Goal: Task Accomplishment & Management: Manage account settings

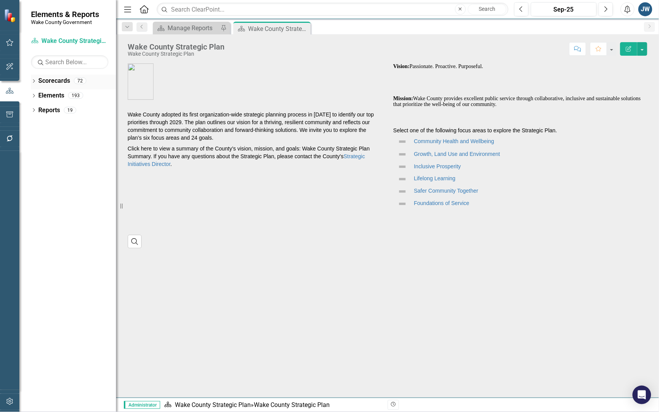
click at [33, 82] on icon "Dropdown" at bounding box center [33, 82] width 5 height 4
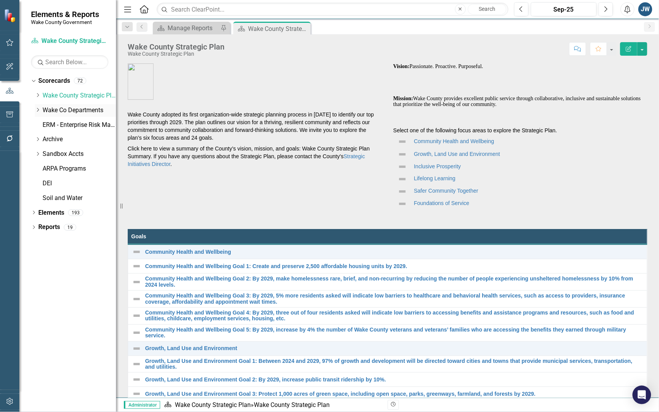
click at [36, 111] on icon "Dropdown" at bounding box center [38, 110] width 6 height 5
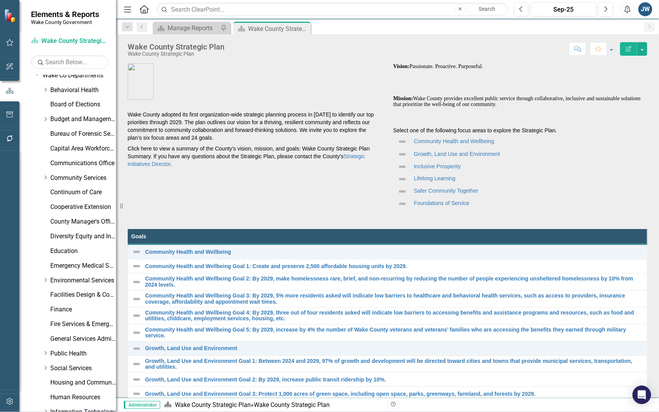
scroll to position [145, 0]
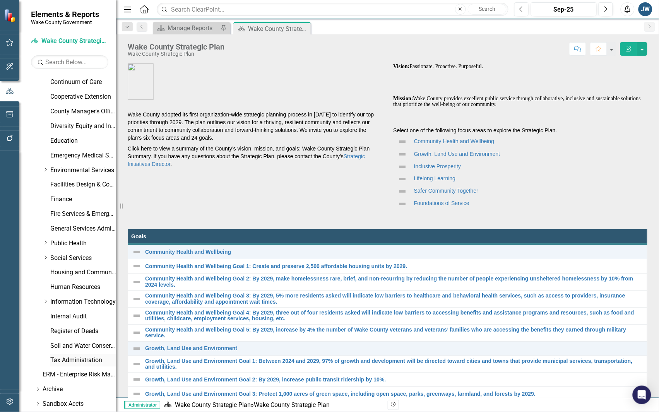
click at [68, 361] on link "Tax Administration" at bounding box center [83, 360] width 66 height 9
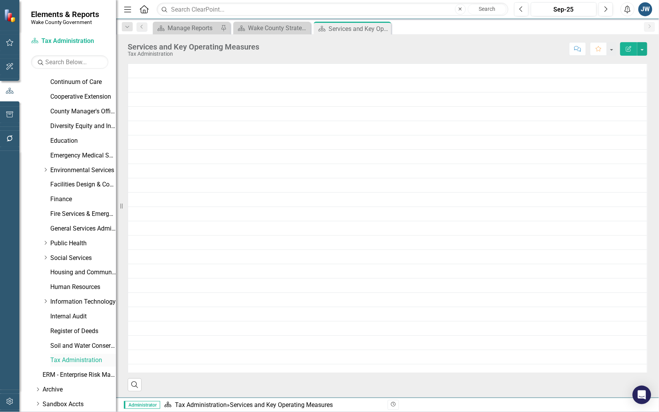
scroll to position [219, 0]
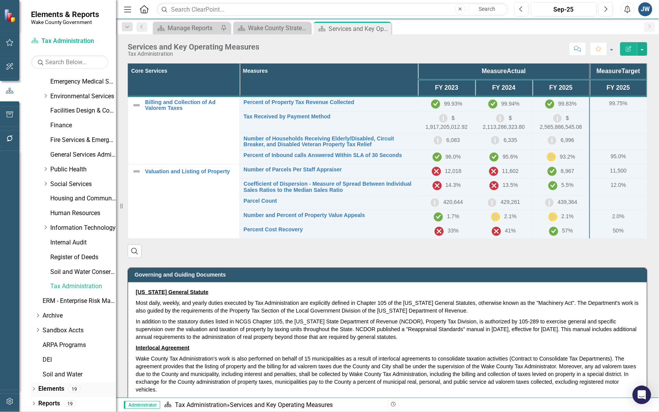
click at [34, 386] on div "Dropdown Elements 19" at bounding box center [73, 390] width 85 height 15
click at [31, 403] on icon "Dropdown" at bounding box center [33, 405] width 5 height 4
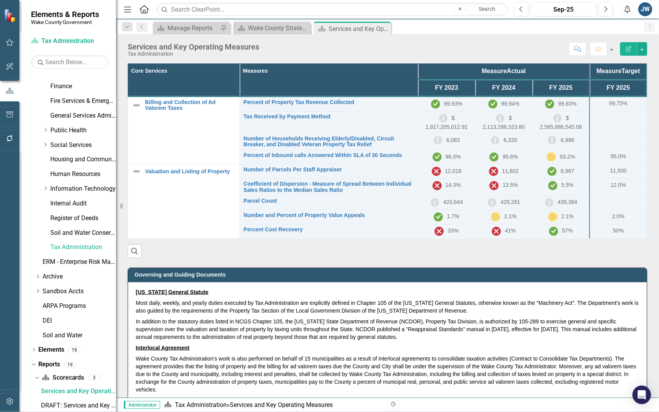
scroll to position [330, 0]
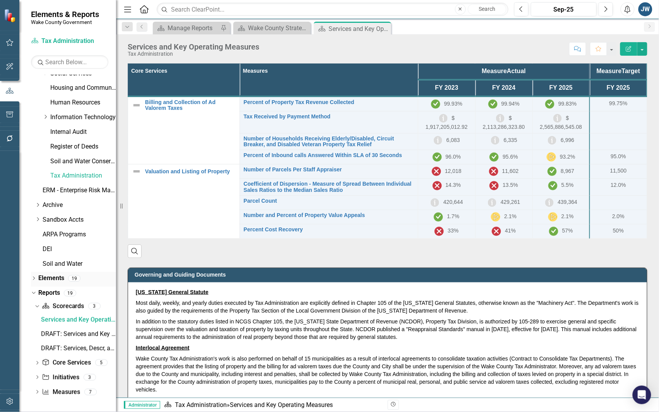
click at [32, 277] on icon "Dropdown" at bounding box center [33, 279] width 5 height 4
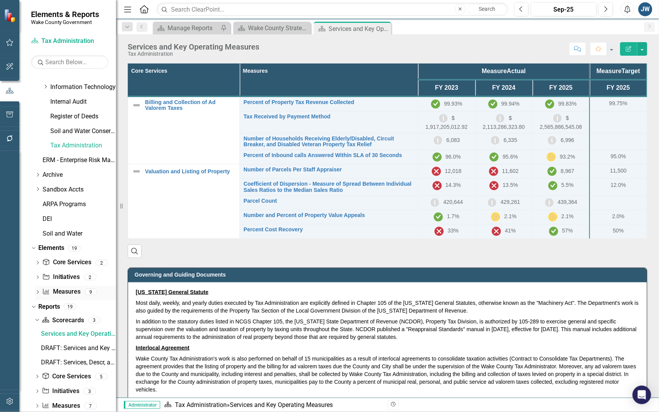
scroll to position [374, 0]
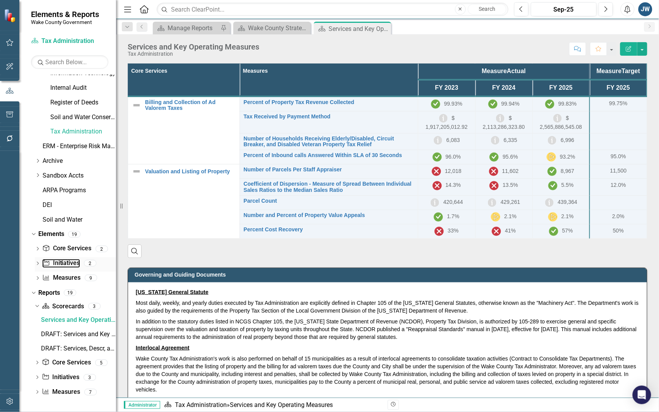
click at [67, 261] on link "Initiative Initiatives" at bounding box center [61, 263] width 38 height 9
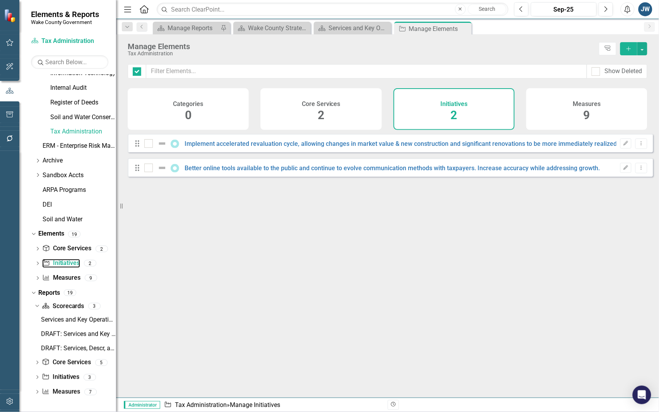
checkbox input "false"
click at [221, 146] on link "Implement accelerated revaluation cycle, allowing changes in market value & new…" at bounding box center [435, 143] width 501 height 7
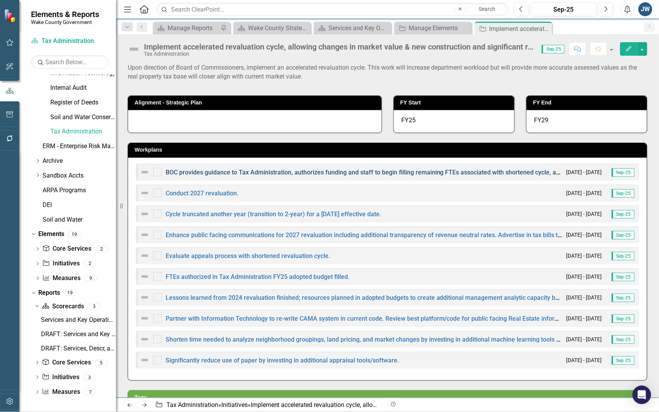
click at [318, 173] on link "BOC provides guidance to Tax Administration, authorizes funding and staff to be…" at bounding box center [436, 172] width 540 height 7
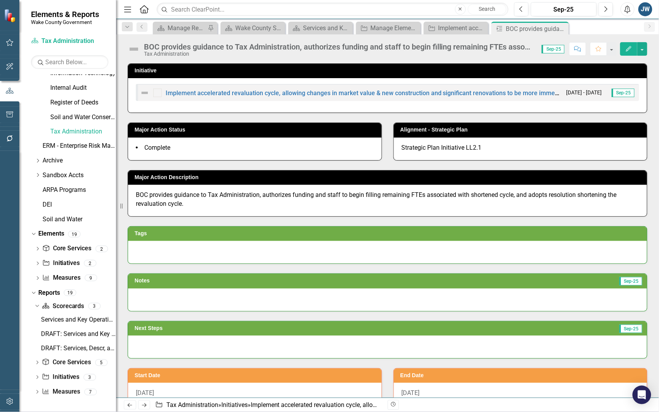
drag, startPoint x: 485, startPoint y: 146, endPoint x: 407, endPoint y: 148, distance: 77.4
click at [407, 148] on div "Strategic Plan Initiative LL2.1" at bounding box center [521, 149] width 254 height 22
drag, startPoint x: 482, startPoint y: 145, endPoint x: 397, endPoint y: 146, distance: 84.8
click at [397, 146] on div "Strategic Plan Initiative LL2.1" at bounding box center [521, 149] width 254 height 22
click at [453, 145] on span "Strategic Plan Initiative LL2.1" at bounding box center [442, 147] width 80 height 7
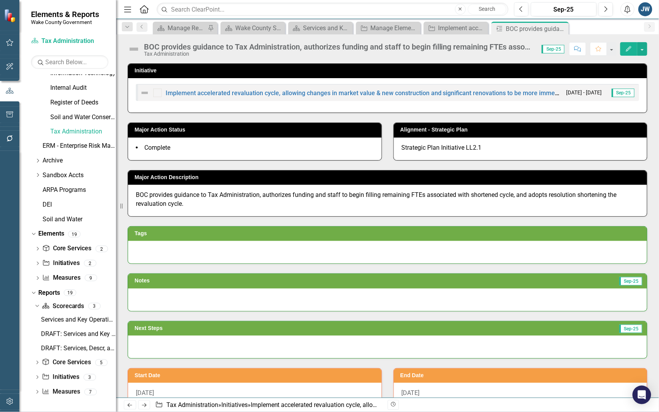
click at [628, 46] on icon "Edit" at bounding box center [628, 48] width 7 height 5
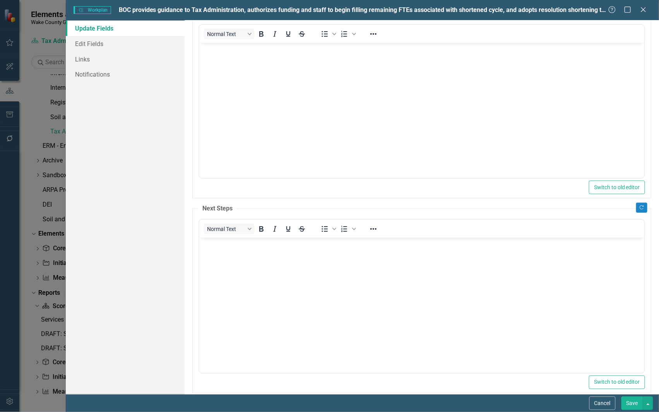
scroll to position [111, 0]
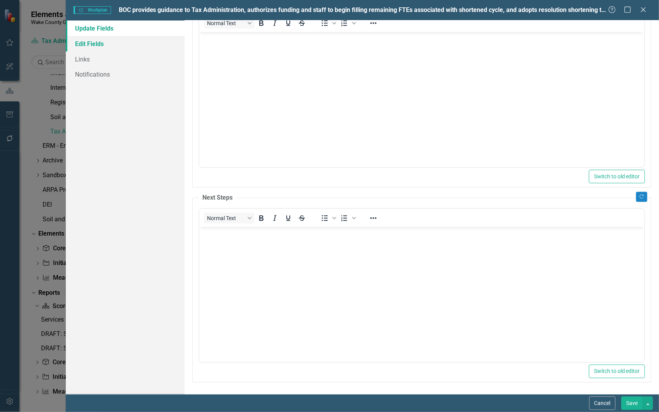
click at [84, 39] on link "Edit Fields" at bounding box center [125, 43] width 119 height 15
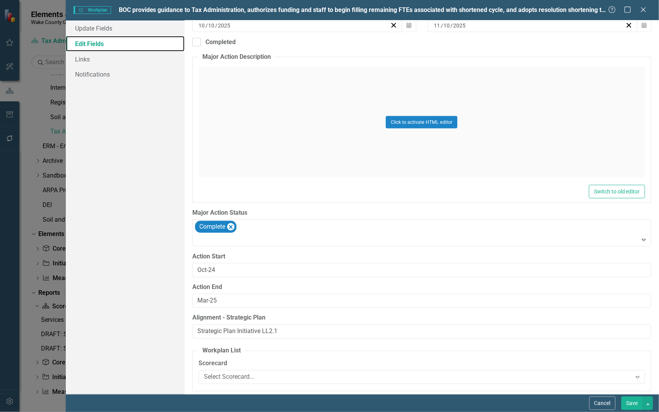
scroll to position [190, 0]
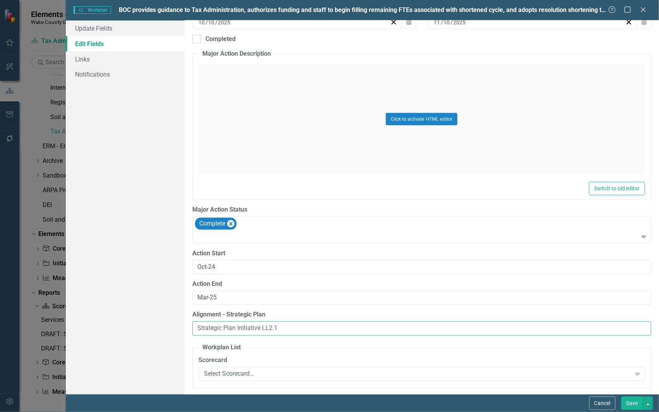
drag, startPoint x: 310, startPoint y: 329, endPoint x: 140, endPoint y: 329, distance: 169.1
click at [140, 329] on div "Update Fields Edit Fields Links Notifications "Update" fields in ClearPoint are…" at bounding box center [362, 208] width 593 height 374
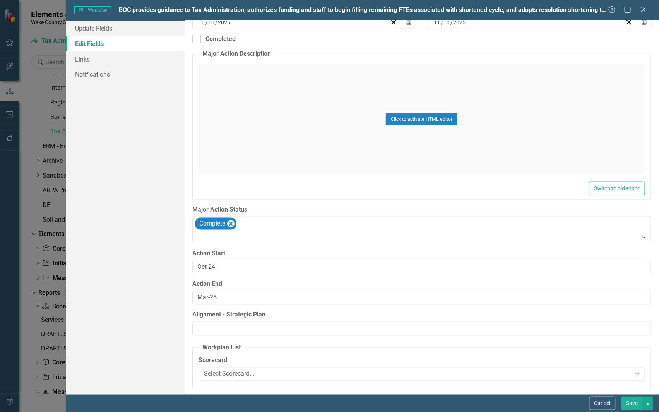
click at [629, 401] on button "Save" at bounding box center [633, 404] width 22 height 14
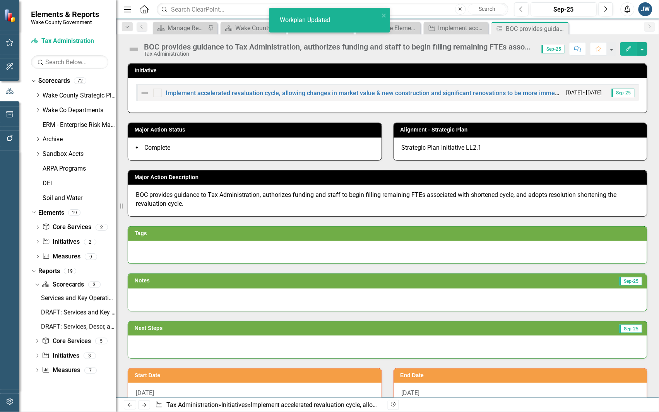
scroll to position [0, 0]
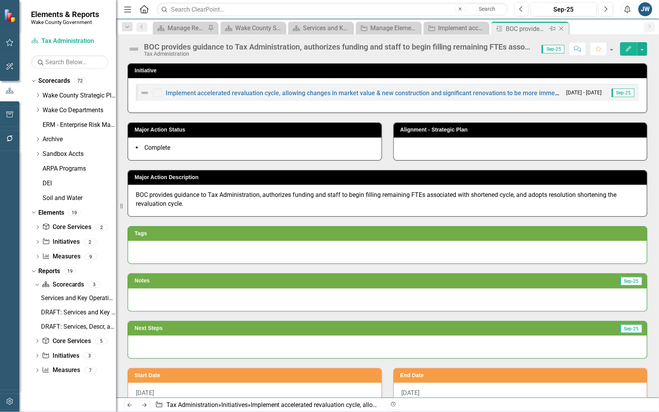
click at [560, 29] on icon "Close" at bounding box center [562, 29] width 8 height 6
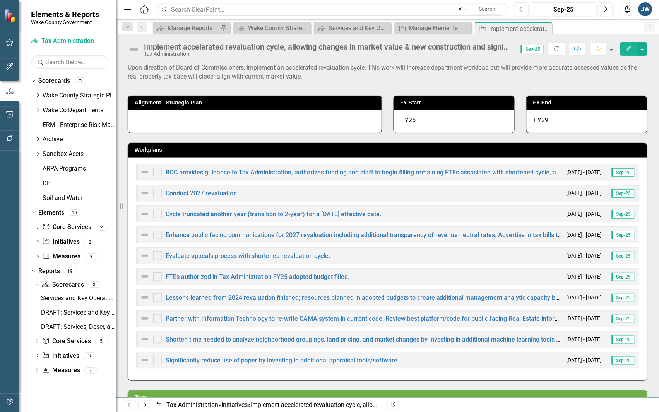
click at [225, 167] on div "BOC provides guidance to Tax Administration, authorizes funding and staff to be…" at bounding box center [388, 172] width 504 height 17
click at [238, 168] on div "BOC provides guidance to Tax Administration, authorizes funding and staff to be…" at bounding box center [351, 172] width 423 height 9
click at [248, 171] on link "BOC provides guidance to Tax Administration, authorizes funding and staff to be…" at bounding box center [436, 172] width 540 height 7
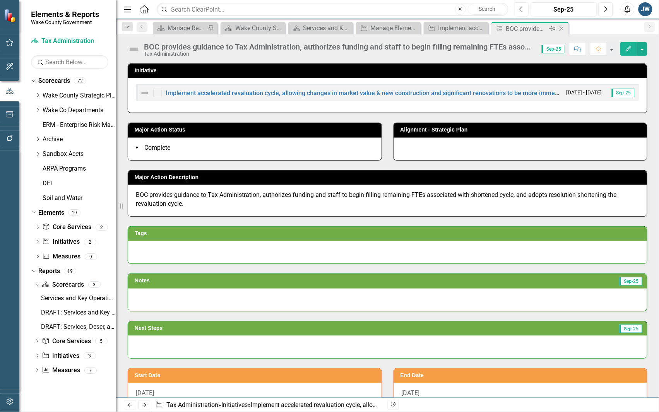
click at [559, 27] on icon "Close" at bounding box center [562, 29] width 8 height 6
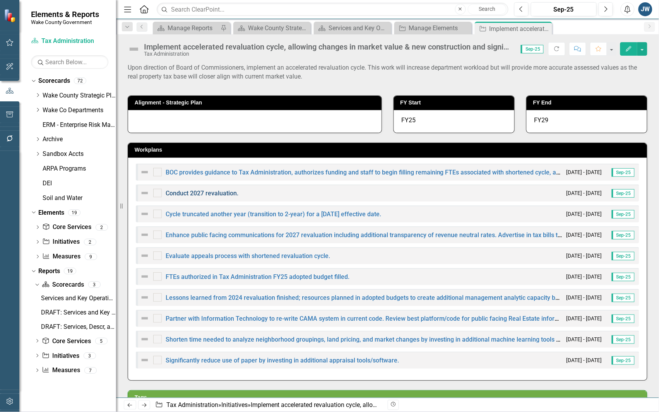
click at [201, 192] on link "Conduct 2027 revaluation." at bounding box center [202, 193] width 73 height 7
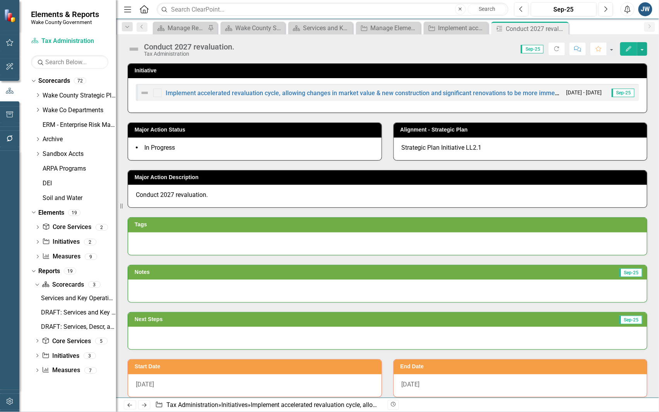
click at [628, 50] on icon "Edit" at bounding box center [628, 48] width 7 height 5
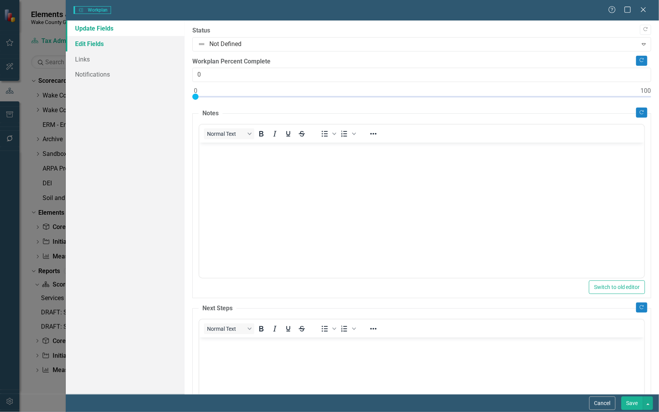
click at [84, 41] on link "Edit Fields" at bounding box center [125, 43] width 119 height 15
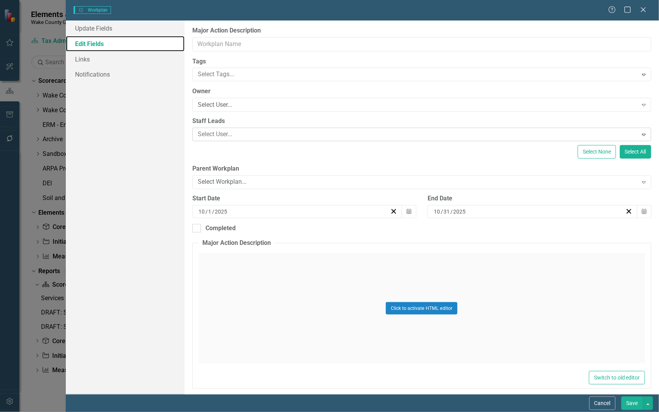
type input "Conduct 2027 revaluation."
type input "10"
type input "11"
type input "10"
type input "Jan-25"
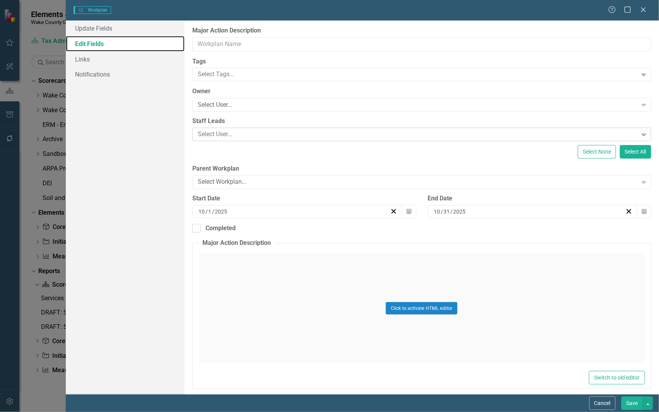
type input "Oct-27"
type input "Strategic Plan Initiative LL2.1"
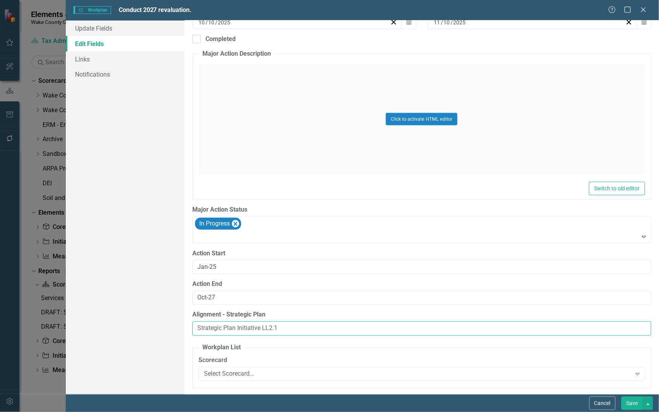
drag, startPoint x: 292, startPoint y: 330, endPoint x: 157, endPoint y: 323, distance: 135.6
click at [157, 323] on div "Update Fields Edit Fields Links Notifications "Update" fields in ClearPoint are…" at bounding box center [362, 208] width 593 height 374
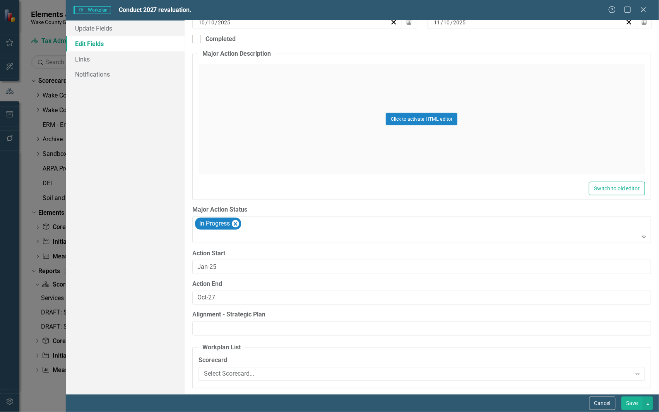
drag, startPoint x: 630, startPoint y: 401, endPoint x: 492, endPoint y: 264, distance: 194.0
click at [630, 403] on button "Save" at bounding box center [633, 404] width 22 height 14
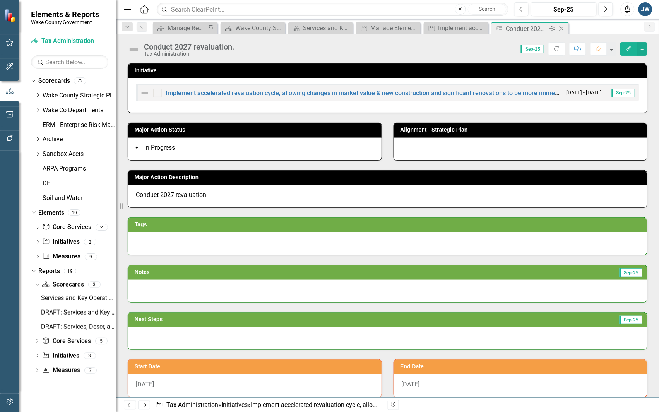
click at [562, 29] on icon "Close" at bounding box center [562, 29] width 8 height 6
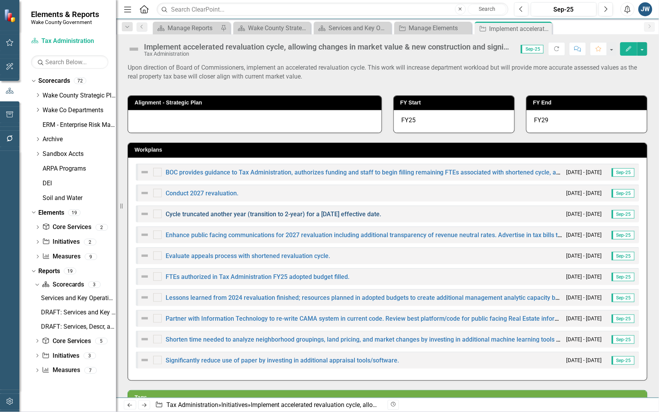
click at [289, 213] on link "Cycle truncated another year (transition to 2-year) for a [DATE] effective date." at bounding box center [274, 214] width 216 height 7
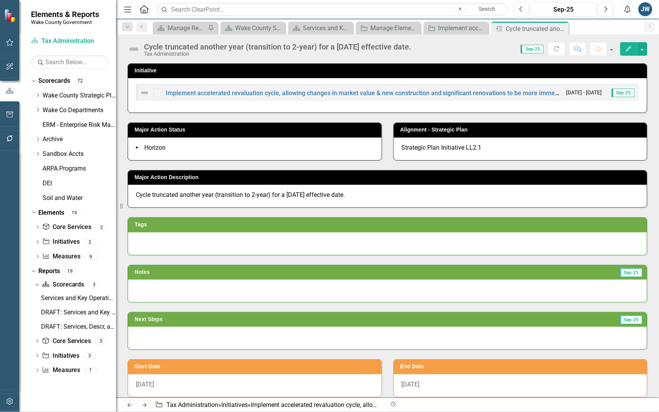
click at [628, 50] on icon "Edit" at bounding box center [628, 48] width 7 height 5
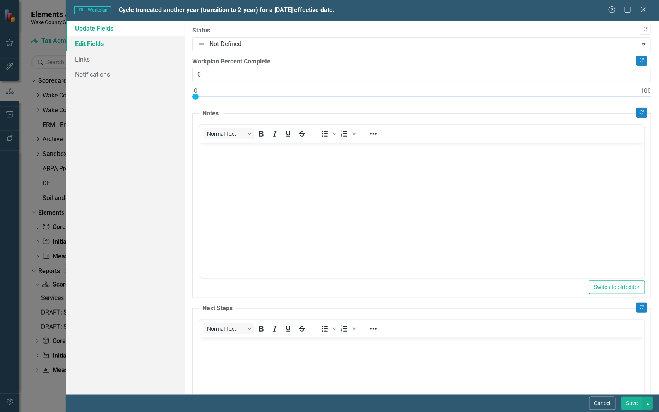
click at [93, 43] on link "Edit Fields" at bounding box center [125, 43] width 119 height 15
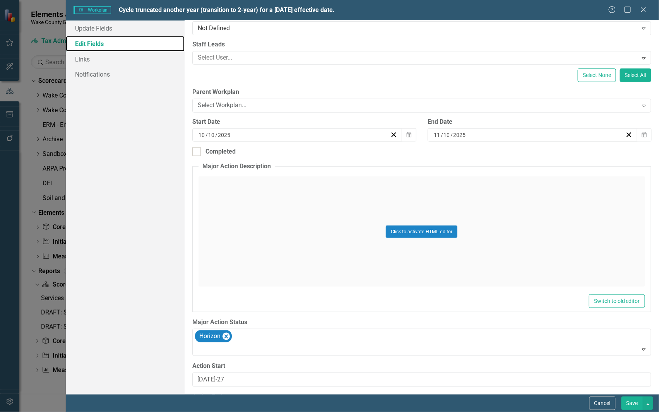
scroll to position [190, 0]
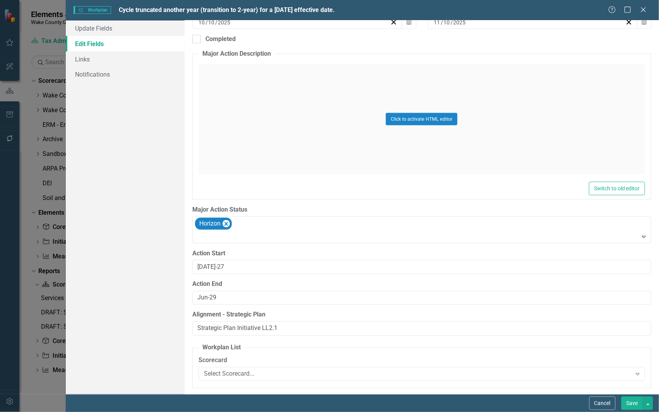
click at [96, 14] on keeper-draggable-element at bounding box center [50, 17] width 92 height 18
drag, startPoint x: 287, startPoint y: 328, endPoint x: 118, endPoint y: 314, distance: 169.4
click at [118, 314] on div "Update Fields Edit Fields Links Notifications "Update" fields in ClearPoint are…" at bounding box center [362, 208] width 593 height 374
click at [635, 402] on button "Save" at bounding box center [633, 404] width 22 height 14
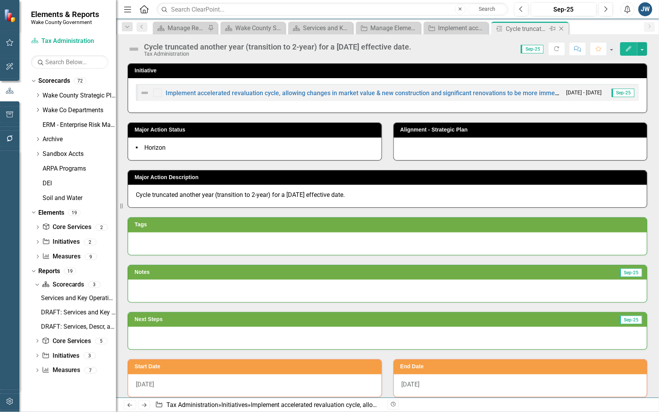
click at [564, 27] on icon "Close" at bounding box center [562, 29] width 8 height 6
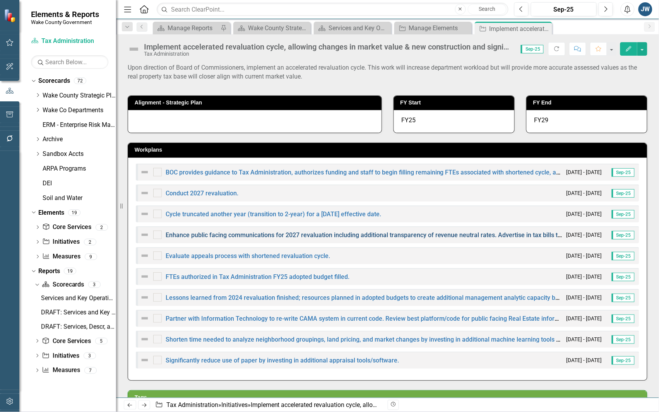
click at [348, 237] on link "Enhance public facing communications for 2027 revaluation including additional …" at bounding box center [656, 234] width 980 height 7
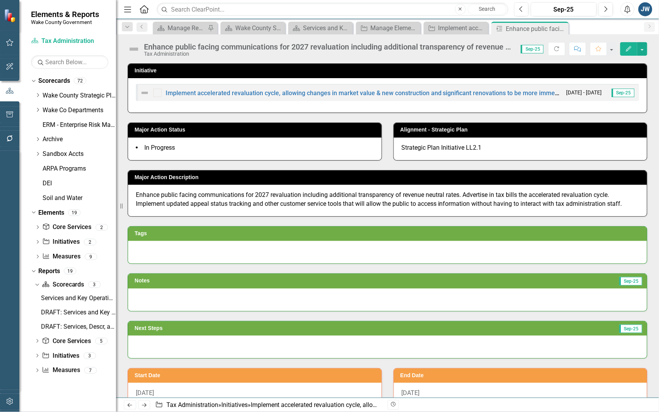
click at [624, 50] on button "Edit" at bounding box center [628, 49] width 17 height 14
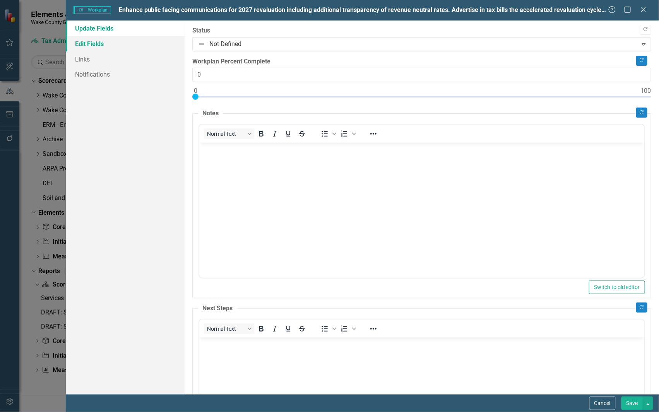
click at [104, 41] on link "Edit Fields" at bounding box center [125, 43] width 119 height 15
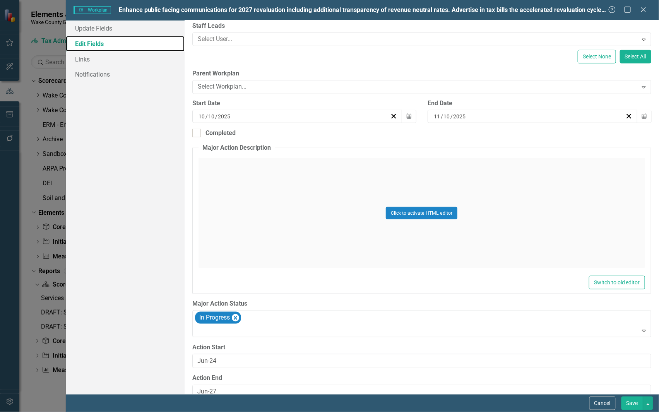
scroll to position [190, 0]
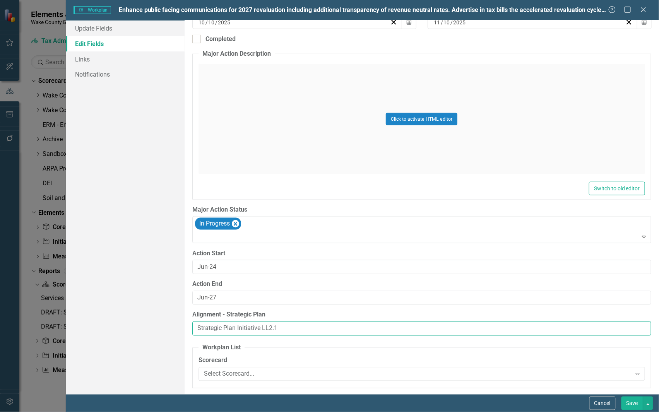
drag, startPoint x: 286, startPoint y: 328, endPoint x: 165, endPoint y: 312, distance: 122.2
click at [165, 312] on div "Update Fields Edit Fields Links Notifications "Update" fields in ClearPoint are…" at bounding box center [362, 208] width 593 height 374
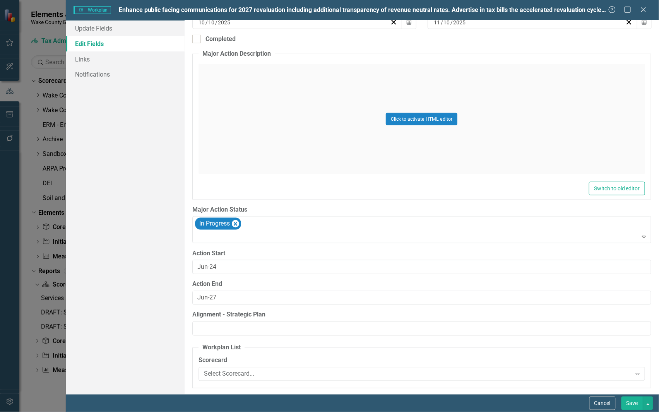
click at [630, 406] on button "Save" at bounding box center [633, 404] width 22 height 14
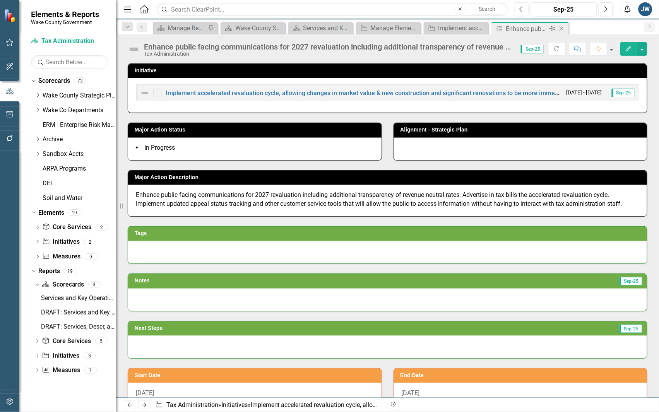
click at [562, 27] on icon "Close" at bounding box center [562, 29] width 8 height 6
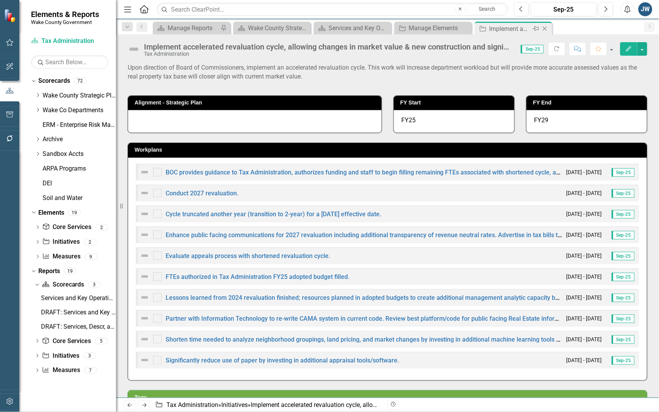
click at [511, 29] on div "Implement accelerated revaluation cycle, allowing changes in market value & new…" at bounding box center [510, 29] width 41 height 10
click at [285, 256] on link "Evaluate appeals process with shortened revaluation cycle." at bounding box center [248, 255] width 164 height 7
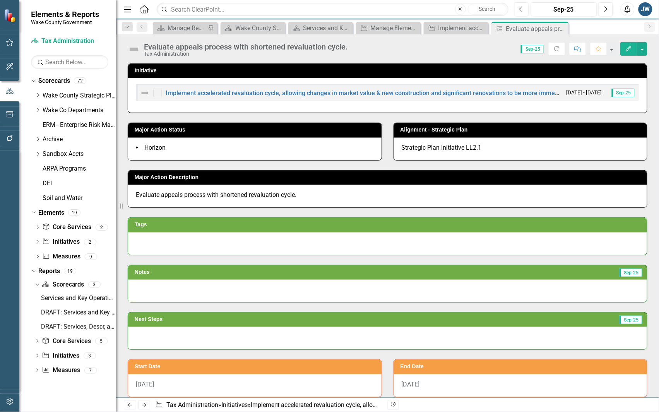
click at [626, 49] on icon "Edit" at bounding box center [628, 48] width 7 height 5
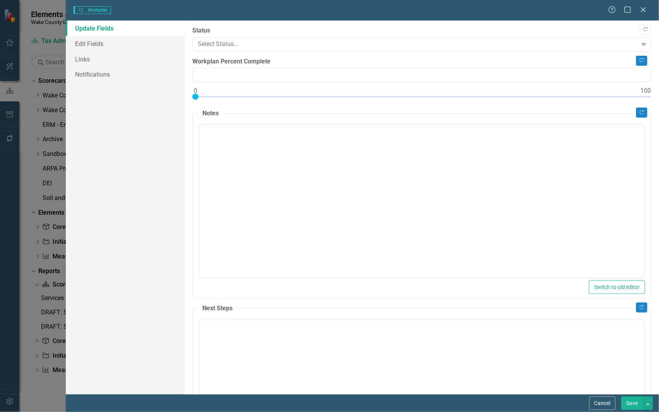
type input "0"
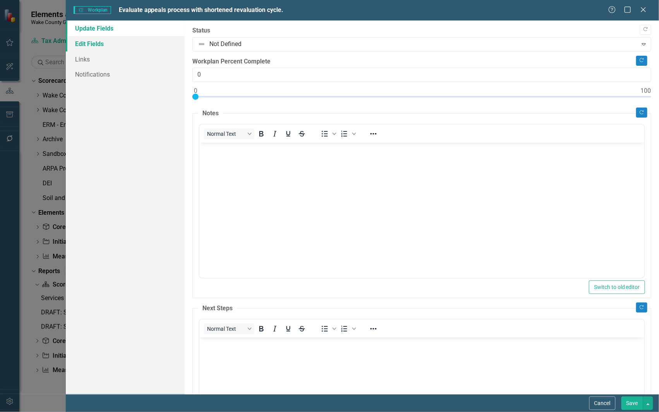
click at [99, 41] on link "Edit Fields" at bounding box center [125, 43] width 119 height 15
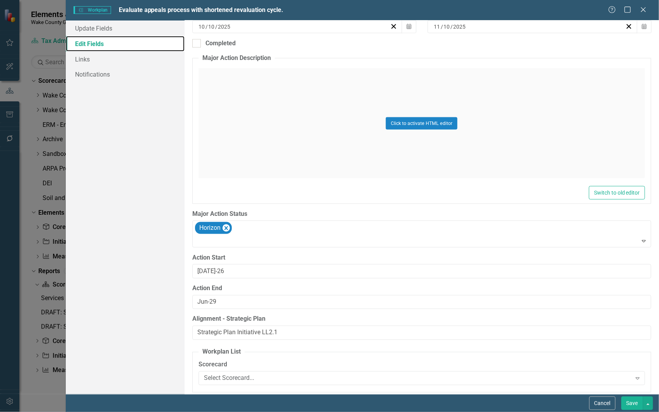
scroll to position [190, 0]
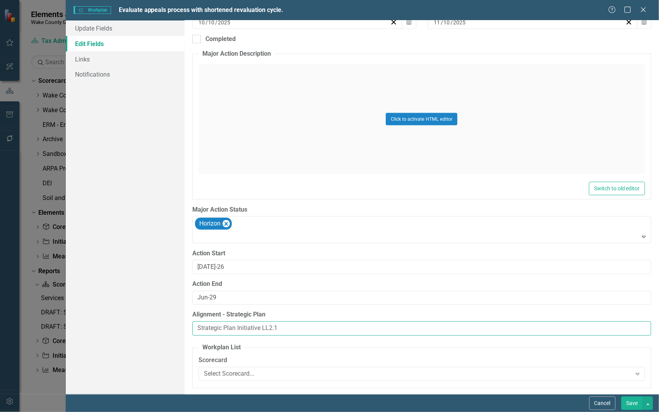
drag, startPoint x: 288, startPoint y: 328, endPoint x: 157, endPoint y: 324, distance: 131.7
click at [157, 324] on div "Update Fields Edit Fields Links Notifications "Update" fields in ClearPoint are…" at bounding box center [362, 208] width 593 height 374
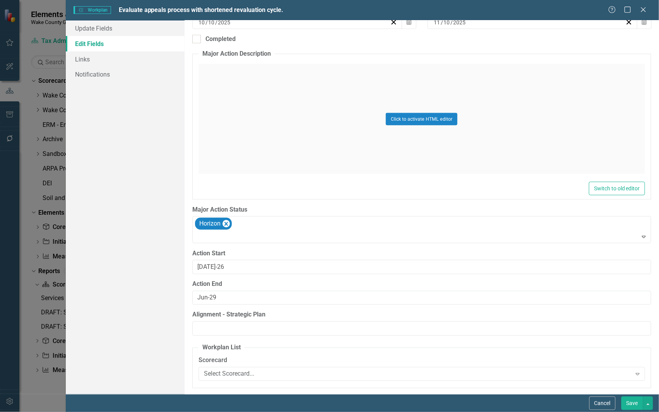
drag, startPoint x: 631, startPoint y: 401, endPoint x: 592, endPoint y: 150, distance: 254.2
click at [631, 403] on button "Save" at bounding box center [633, 404] width 22 height 14
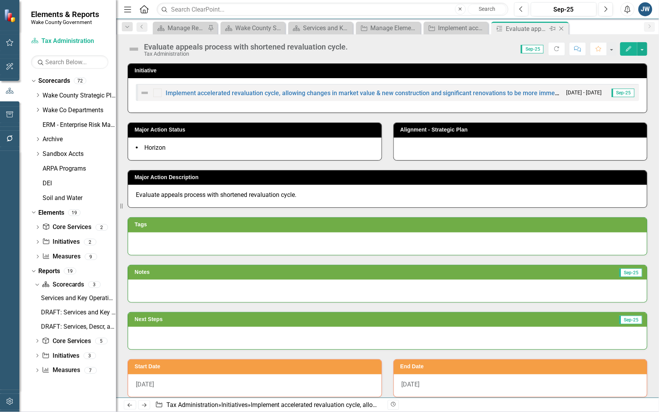
click at [560, 28] on icon "Close" at bounding box center [562, 29] width 8 height 6
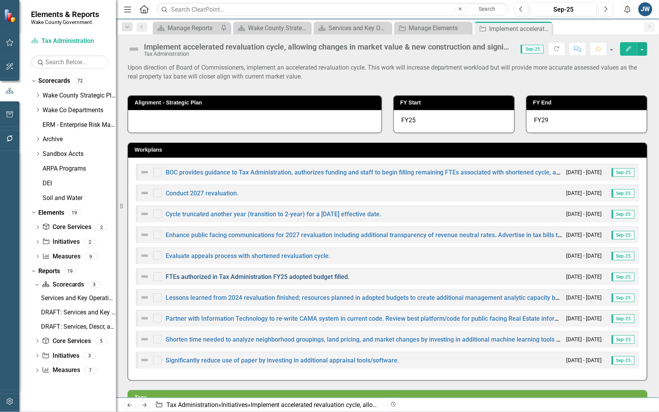
click at [223, 277] on link "FTEs authorized in Tax Administration FY25 adopted budget filled." at bounding box center [258, 276] width 184 height 7
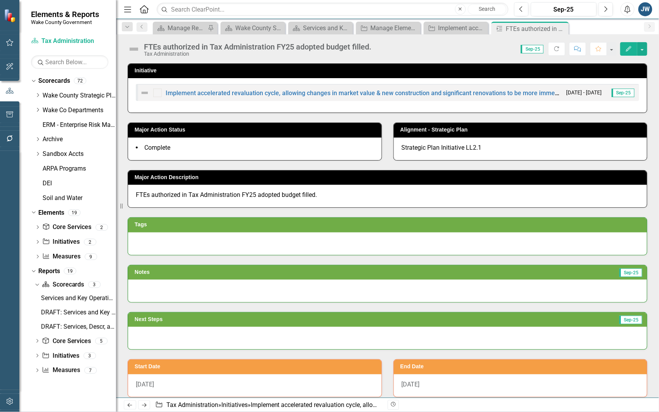
click at [633, 47] on button "Edit" at bounding box center [628, 49] width 17 height 14
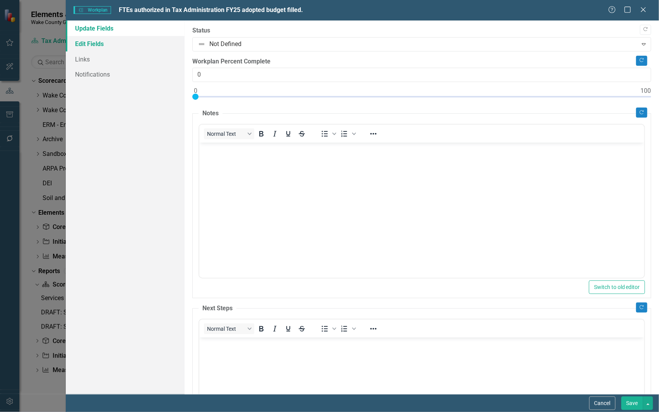
click at [92, 45] on link "Edit Fields" at bounding box center [125, 43] width 119 height 15
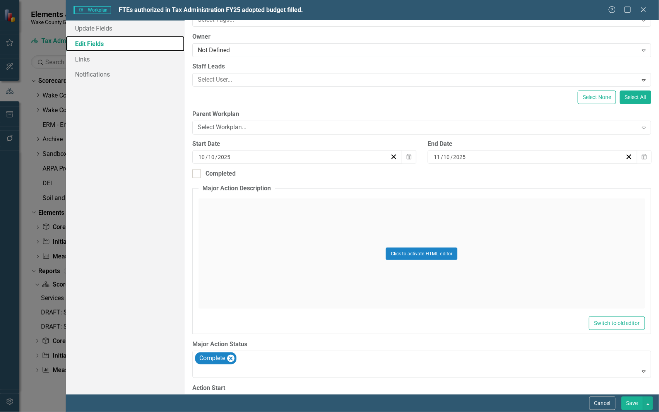
scroll to position [190, 0]
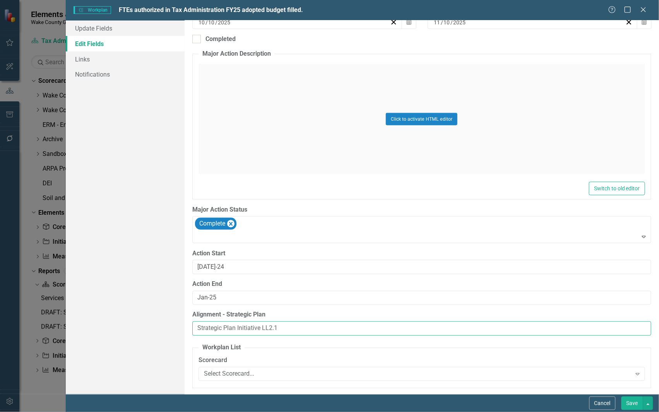
drag, startPoint x: 300, startPoint y: 330, endPoint x: 175, endPoint y: 329, distance: 124.6
click at [166, 329] on div "Update Fields Edit Fields Links Notifications "Update" fields in ClearPoint are…" at bounding box center [362, 208] width 593 height 374
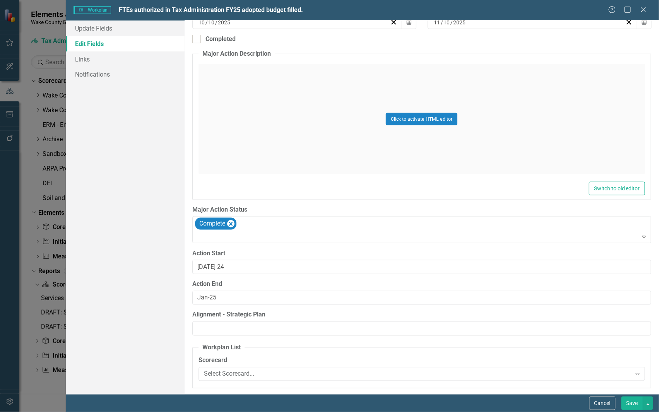
click at [632, 403] on button "Save" at bounding box center [633, 404] width 22 height 14
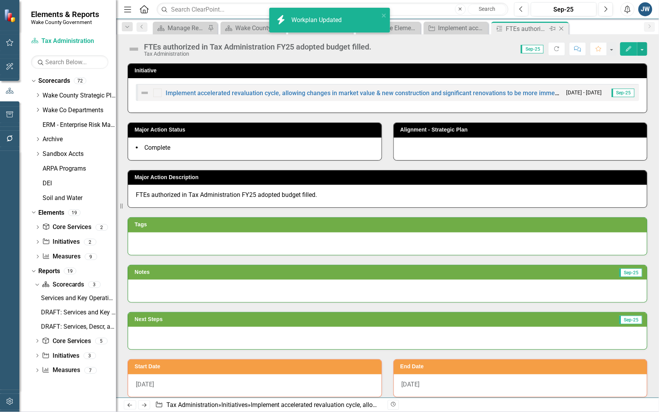
click at [563, 27] on icon at bounding box center [562, 29] width 4 height 4
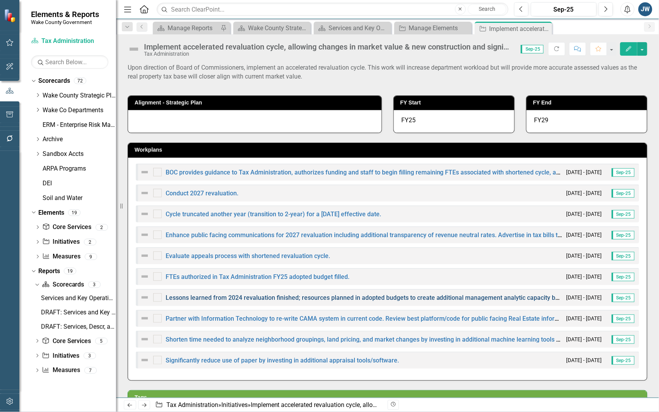
click at [252, 295] on link "Lessons learned from 2024 revaluation finished; resources planned in adopted bu…" at bounding box center [558, 297] width 784 height 7
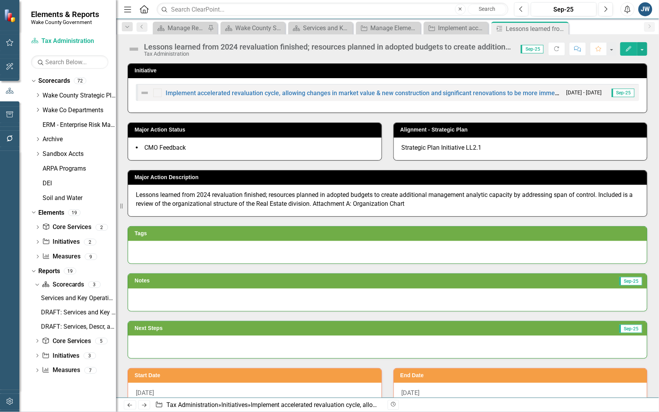
click at [626, 45] on button "Edit" at bounding box center [628, 49] width 17 height 14
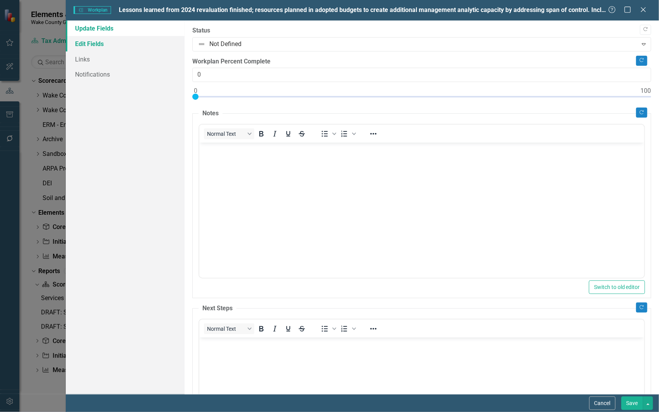
click at [98, 39] on link "Edit Fields" at bounding box center [125, 43] width 119 height 15
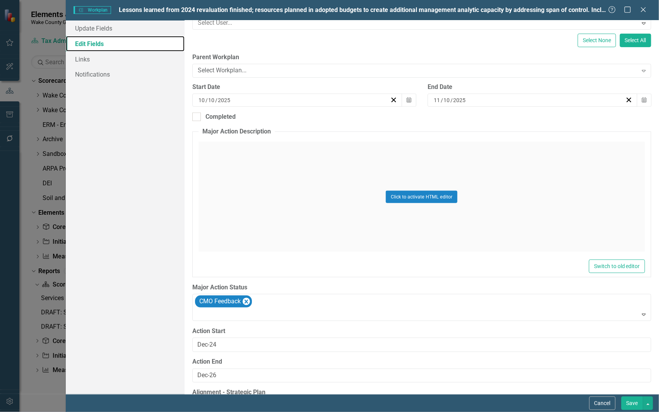
scroll to position [190, 0]
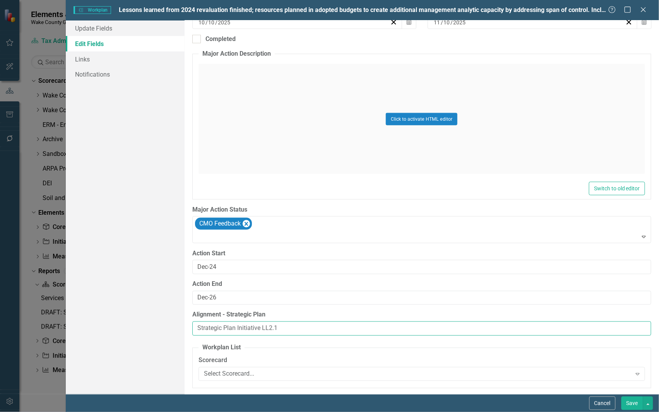
drag, startPoint x: 284, startPoint y: 332, endPoint x: 154, endPoint y: 322, distance: 130.8
click at [154, 322] on div "Update Fields Edit Fields Links Notifications "Update" fields in ClearPoint are…" at bounding box center [362, 208] width 593 height 374
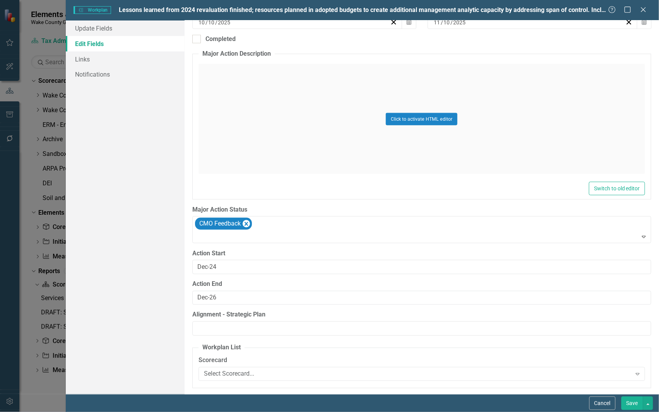
click at [622, 78] on div "Click to activate HTML editor" at bounding box center [422, 119] width 447 height 110
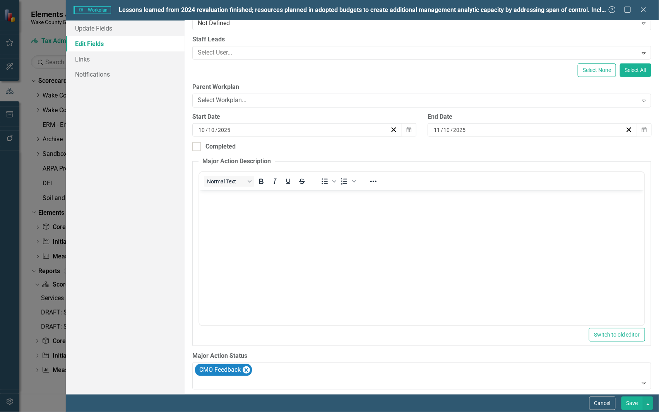
scroll to position [0, 0]
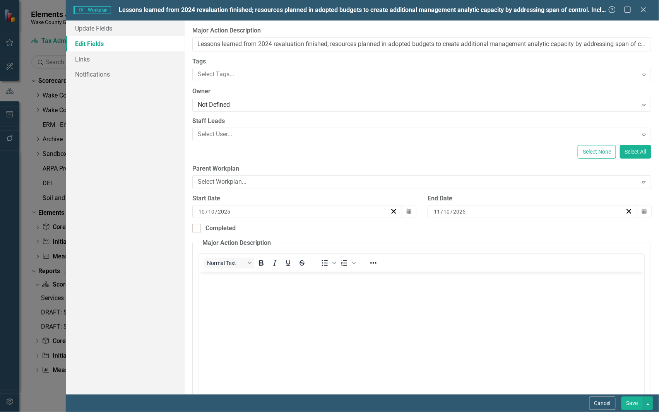
click at [629, 404] on button "Save" at bounding box center [633, 404] width 22 height 14
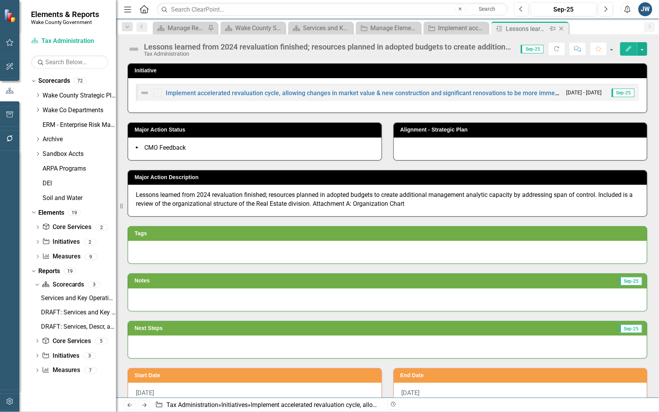
click at [562, 27] on icon "Close" at bounding box center [562, 29] width 8 height 6
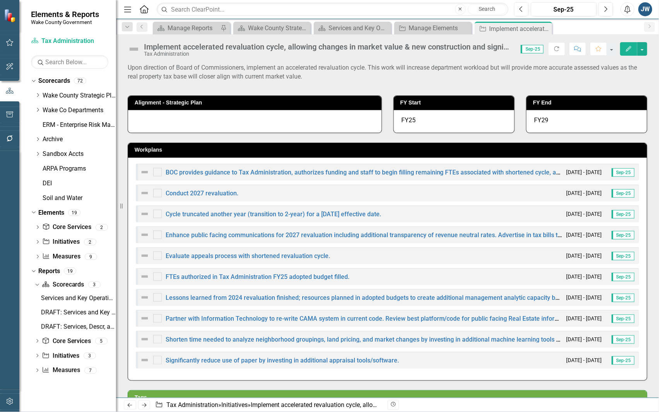
click at [632, 82] on div "Upon direction of Board of Commissioners, implement an accelerated revaluation …" at bounding box center [388, 74] width 520 height 22
click at [240, 317] on link "Partner with Information Technology to re-write CAMA system in current code. Re…" at bounding box center [371, 318] width 410 height 7
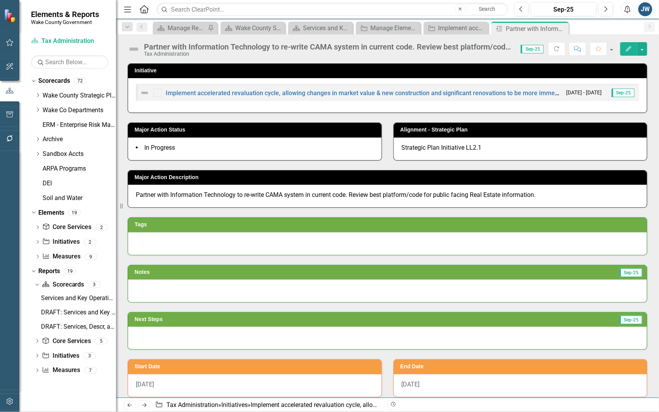
click at [628, 49] on icon "Edit" at bounding box center [628, 48] width 7 height 5
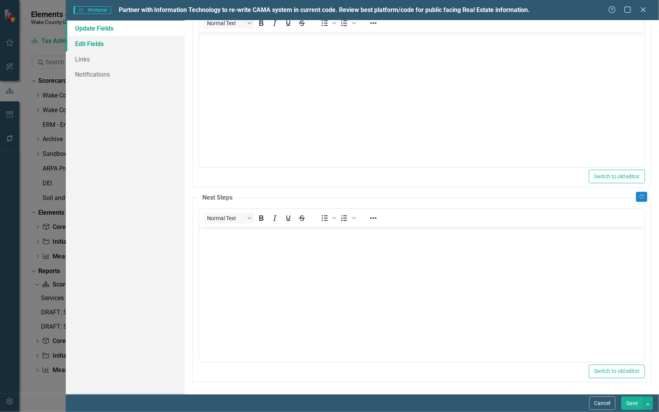
click at [102, 41] on link "Edit Fields" at bounding box center [125, 43] width 119 height 15
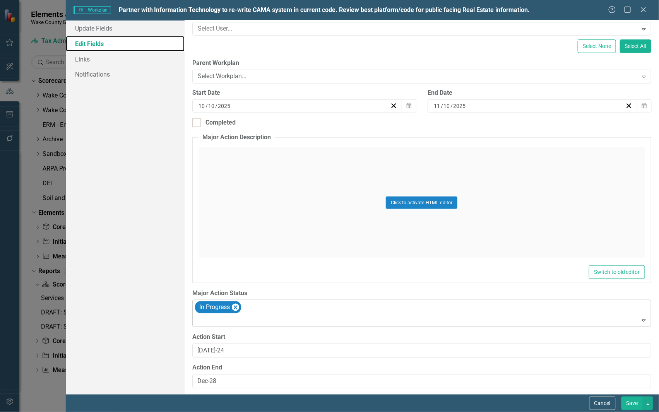
scroll to position [190, 0]
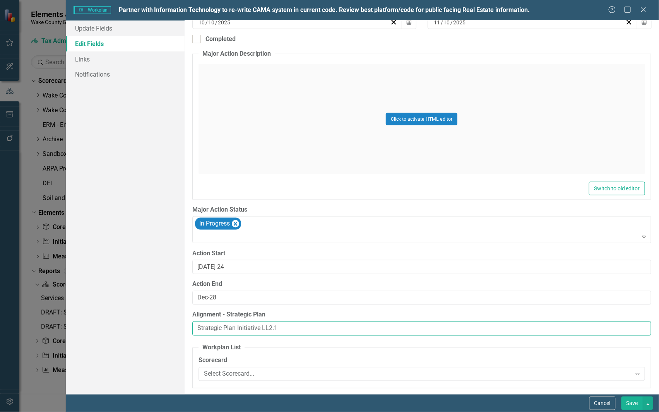
drag, startPoint x: 291, startPoint y: 326, endPoint x: 122, endPoint y: 315, distance: 169.5
click at [122, 315] on div "Update Fields Edit Fields Links Notifications "Update" fields in ClearPoint are…" at bounding box center [362, 208] width 593 height 374
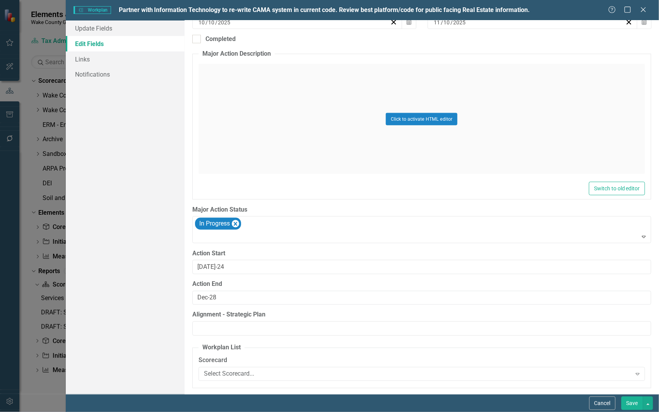
click at [626, 403] on button "Save" at bounding box center [633, 404] width 22 height 14
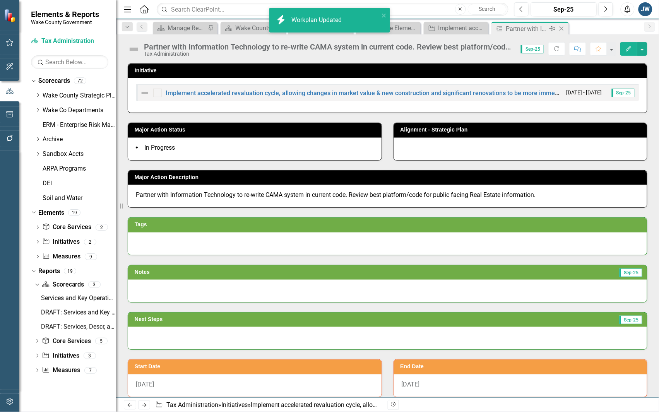
click at [562, 28] on icon "Close" at bounding box center [562, 29] width 8 height 6
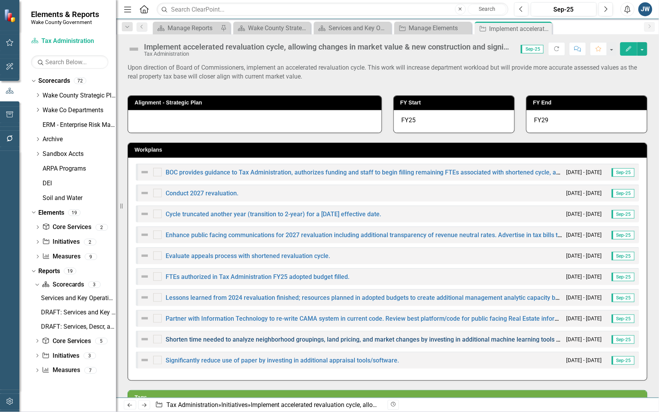
click at [240, 340] on link "Shorten time needed to analyze neighborhood groupings, land pricing, and market…" at bounding box center [398, 339] width 465 height 7
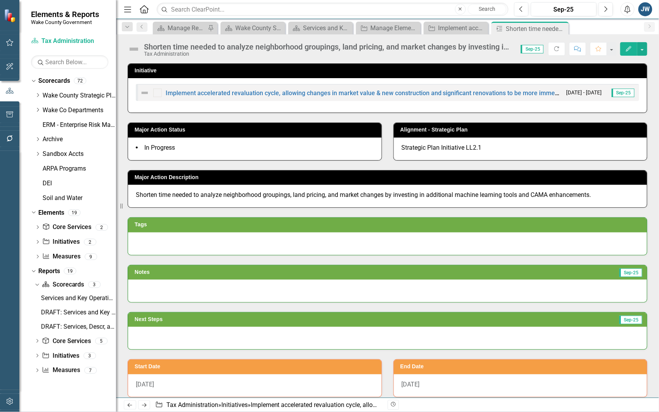
click at [628, 49] on icon "button" at bounding box center [628, 48] width 5 height 5
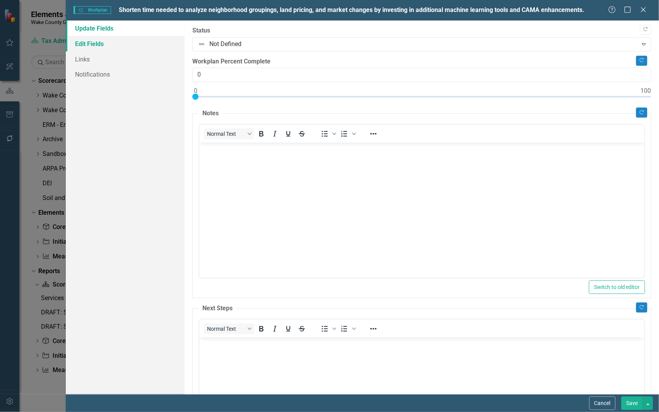
click at [89, 41] on link "Edit Fields" at bounding box center [125, 43] width 119 height 15
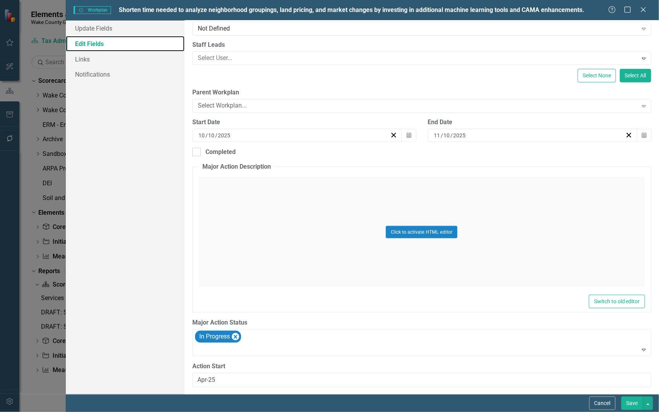
scroll to position [190, 0]
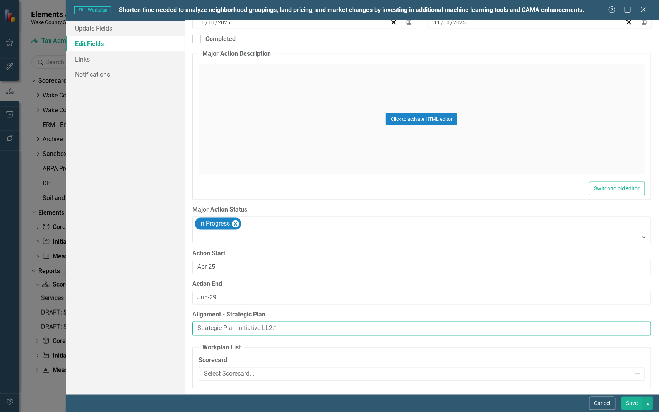
drag, startPoint x: 293, startPoint y: 328, endPoint x: 140, endPoint y: 326, distance: 152.1
click at [140, 327] on div "Update Fields Edit Fields Links Notifications "Update" fields in ClearPoint are…" at bounding box center [362, 208] width 593 height 374
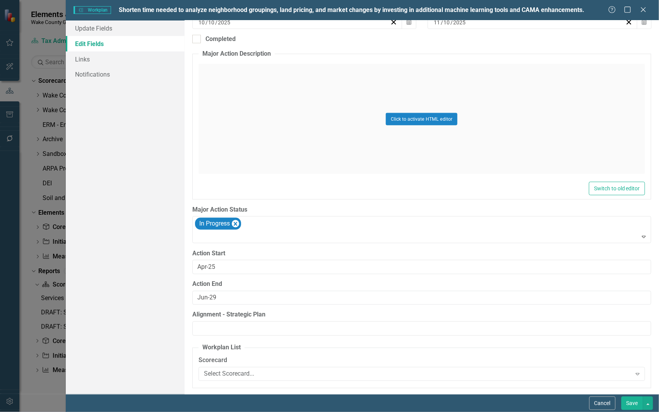
click at [630, 401] on button "Save" at bounding box center [633, 404] width 22 height 14
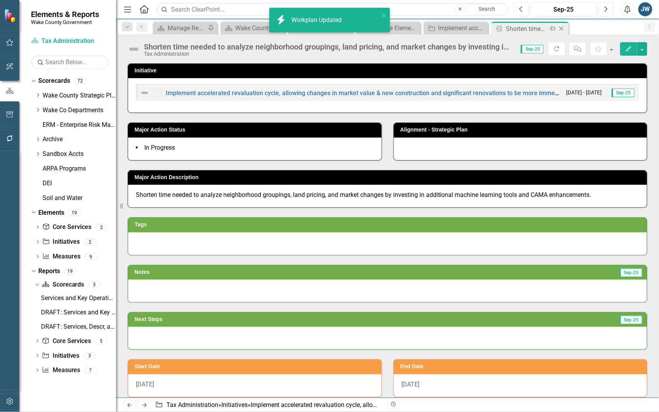
click at [561, 27] on icon "Close" at bounding box center [562, 29] width 8 height 6
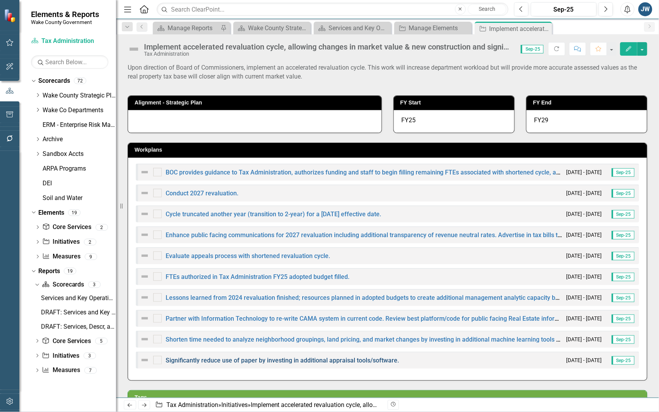
click at [200, 358] on link "Significantly reduce use of paper by investing in additional appraisal tools/so…" at bounding box center [282, 360] width 233 height 7
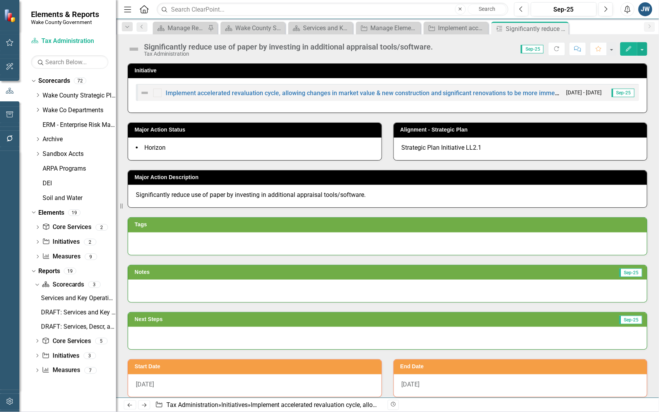
click at [629, 47] on icon "Edit" at bounding box center [628, 48] width 7 height 5
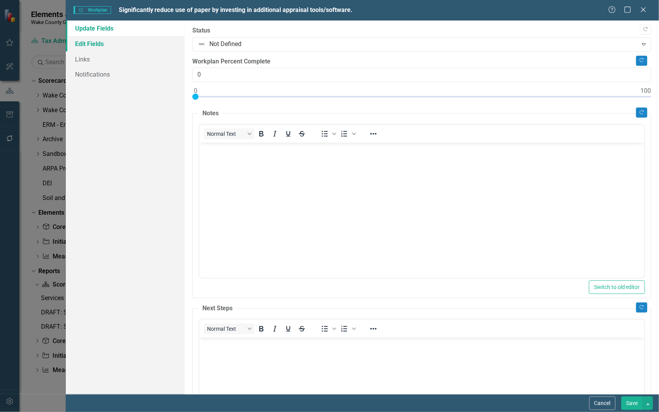
click at [105, 44] on link "Edit Fields" at bounding box center [125, 43] width 119 height 15
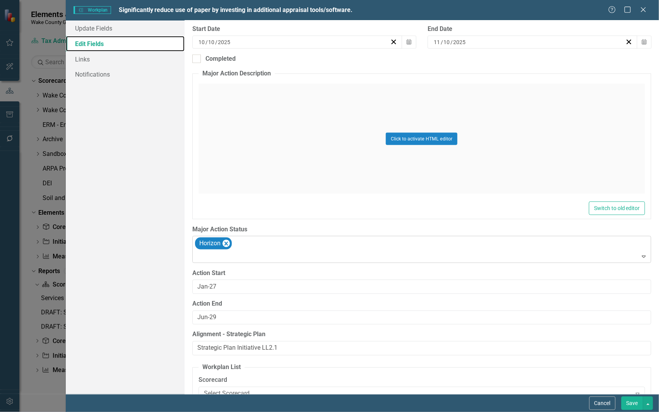
scroll to position [190, 0]
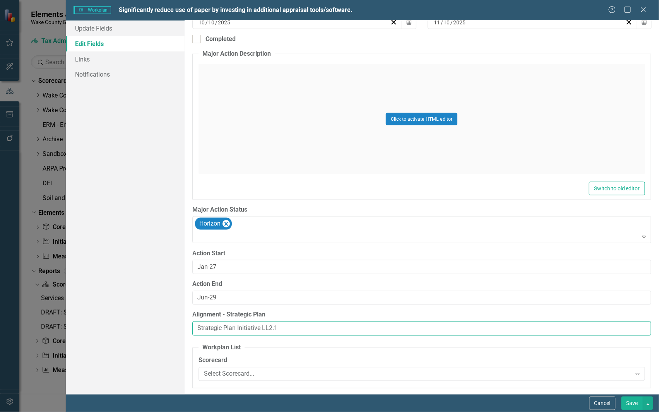
drag, startPoint x: 230, startPoint y: 325, endPoint x: 137, endPoint y: 325, distance: 92.9
click at [137, 325] on div "Update Fields Edit Fields Links Notifications "Update" fields in ClearPoint are…" at bounding box center [362, 208] width 593 height 374
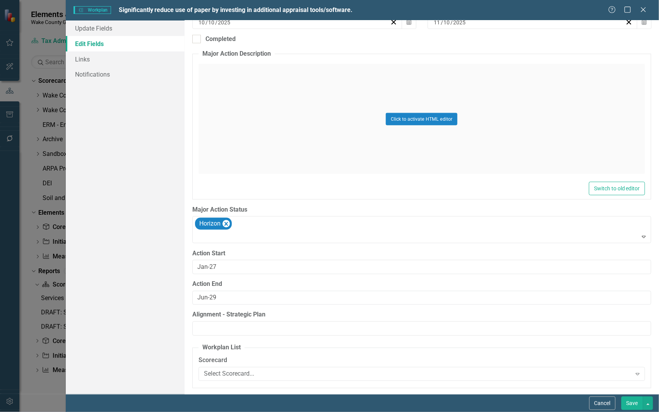
click at [630, 403] on button "Save" at bounding box center [633, 404] width 22 height 14
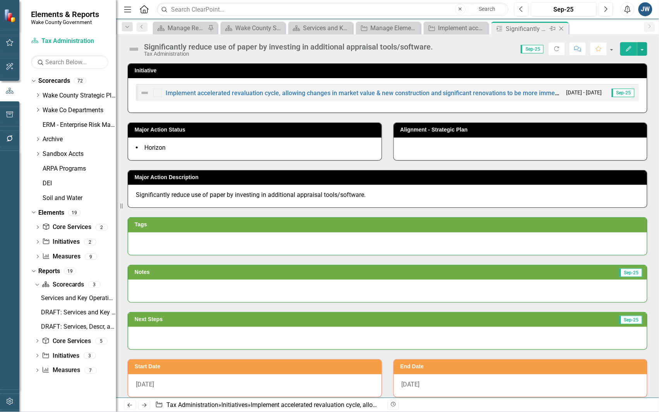
click at [561, 27] on icon "Close" at bounding box center [562, 29] width 8 height 6
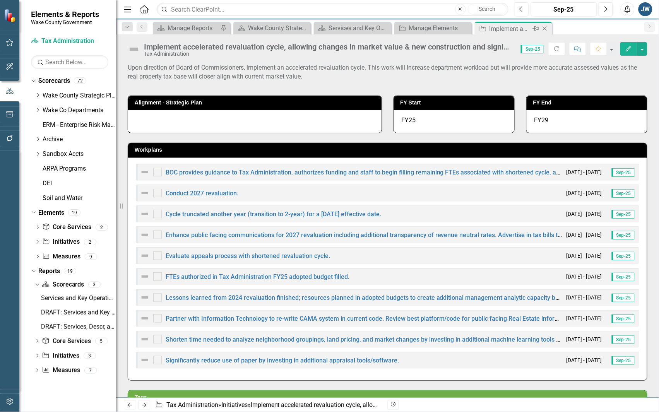
click at [544, 29] on icon "Close" at bounding box center [545, 29] width 8 height 6
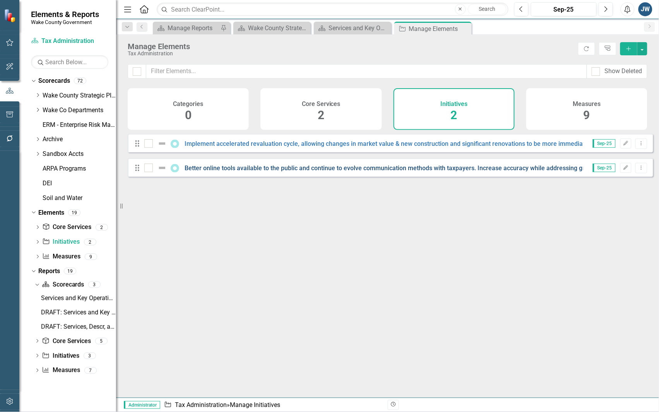
click at [320, 172] on link "Better online tools available to the public and continue to evolve communicatio…" at bounding box center [392, 167] width 415 height 7
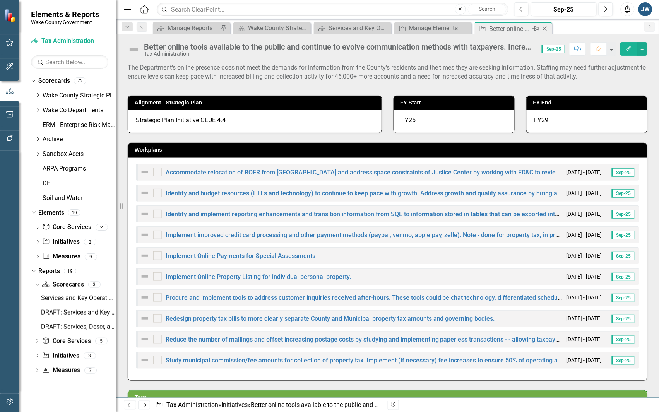
click at [546, 26] on icon "Close" at bounding box center [545, 29] width 8 height 6
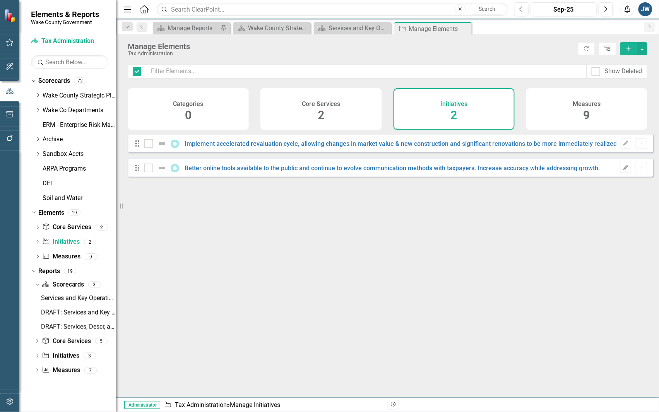
checkbox input "false"
click at [497, 147] on link "Implement accelerated revaluation cycle, allowing changes in market value & new…" at bounding box center [435, 143] width 501 height 7
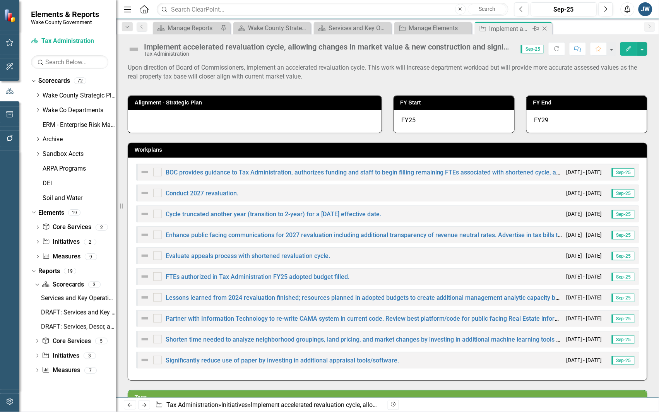
click at [545, 27] on icon "Close" at bounding box center [545, 29] width 8 height 6
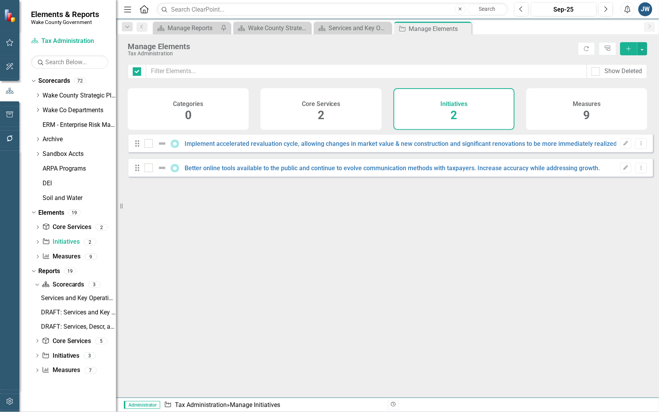
checkbox input "false"
click at [386, 172] on link "Better online tools available to the public and continue to evolve communicatio…" at bounding box center [392, 167] width 415 height 7
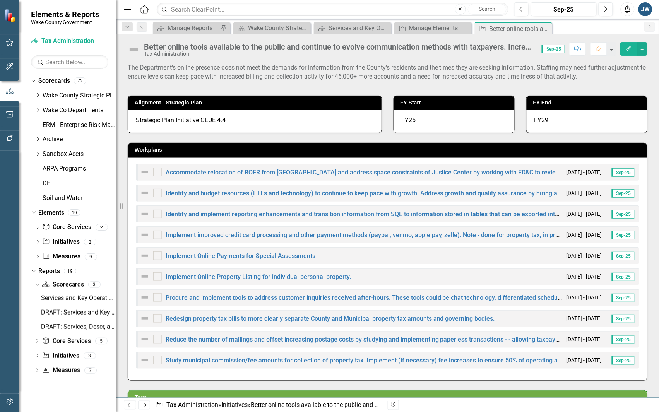
click at [625, 47] on icon "Edit" at bounding box center [628, 48] width 7 height 5
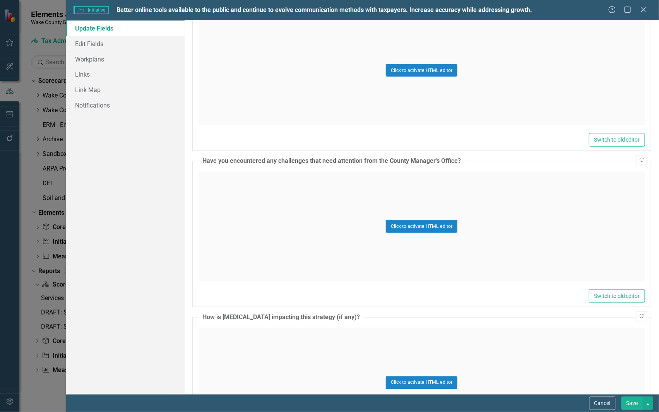
scroll to position [1076, 0]
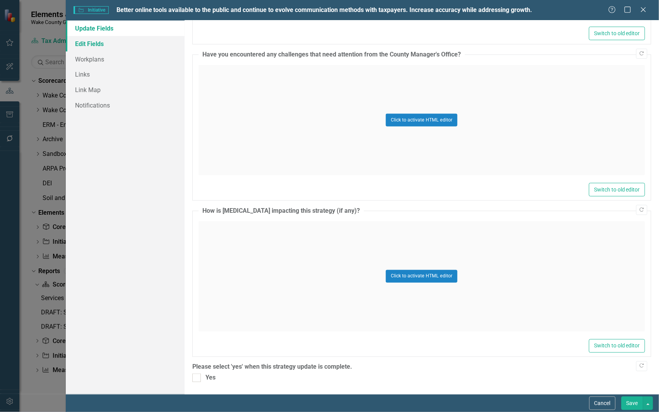
click at [86, 39] on link "Edit Fields" at bounding box center [125, 43] width 119 height 15
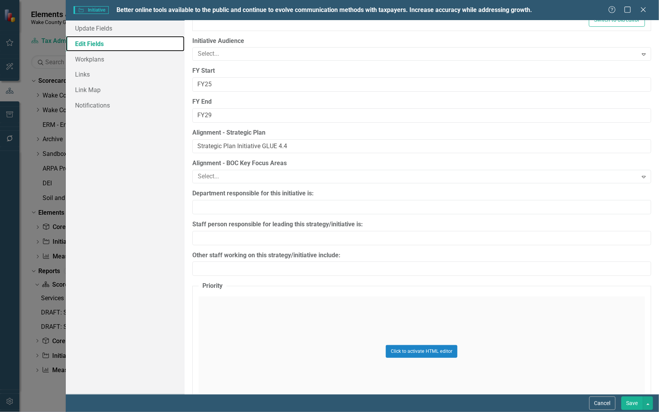
scroll to position [774, 0]
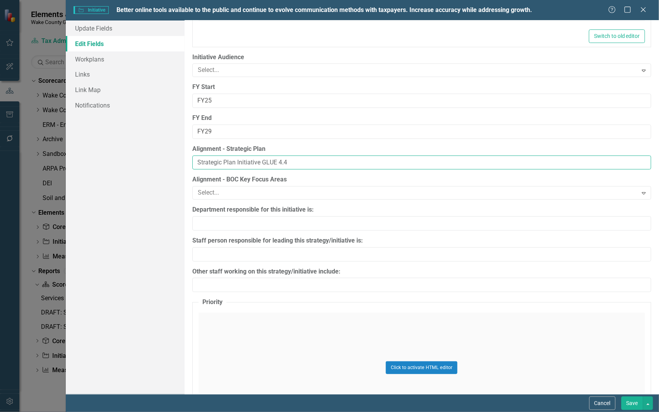
drag, startPoint x: 310, startPoint y: 161, endPoint x: 134, endPoint y: 159, distance: 176.1
click at [134, 159] on div "Update Fields Edit Fields Workplans Links Link Map Notifications "Update" field…" at bounding box center [362, 208] width 593 height 374
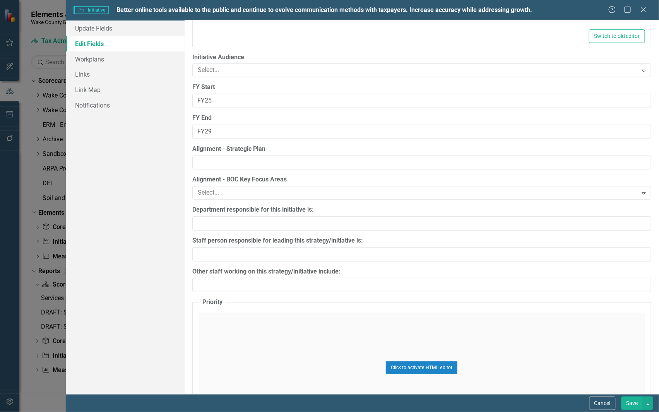
click at [634, 402] on button "Save" at bounding box center [633, 404] width 22 height 14
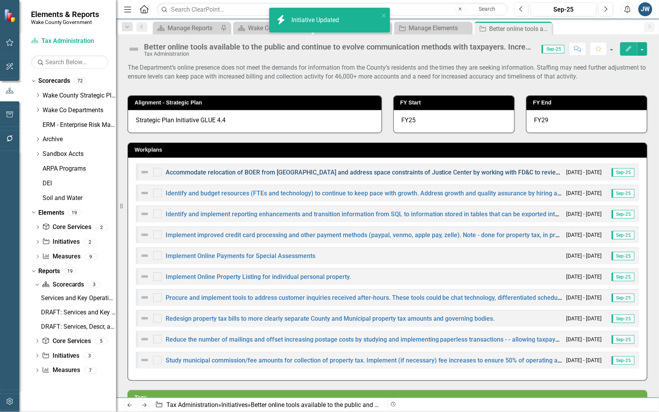
click at [461, 171] on link "Accommodate relocation of BOER from [GEOGRAPHIC_DATA] and address space constra…" at bounding box center [463, 172] width 595 height 7
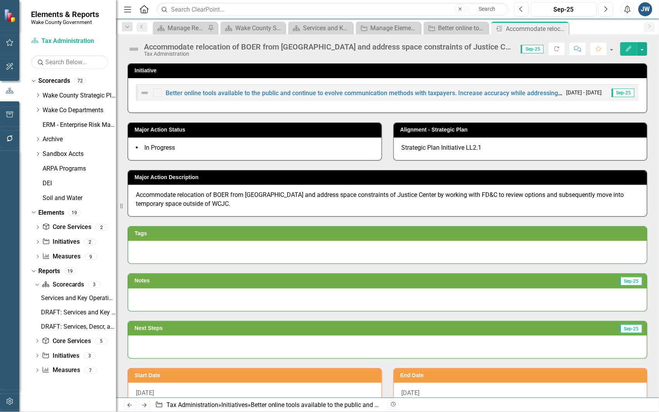
click at [627, 47] on icon "Edit" at bounding box center [628, 48] width 7 height 5
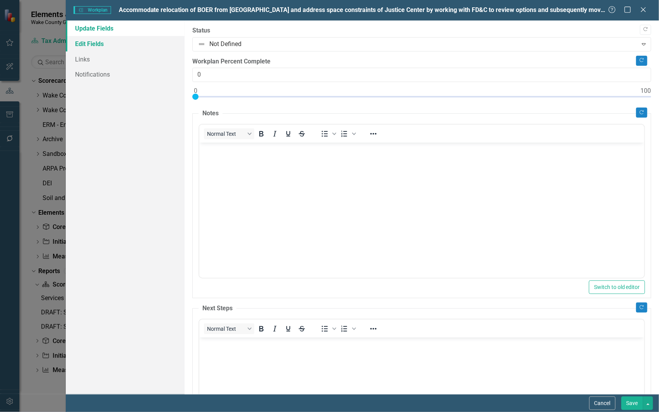
click at [101, 39] on link "Edit Fields" at bounding box center [125, 43] width 119 height 15
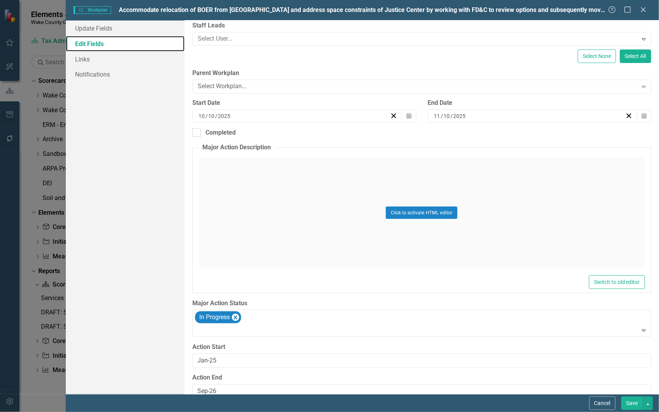
scroll to position [190, 0]
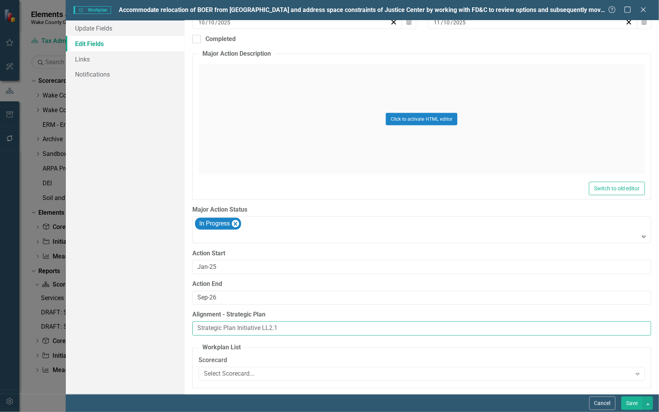
drag, startPoint x: 288, startPoint y: 324, endPoint x: 144, endPoint y: 324, distance: 144.0
click at [144, 325] on div "Update Fields Edit Fields Links Notifications "Update" fields in ClearPoint are…" at bounding box center [362, 208] width 593 height 374
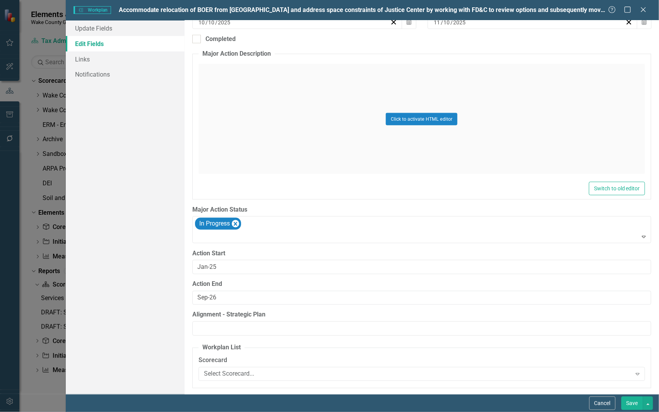
click at [631, 405] on button "Save" at bounding box center [633, 404] width 22 height 14
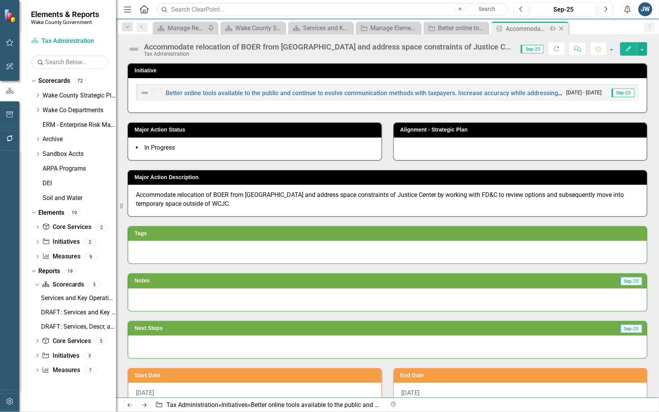
click at [562, 27] on icon "Close" at bounding box center [562, 29] width 8 height 6
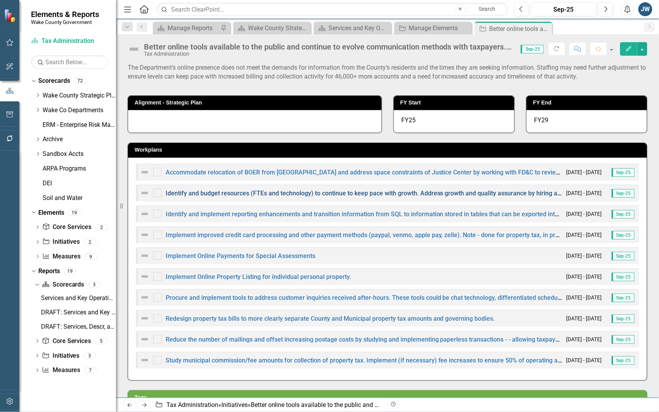
click at [353, 193] on link "Identify and budget resources (FTEs and technology) to continue to keep pace wi…" at bounding box center [442, 193] width 552 height 7
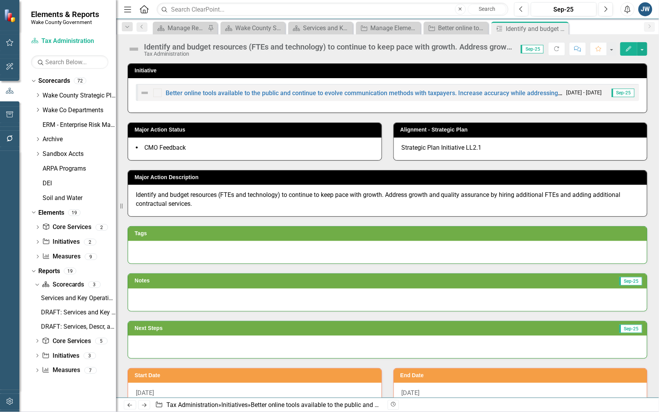
click at [630, 47] on icon "button" at bounding box center [628, 48] width 5 height 5
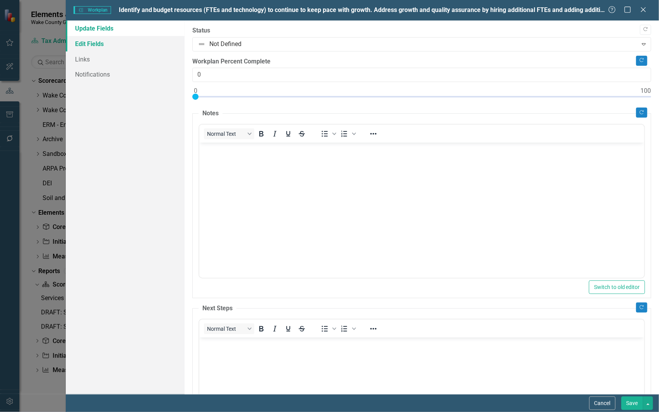
click at [85, 43] on link "Edit Fields" at bounding box center [125, 43] width 119 height 15
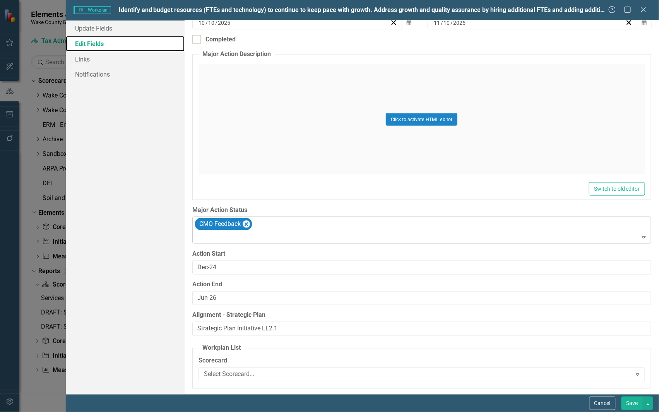
scroll to position [190, 0]
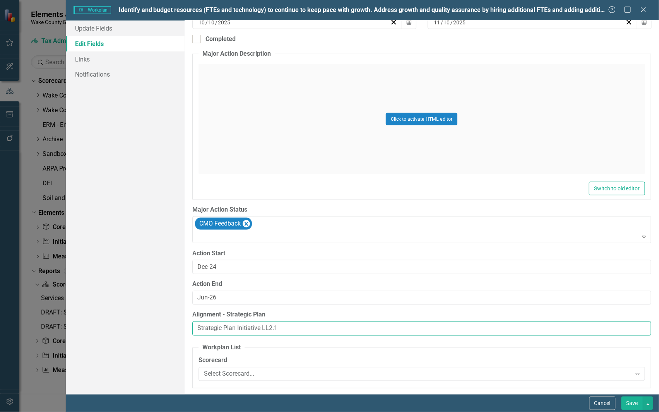
drag, startPoint x: 283, startPoint y: 326, endPoint x: 155, endPoint y: 331, distance: 128.2
click at [155, 331] on div "Update Fields Edit Fields Links Notifications "Update" fields in ClearPoint are…" at bounding box center [362, 208] width 593 height 374
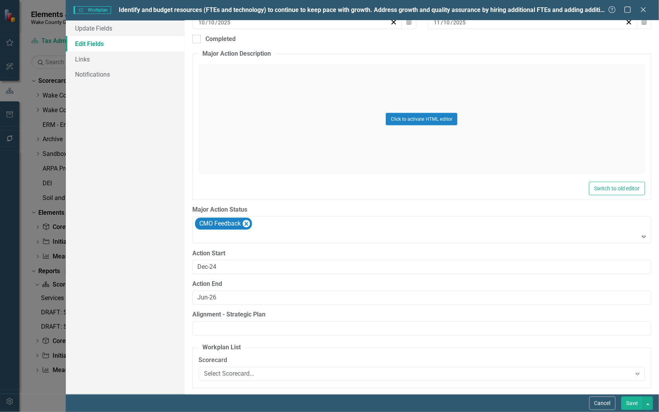
drag, startPoint x: 630, startPoint y: 403, endPoint x: 512, endPoint y: 284, distance: 167.5
click at [630, 403] on button "Save" at bounding box center [633, 404] width 22 height 14
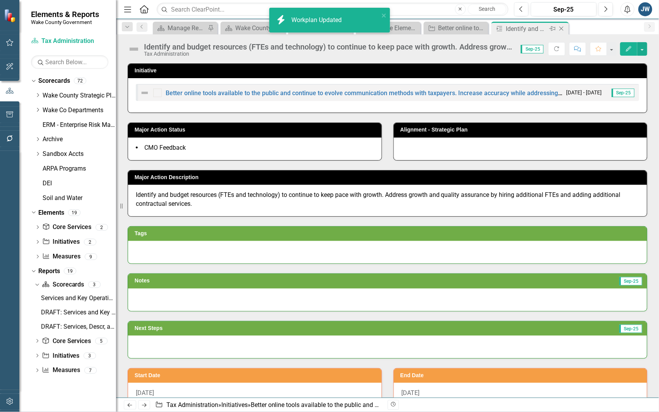
click at [564, 28] on icon "Close" at bounding box center [562, 29] width 8 height 6
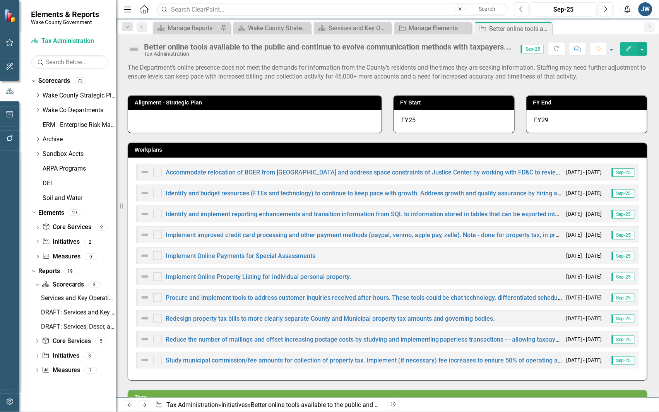
click at [303, 72] on div "The Department’s online presence does not meet the demands for information from…" at bounding box center [388, 74] width 520 height 22
click at [644, 48] on button "button" at bounding box center [642, 49] width 10 height 14
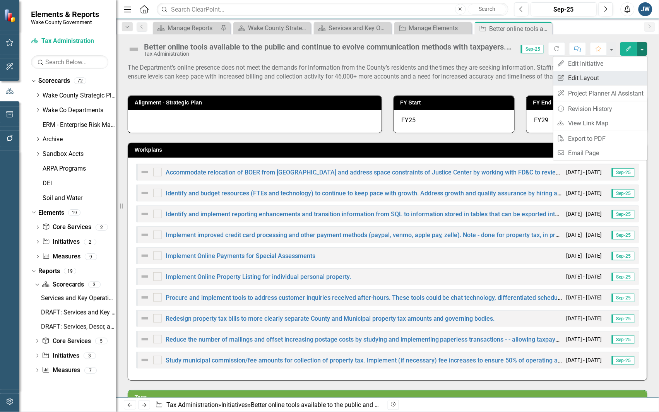
click at [583, 76] on link "Edit Report Edit Layout" at bounding box center [600, 78] width 94 height 14
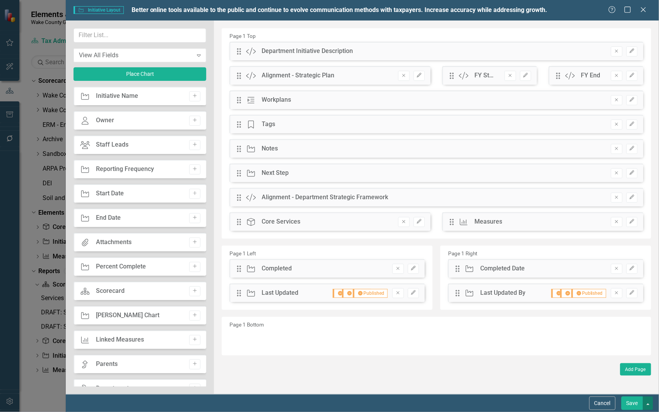
click at [649, 405] on button "button" at bounding box center [648, 404] width 10 height 14
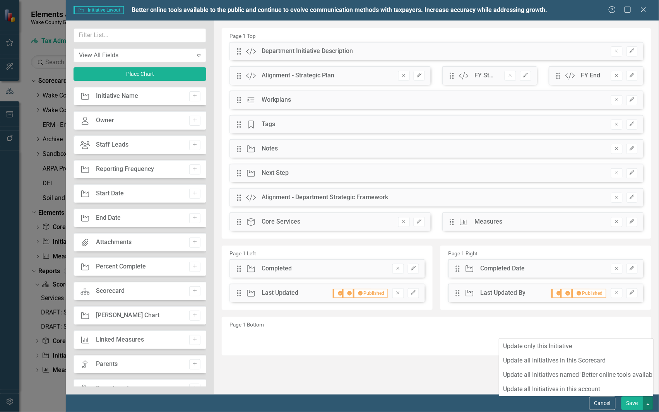
click at [463, 405] on div "Cancel Save" at bounding box center [362, 403] width 593 height 18
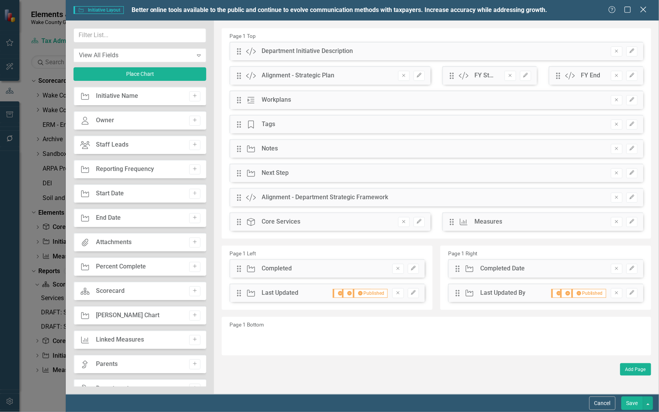
click at [647, 10] on icon "Close" at bounding box center [644, 9] width 10 height 7
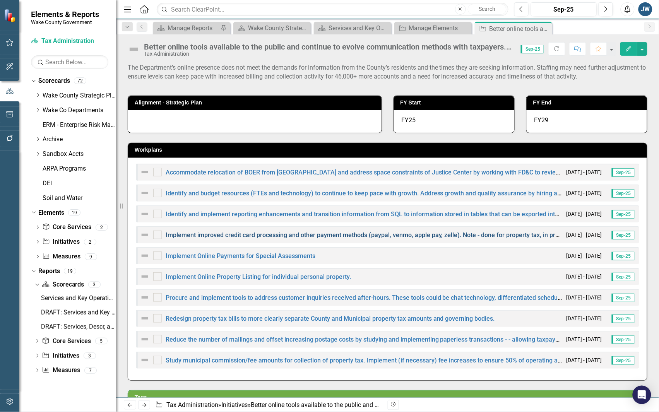
click at [271, 235] on link "Implement improved credit card processing and other payment methods (paypal, ve…" at bounding box center [414, 234] width 497 height 7
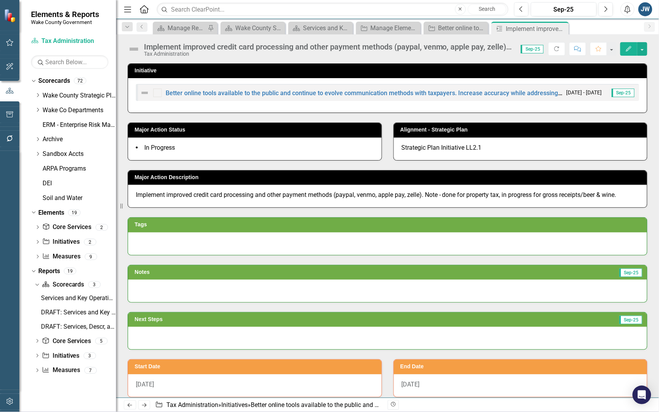
click at [626, 48] on icon "Edit" at bounding box center [628, 48] width 7 height 5
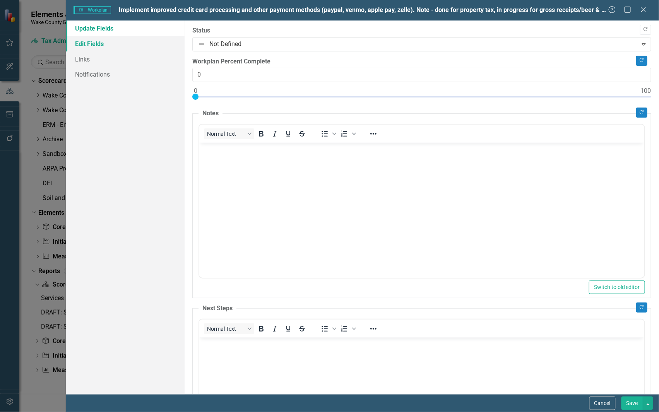
click at [109, 41] on link "Edit Fields" at bounding box center [125, 43] width 119 height 15
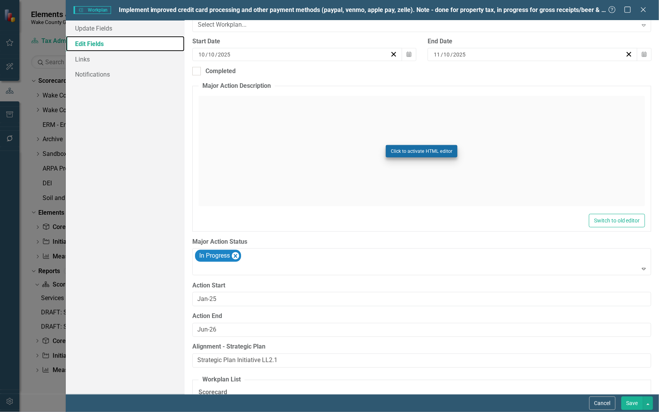
scroll to position [190, 0]
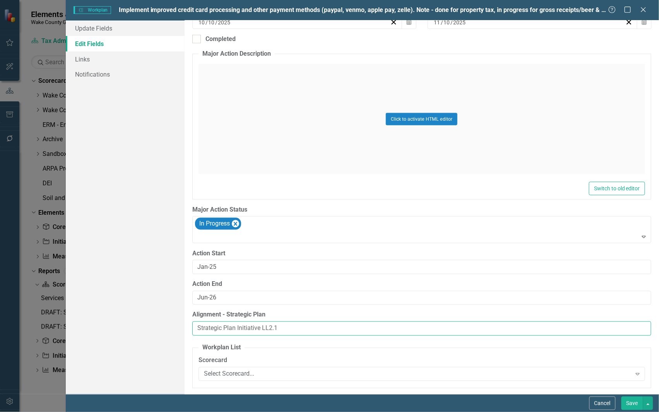
drag, startPoint x: 302, startPoint y: 322, endPoint x: 146, endPoint y: 322, distance: 156.0
click at [146, 322] on div "Update Fields Edit Fields Links Notifications "Update" fields in ClearPoint are…" at bounding box center [362, 208] width 593 height 374
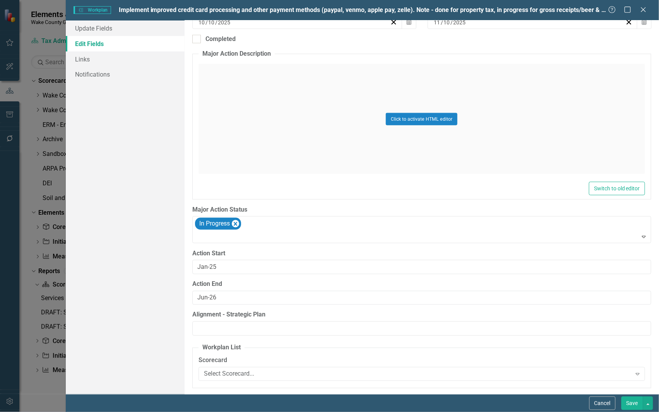
click at [632, 403] on button "Save" at bounding box center [633, 404] width 22 height 14
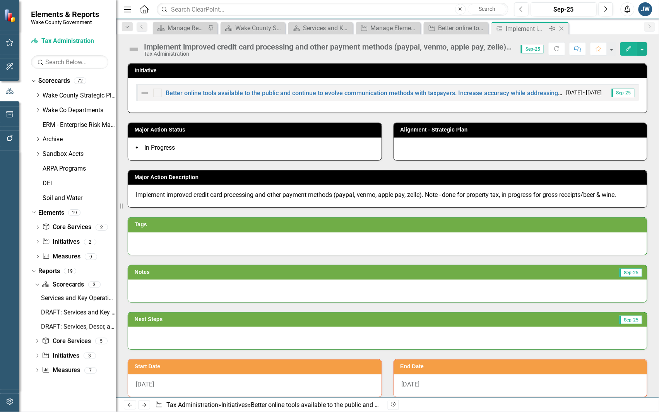
click at [562, 28] on icon "Close" at bounding box center [562, 29] width 8 height 6
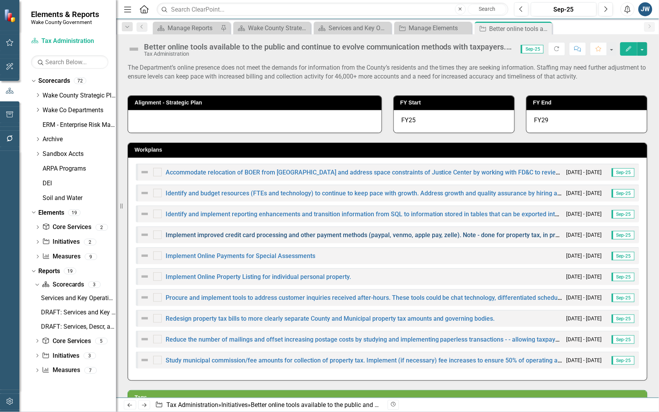
click at [254, 232] on link "Implement improved credit card processing and other payment methods (paypal, ve…" at bounding box center [414, 234] width 497 height 7
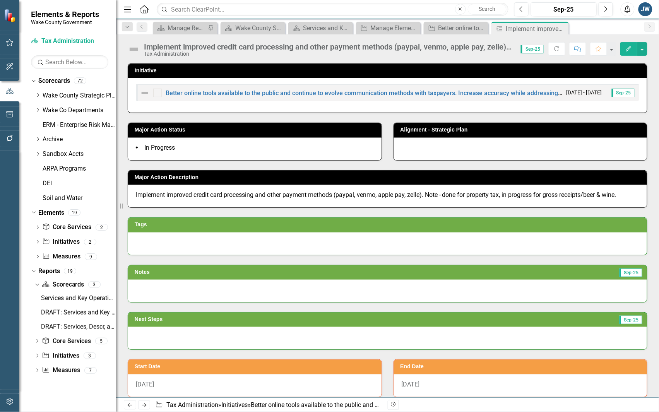
click at [0, 0] on icon "Close" at bounding box center [0, 0] width 0 height 0
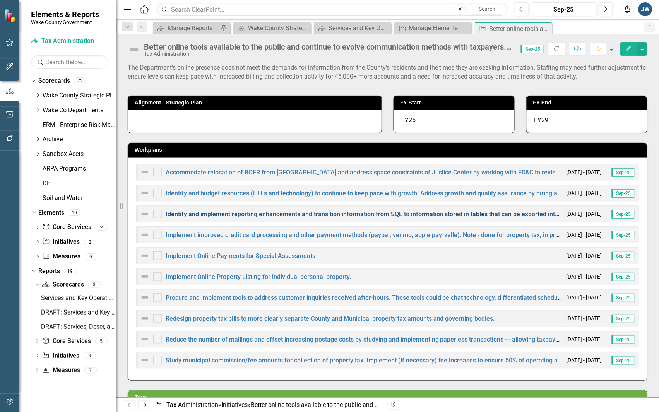
click at [251, 212] on link "Identify and implement reporting enhancements and transition information from S…" at bounding box center [522, 214] width 712 height 7
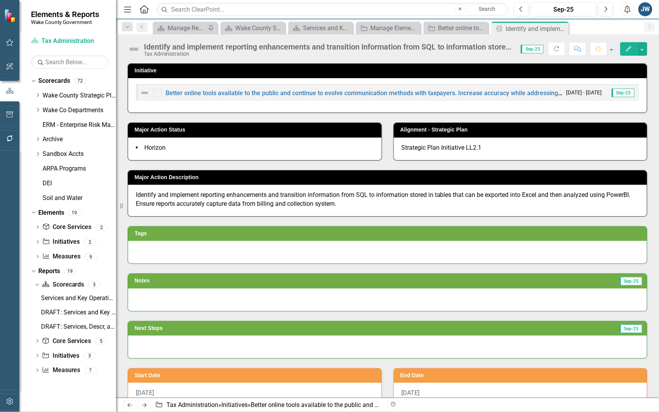
click at [625, 49] on icon "Edit" at bounding box center [628, 48] width 7 height 5
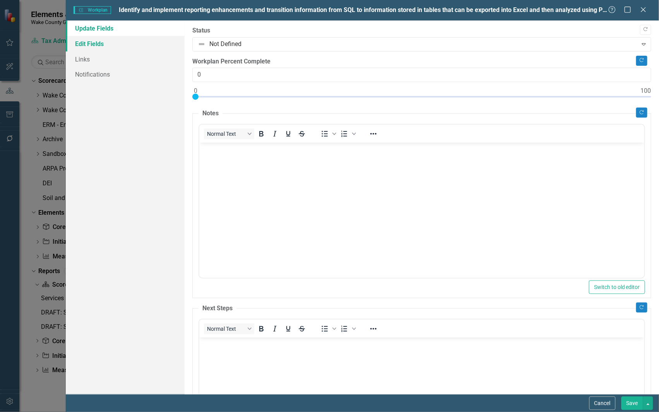
click at [89, 41] on link "Edit Fields" at bounding box center [125, 43] width 119 height 15
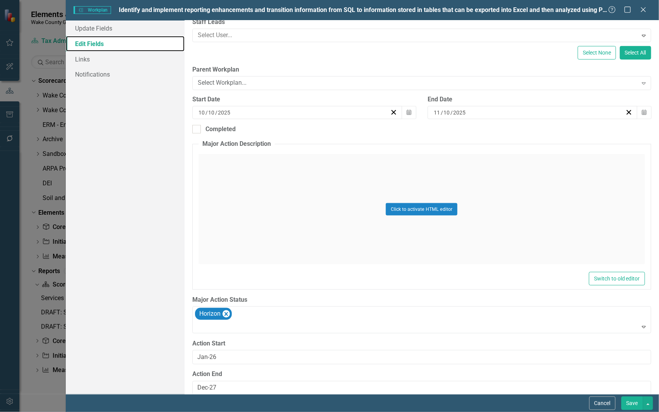
scroll to position [190, 0]
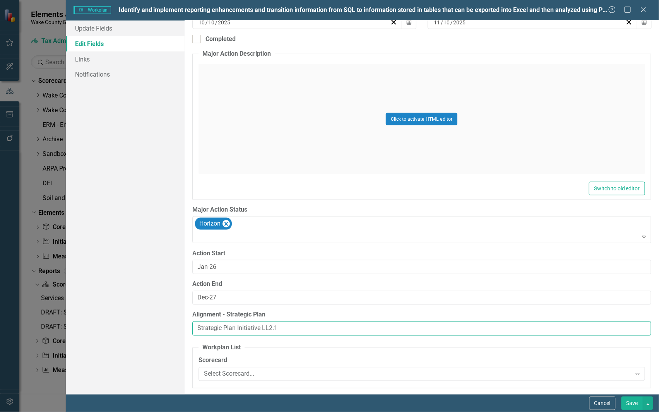
drag, startPoint x: 277, startPoint y: 326, endPoint x: 146, endPoint y: 324, distance: 131.6
click at [146, 324] on div "Update Fields Edit Fields Links Notifications "Update" fields in ClearPoint are…" at bounding box center [362, 208] width 593 height 374
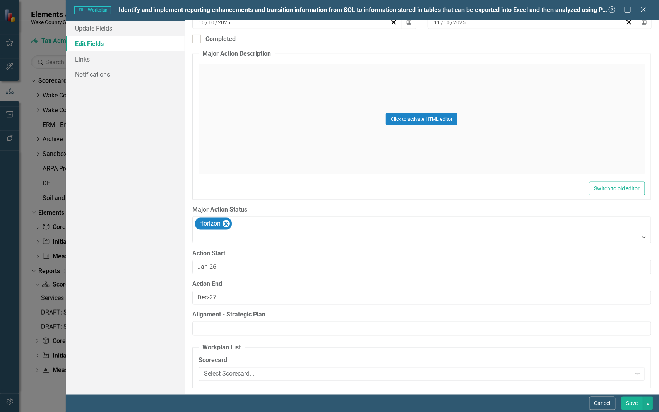
drag, startPoint x: 632, startPoint y: 404, endPoint x: 627, endPoint y: 401, distance: 5.4
click at [628, 401] on button "Save" at bounding box center [633, 404] width 22 height 14
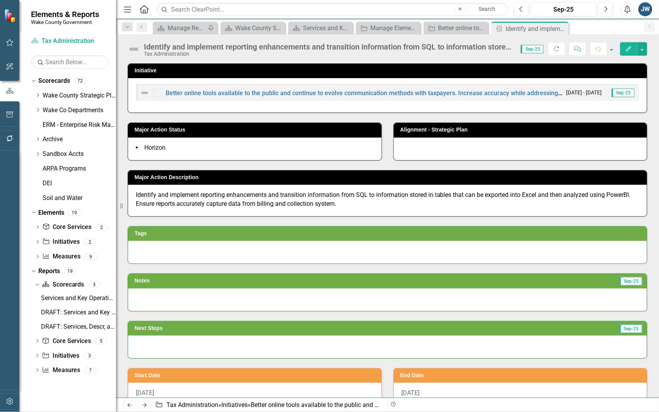
click at [0, 0] on icon "Close" at bounding box center [0, 0] width 0 height 0
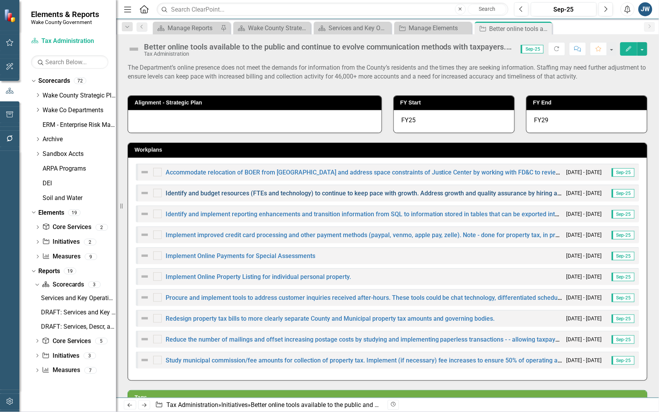
click at [344, 191] on link "Identify and budget resources (FTEs and technology) to continue to keep pace wi…" at bounding box center [442, 193] width 552 height 7
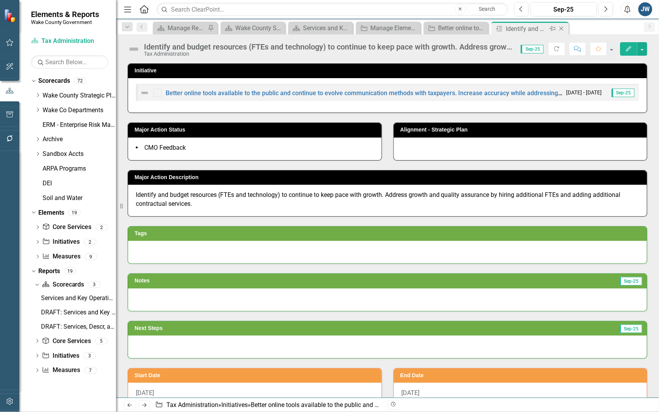
click at [563, 29] on icon "Close" at bounding box center [562, 29] width 8 height 6
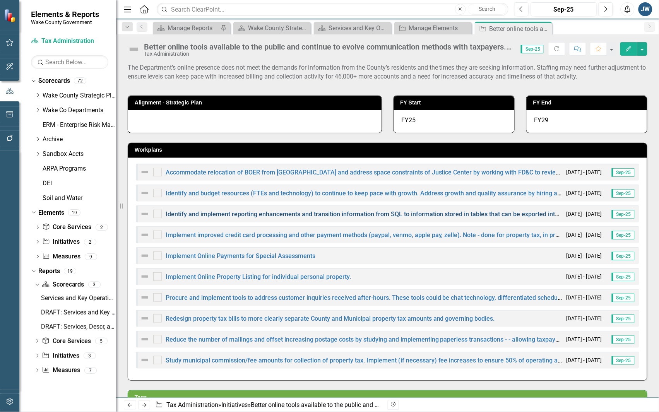
click at [344, 215] on link "Identify and implement reporting enhancements and transition information from S…" at bounding box center [522, 214] width 712 height 7
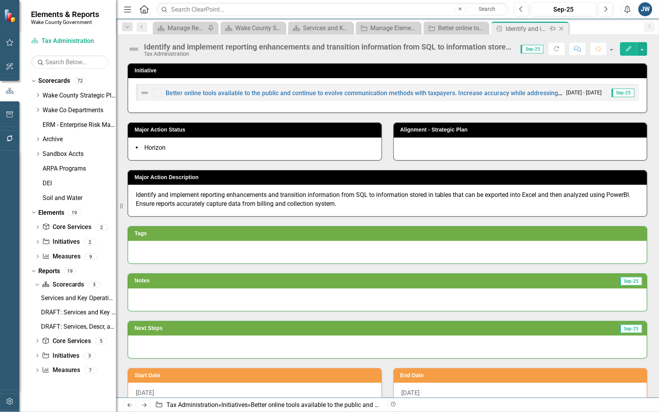
click at [561, 26] on icon "Close" at bounding box center [562, 29] width 8 height 6
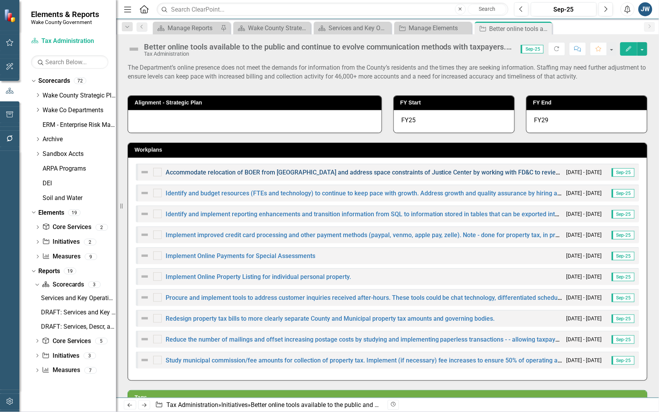
click at [456, 173] on link "Accommodate relocation of BOER from [GEOGRAPHIC_DATA] and address space constra…" at bounding box center [463, 172] width 595 height 7
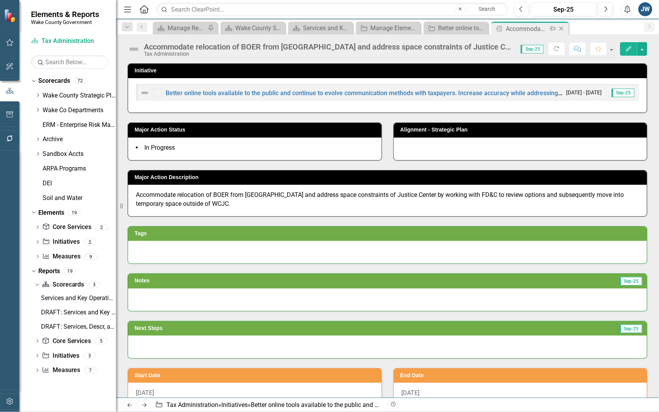
click at [562, 28] on icon at bounding box center [562, 29] width 4 height 4
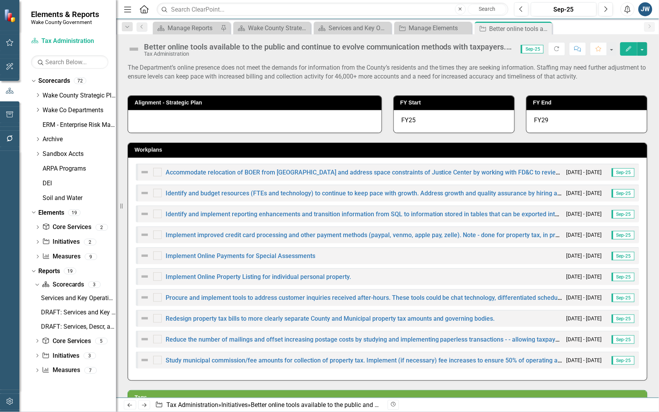
click at [268, 231] on div "Implement improved credit card processing and other payment methods (paypal, ve…" at bounding box center [351, 234] width 423 height 9
click at [268, 235] on link "Implement improved credit card processing and other payment methods (paypal, ve…" at bounding box center [414, 234] width 497 height 7
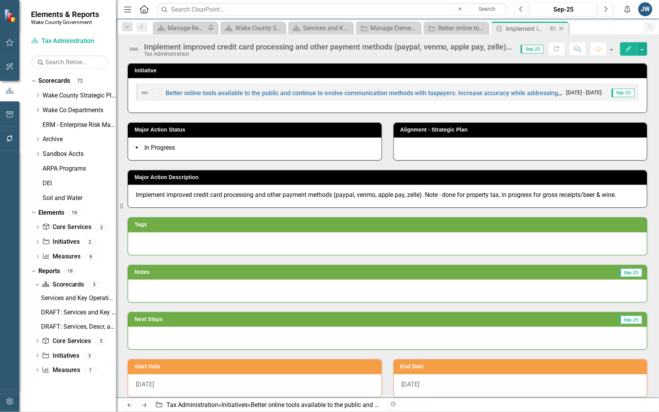
click at [561, 27] on icon "Close" at bounding box center [562, 29] width 8 height 6
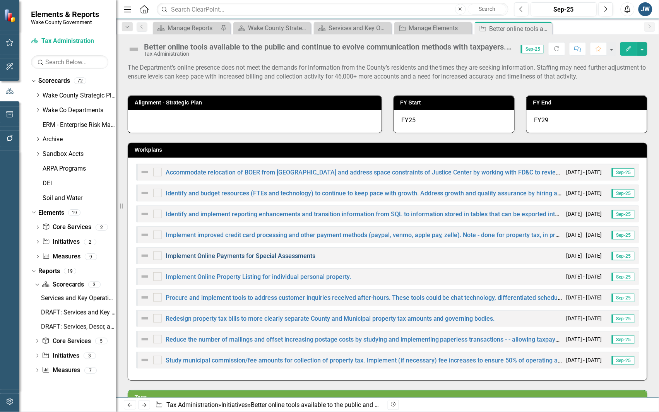
click at [279, 255] on link "Implement Online Payments for Special Assessments" at bounding box center [241, 255] width 150 height 7
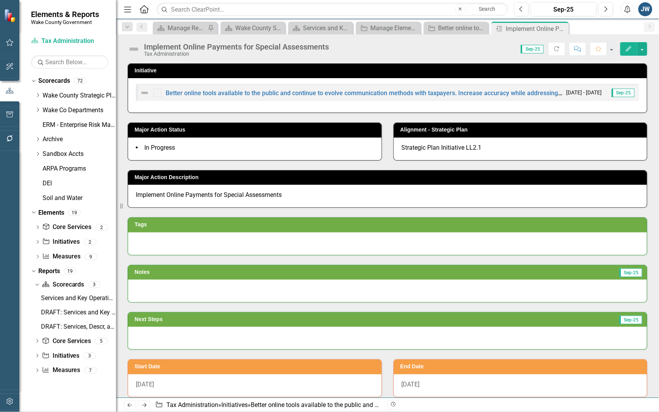
click at [629, 46] on icon "Edit" at bounding box center [628, 48] width 7 height 5
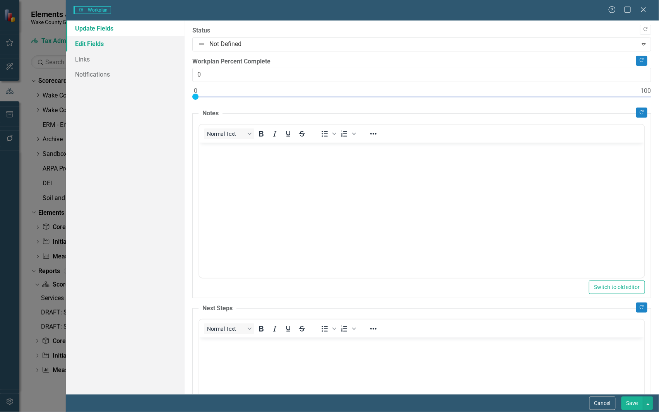
click at [108, 43] on link "Edit Fields" at bounding box center [125, 43] width 119 height 15
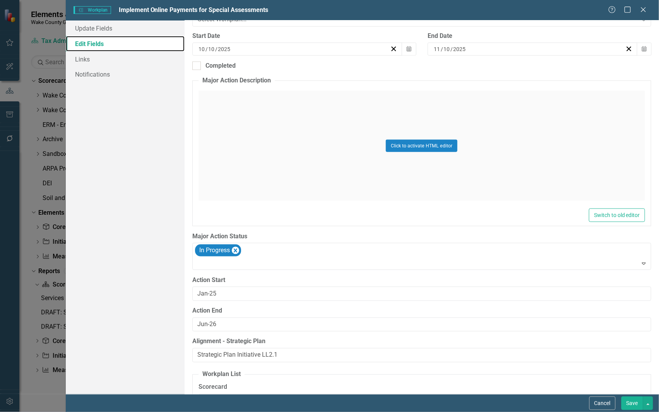
scroll to position [190, 0]
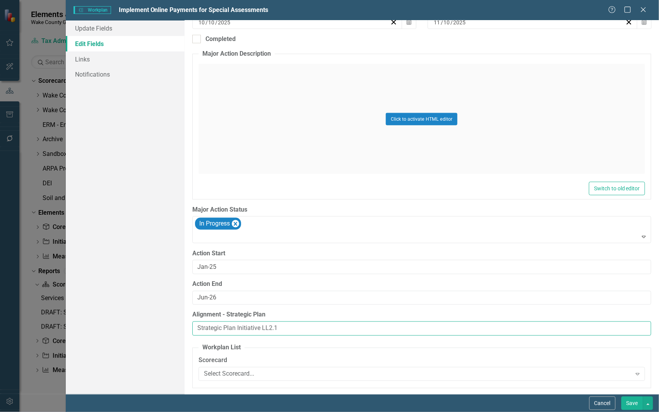
drag, startPoint x: 290, startPoint y: 330, endPoint x: 133, endPoint y: 324, distance: 156.9
click at [133, 324] on div "Update Fields Edit Fields Links Notifications "Update" fields in ClearPoint are…" at bounding box center [362, 208] width 593 height 374
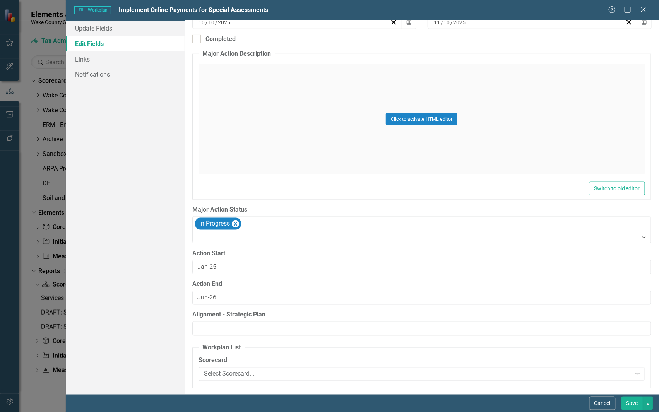
click at [631, 401] on button "Save" at bounding box center [633, 404] width 22 height 14
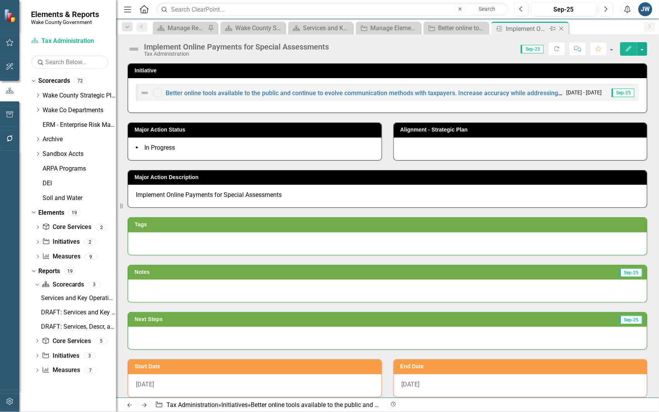
click at [562, 28] on icon at bounding box center [562, 29] width 4 height 4
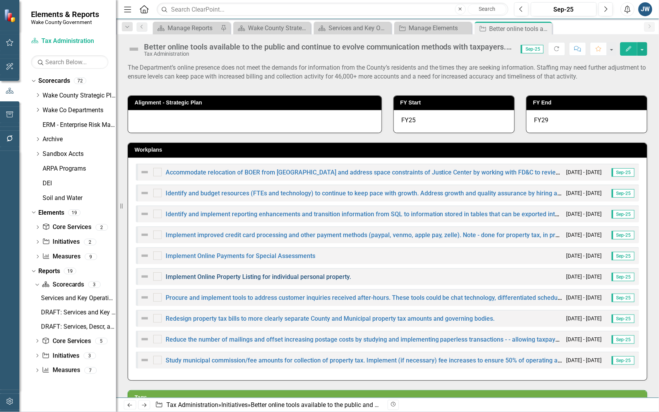
click at [252, 278] on link "Implement Online Property Listing for individual personal property." at bounding box center [258, 276] width 185 height 7
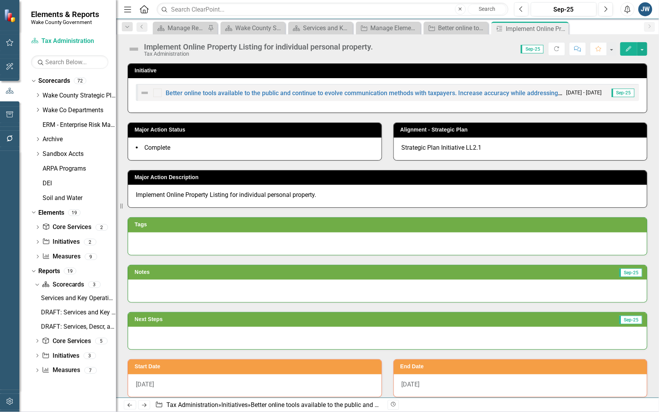
click at [623, 47] on button "Edit" at bounding box center [628, 49] width 17 height 14
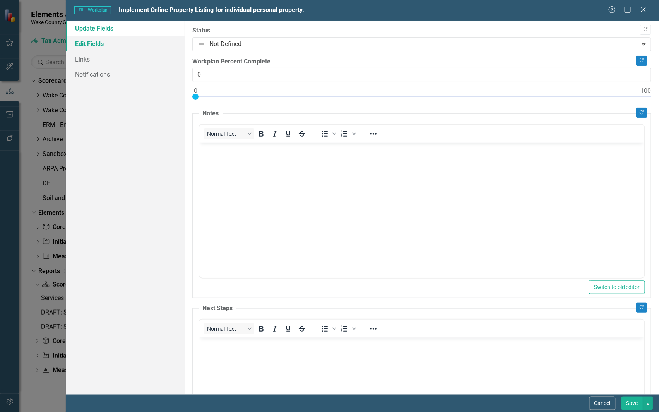
click at [89, 42] on link "Edit Fields" at bounding box center [125, 43] width 119 height 15
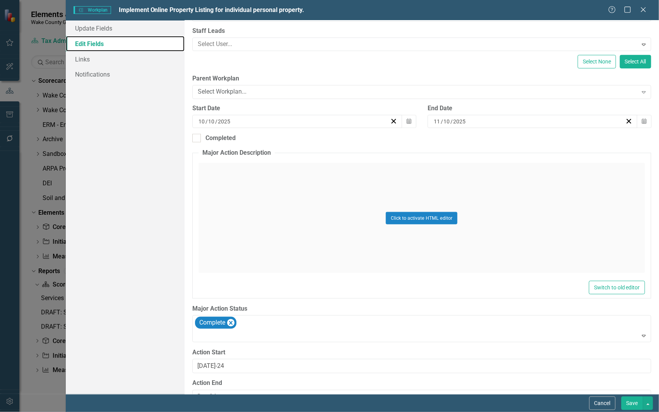
scroll to position [190, 0]
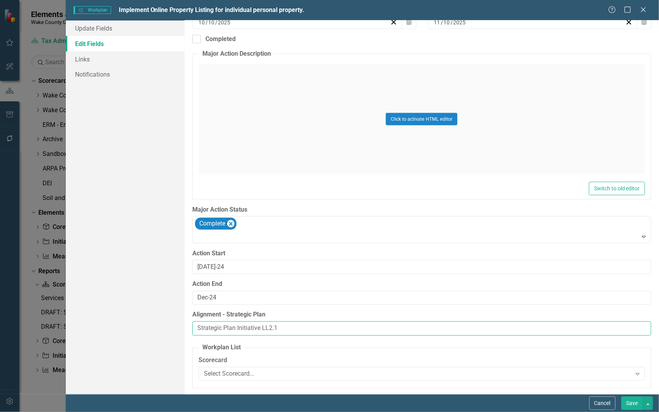
drag, startPoint x: 262, startPoint y: 325, endPoint x: 162, endPoint y: 314, distance: 101.3
click at [162, 314] on div "Update Fields Edit Fields Links Notifications "Update" fields in ClearPoint are…" at bounding box center [362, 208] width 593 height 374
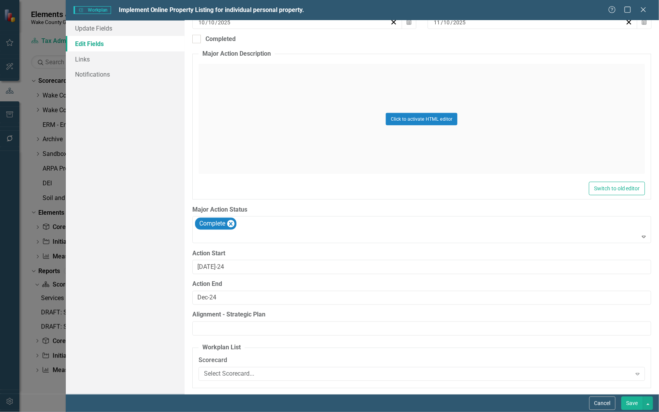
click at [636, 401] on button "Save" at bounding box center [633, 404] width 22 height 14
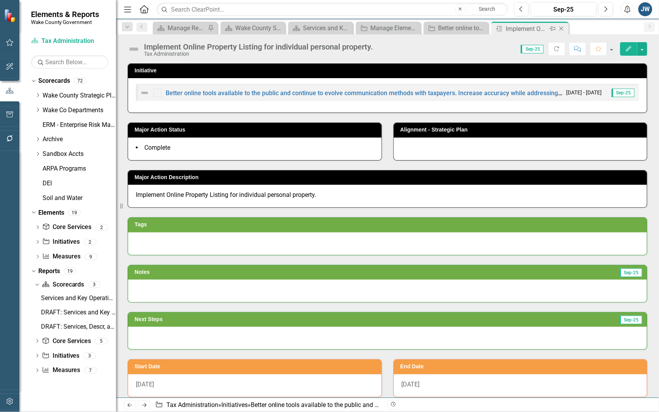
click at [562, 27] on icon "Close" at bounding box center [562, 29] width 8 height 6
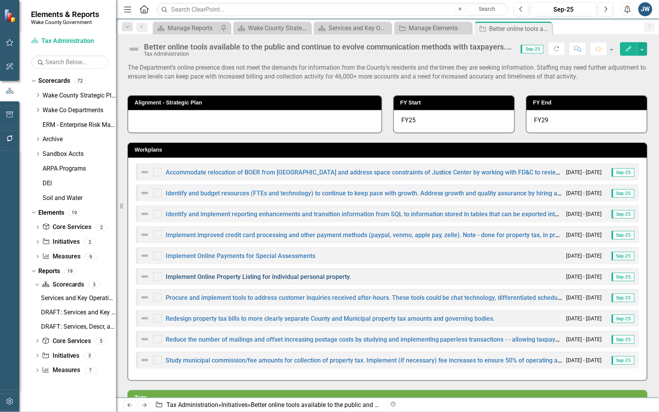
click at [271, 275] on link "Implement Online Property Listing for individual personal property." at bounding box center [258, 276] width 185 height 7
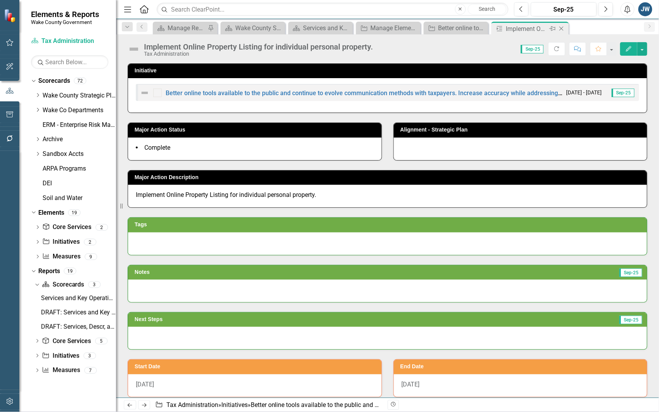
click at [562, 26] on icon "Close" at bounding box center [562, 29] width 8 height 6
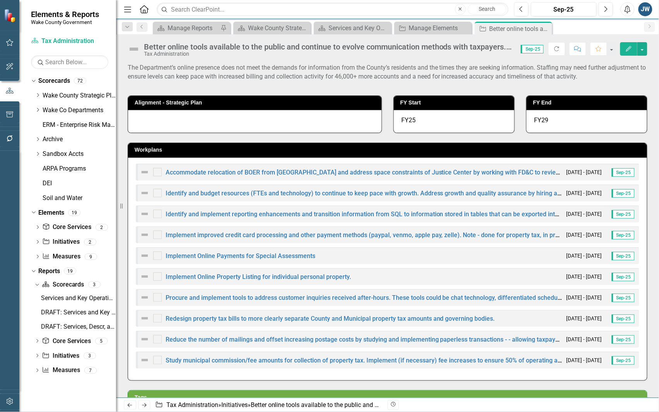
click at [247, 252] on div "Implement Online Payments for Special Assessments" at bounding box center [227, 255] width 175 height 9
click at [285, 255] on link "Implement Online Payments for Special Assessments" at bounding box center [241, 255] width 150 height 7
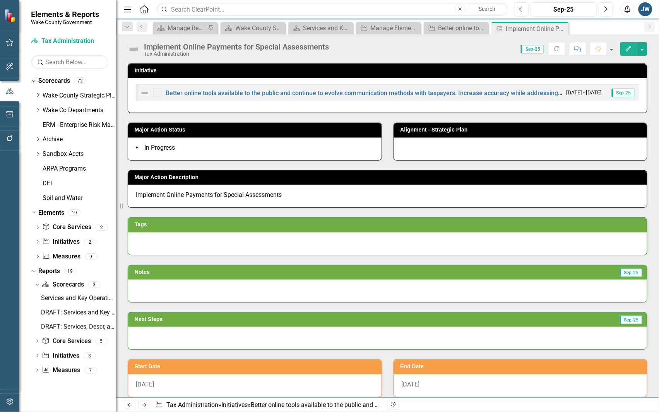
click at [0, 0] on icon "Close" at bounding box center [0, 0] width 0 height 0
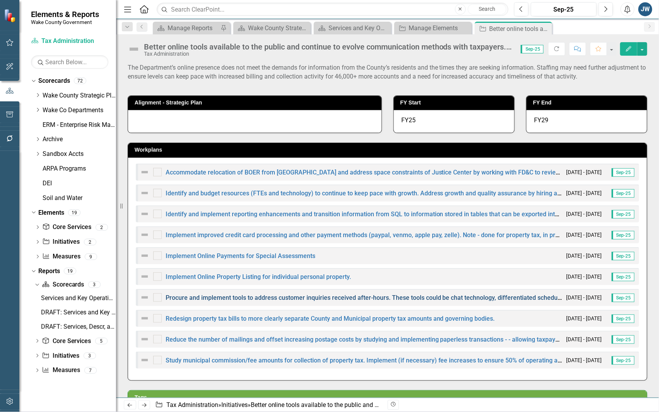
click at [265, 295] on link "Procure and implement tools to address customer inquiries received after-hours.…" at bounding box center [398, 297] width 464 height 7
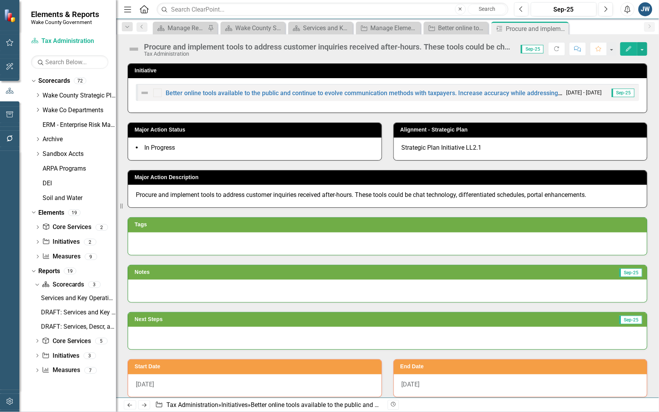
click at [623, 49] on button "Edit" at bounding box center [628, 49] width 17 height 14
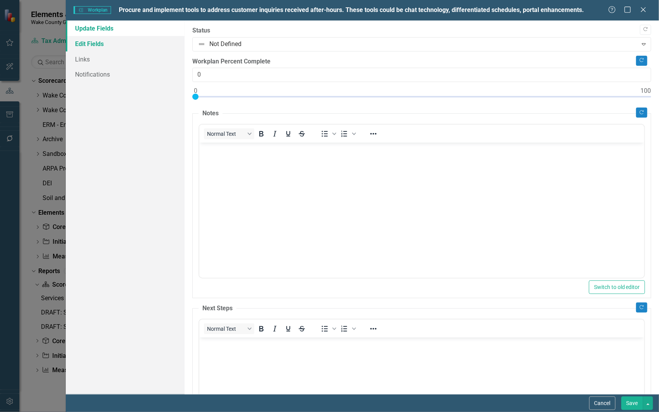
click at [97, 43] on link "Edit Fields" at bounding box center [125, 43] width 119 height 15
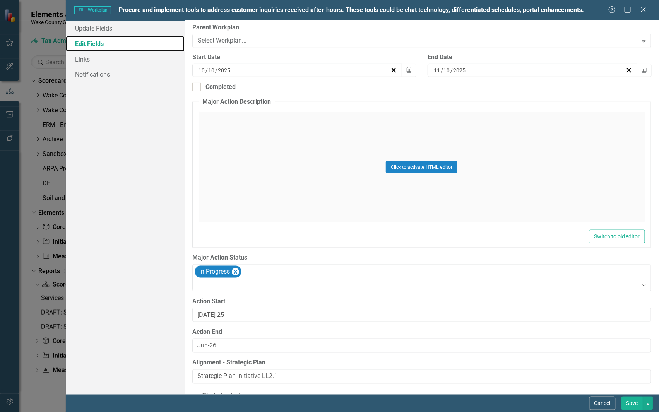
scroll to position [190, 0]
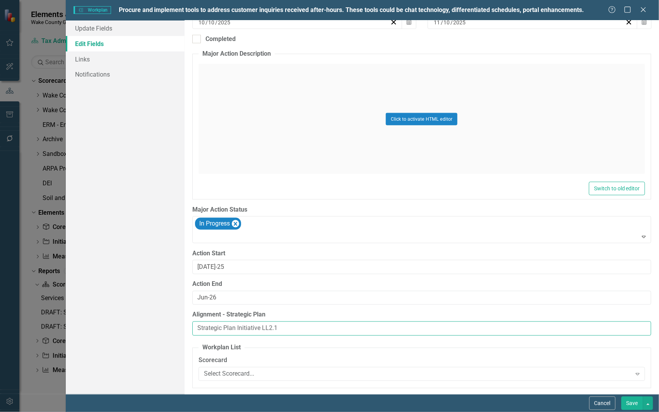
drag, startPoint x: 281, startPoint y: 326, endPoint x: 150, endPoint y: 320, distance: 130.6
click at [150, 320] on div "Update Fields Edit Fields Links Notifications "Update" fields in ClearPoint are…" at bounding box center [362, 208] width 593 height 374
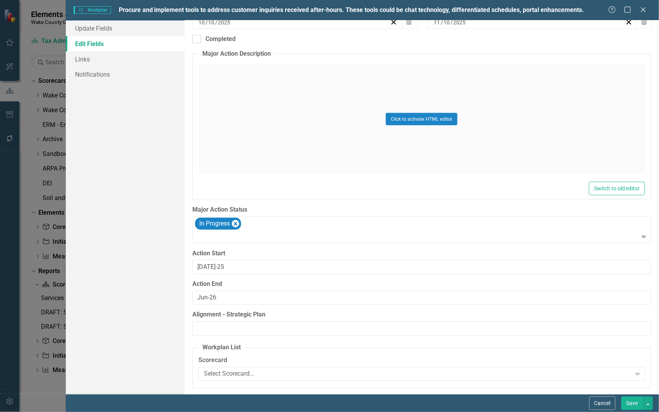
click at [632, 403] on button "Save" at bounding box center [633, 404] width 22 height 14
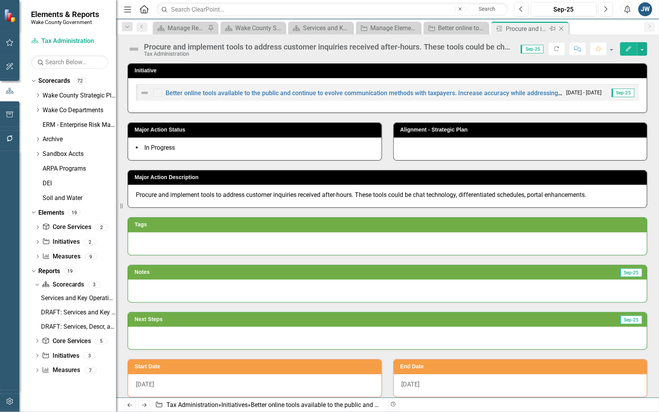
click at [560, 27] on icon at bounding box center [562, 29] width 4 height 4
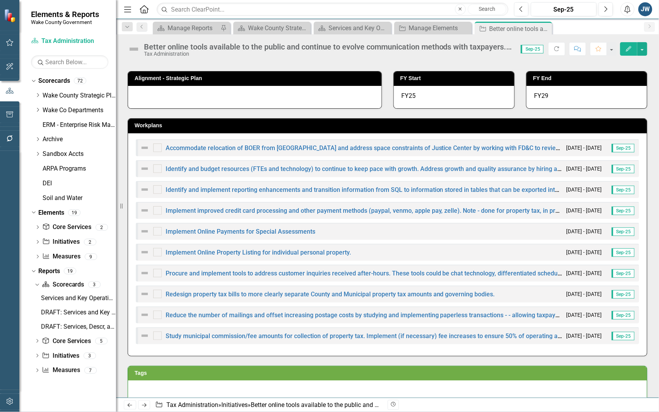
scroll to position [48, 0]
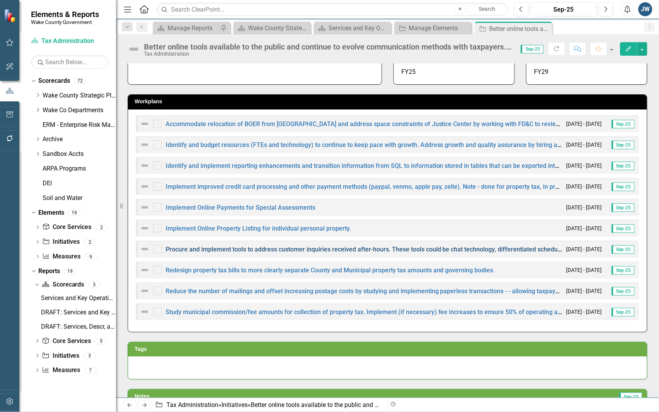
click at [284, 248] on link "Procure and implement tools to address customer inquiries received after-hours.…" at bounding box center [398, 249] width 464 height 7
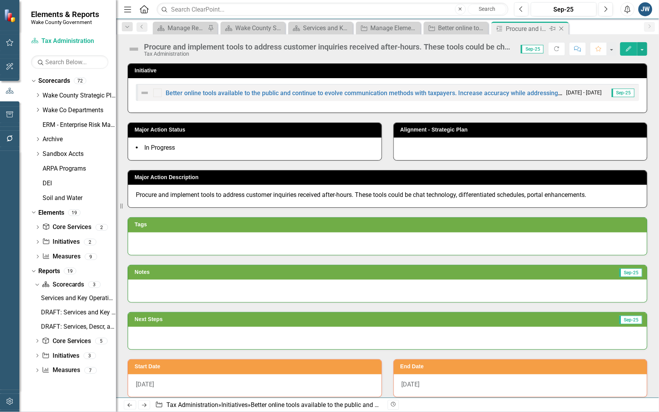
click at [561, 27] on icon "Close" at bounding box center [562, 29] width 8 height 6
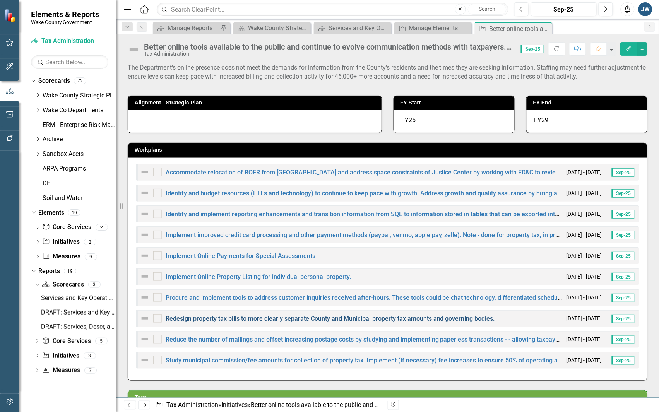
click at [337, 317] on link "Redesign property tax bills to more clearly separate County and Municipal prope…" at bounding box center [330, 318] width 329 height 7
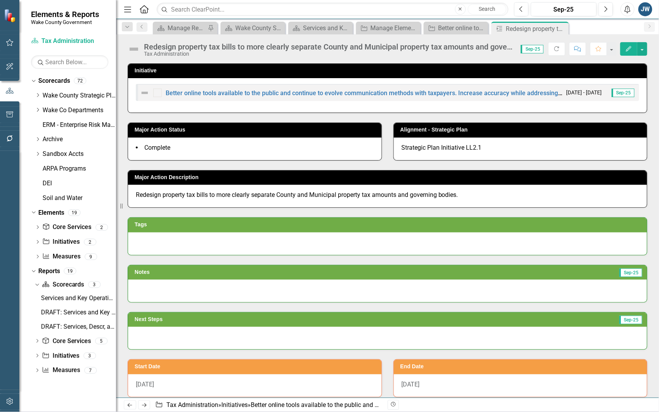
click at [624, 48] on button "Edit" at bounding box center [628, 49] width 17 height 14
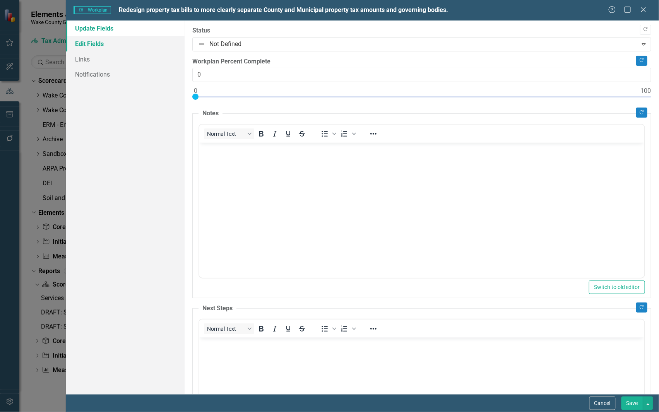
click at [97, 40] on link "Edit Fields" at bounding box center [125, 43] width 119 height 15
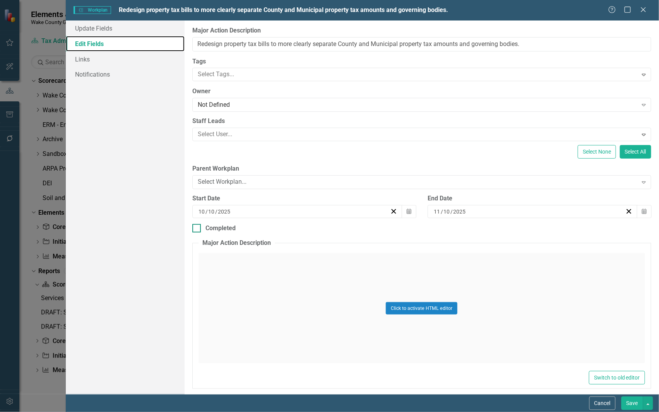
scroll to position [190, 0]
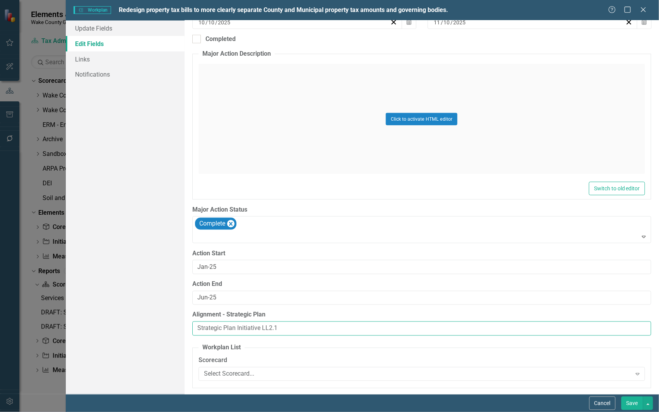
drag, startPoint x: 295, startPoint y: 328, endPoint x: 137, endPoint y: 318, distance: 158.2
click at [137, 318] on div "Update Fields Edit Fields Links Notifications "Update" fields in ClearPoint are…" at bounding box center [362, 208] width 593 height 374
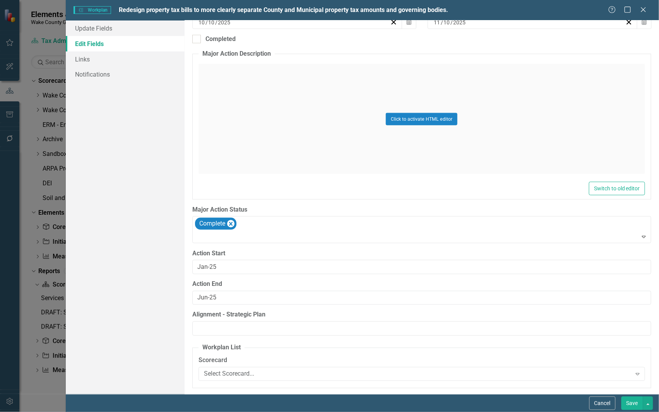
click at [629, 401] on button "Save" at bounding box center [633, 404] width 22 height 14
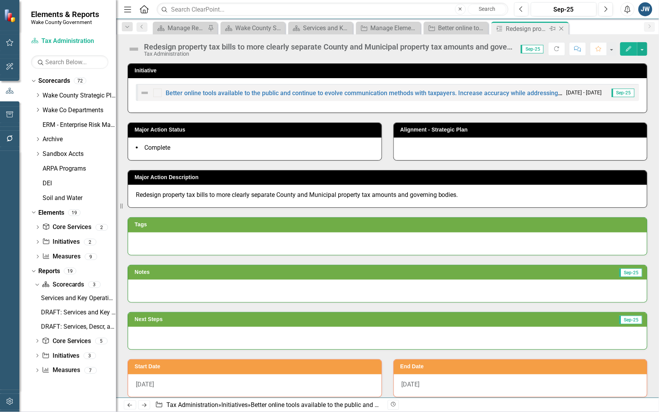
click at [562, 27] on icon "Close" at bounding box center [562, 29] width 8 height 6
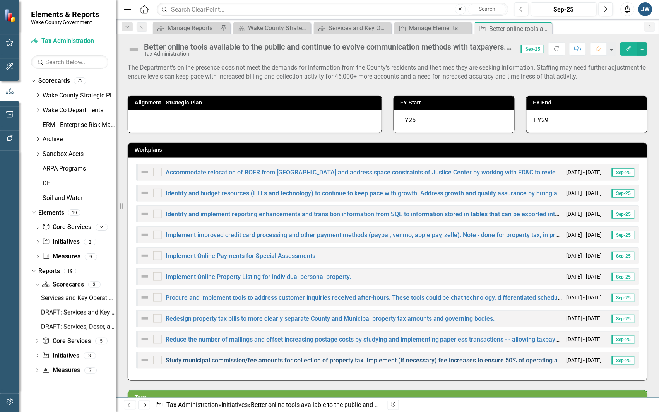
click at [259, 362] on link "Study municipal commission/fee amounts for collection of property tax. Implemen…" at bounding box center [405, 360] width 479 height 7
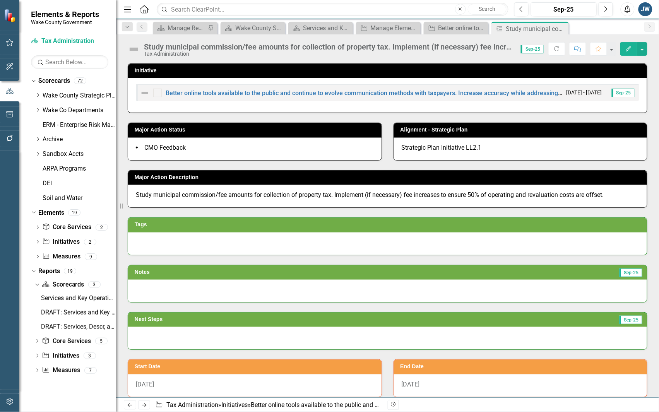
click at [629, 43] on button "Edit" at bounding box center [628, 49] width 17 height 14
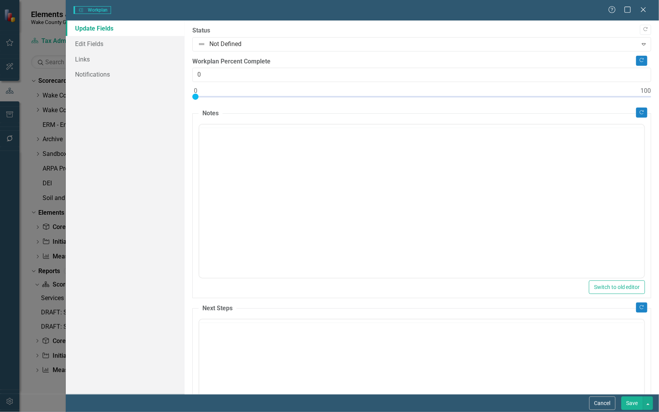
type input "0"
click at [101, 46] on link "Edit Fields" at bounding box center [125, 43] width 119 height 15
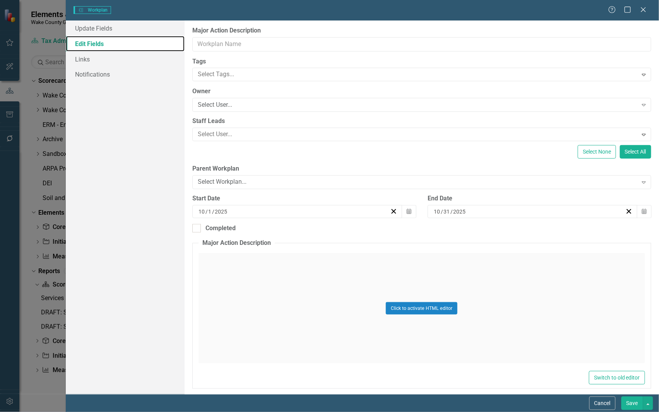
type input "Study municipal commission/fee amounts for collection of property tax. Implemen…"
type input "10"
type input "11"
type input "10"
type input "Oct-24"
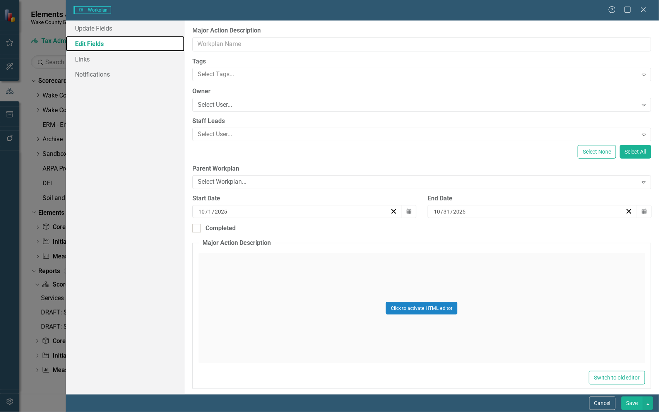
type input "Jun-28"
type input "Strategic Plan Initiative LL2.1"
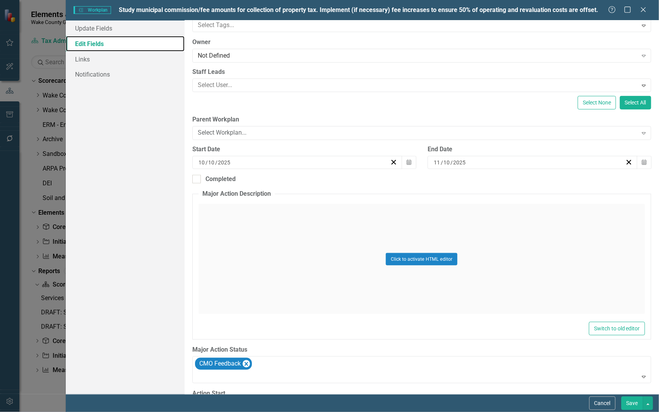
scroll to position [190, 0]
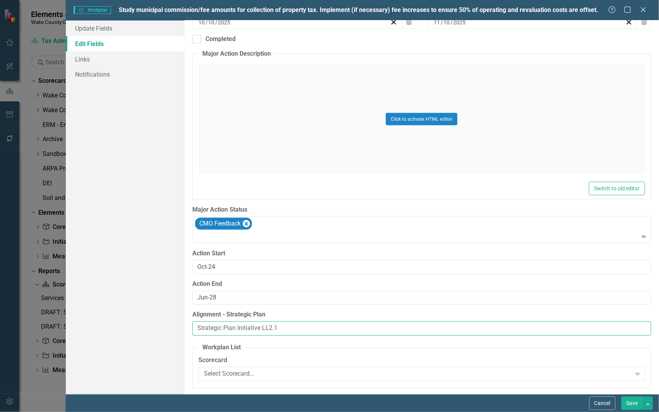
drag, startPoint x: 295, startPoint y: 326, endPoint x: 182, endPoint y: 320, distance: 112.8
click at [182, 320] on div "Update Fields Edit Fields Links Notifications "Update" fields in ClearPoint are…" at bounding box center [362, 208] width 593 height 374
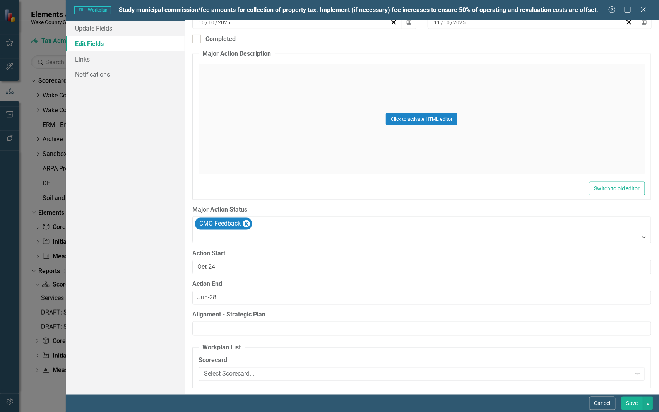
click at [633, 403] on button "Save" at bounding box center [633, 404] width 22 height 14
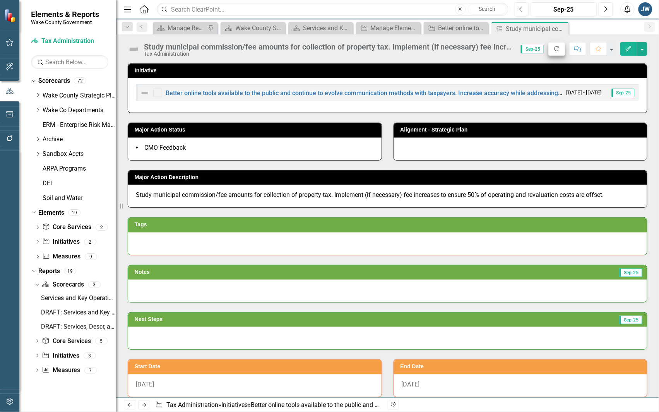
click at [0, 0] on icon "Close" at bounding box center [0, 0] width 0 height 0
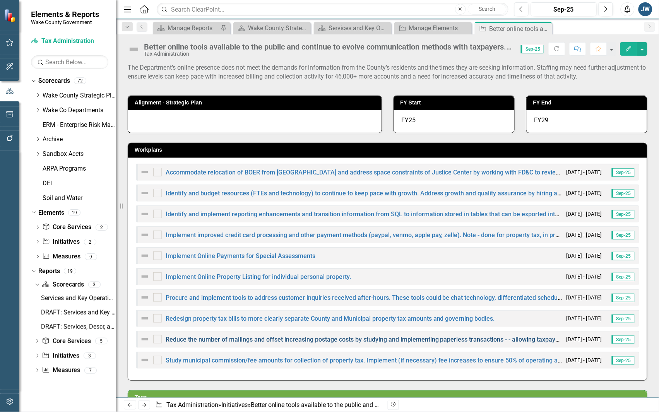
click at [272, 337] on link "Reduce the number of mailings and offset increasing postage costs by studying a…" at bounding box center [478, 339] width 625 height 7
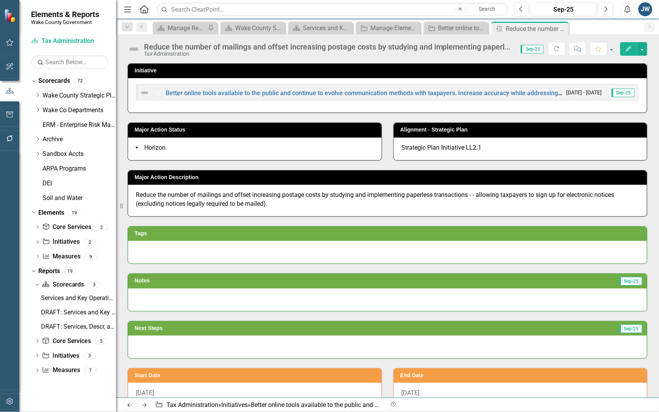
click at [626, 46] on icon "Edit" at bounding box center [628, 48] width 7 height 5
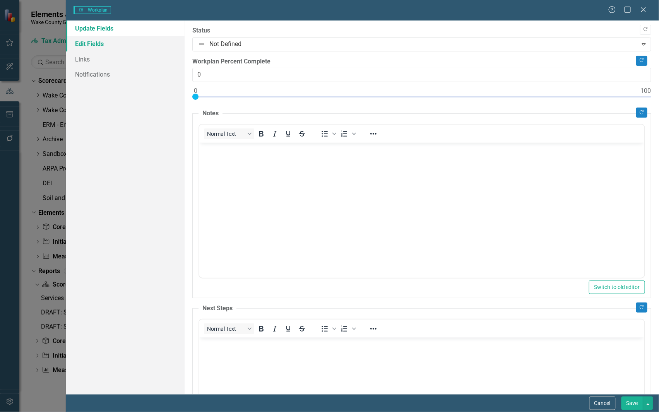
click at [101, 43] on link "Edit Fields" at bounding box center [125, 43] width 119 height 15
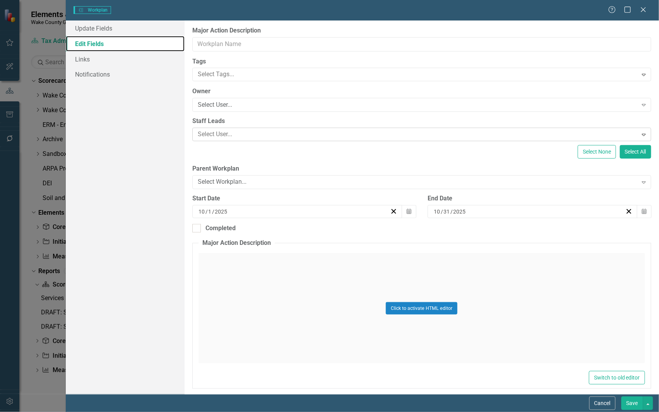
type input "Reduce the number of mailings and offset increasing postage costs by studying a…"
type input "10"
type input "11"
type input "10"
type input "Jan-26"
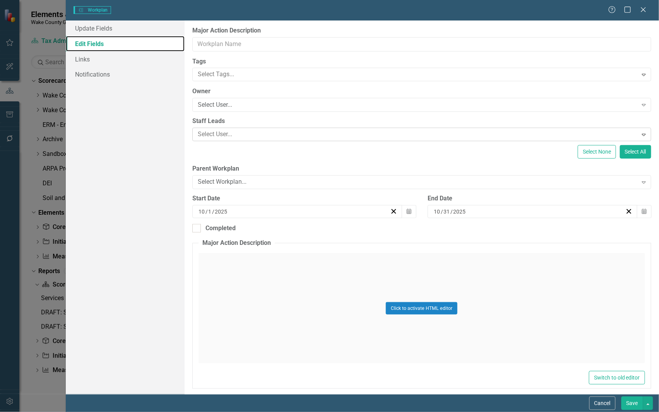
type input "Jun-29"
type input "Strategic Plan Initiative LL2.1"
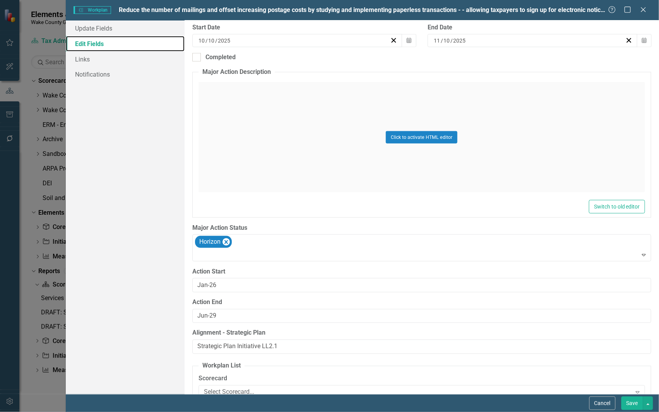
scroll to position [190, 0]
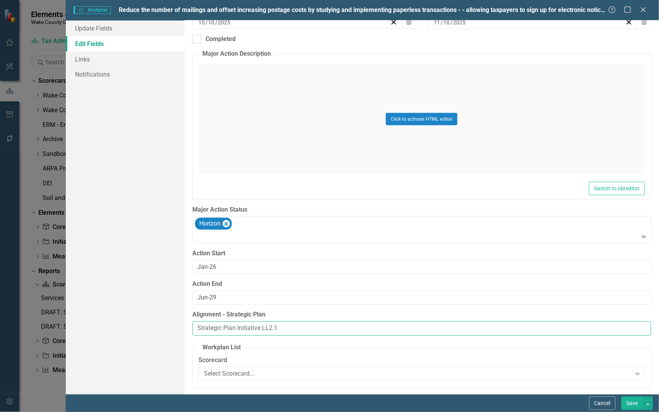
drag, startPoint x: 293, startPoint y: 330, endPoint x: 137, endPoint y: 317, distance: 155.7
click at [137, 317] on div "Update Fields Edit Fields Links Notifications "Update" fields in ClearPoint are…" at bounding box center [362, 208] width 593 height 374
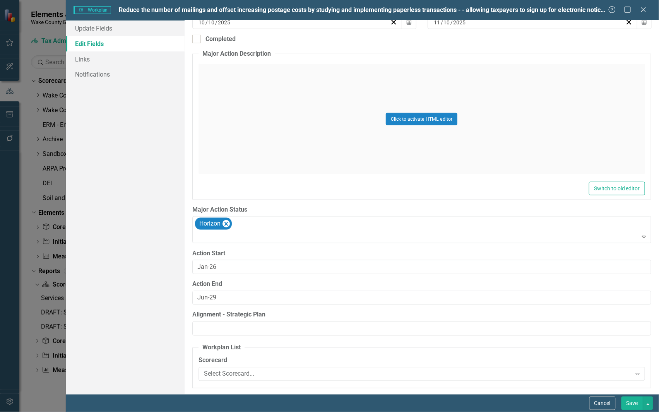
click at [627, 406] on button "Save" at bounding box center [633, 404] width 22 height 14
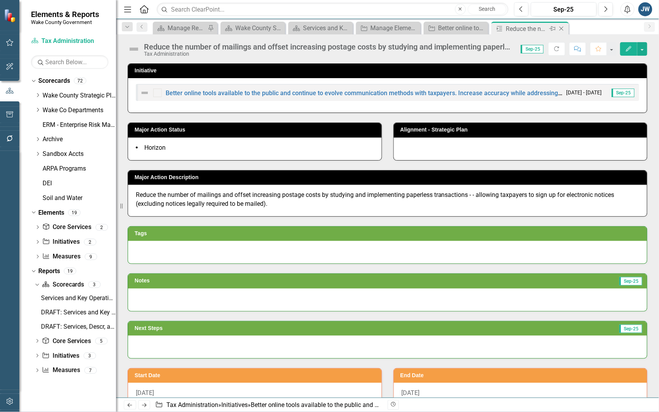
click at [562, 27] on icon "Close" at bounding box center [562, 29] width 8 height 6
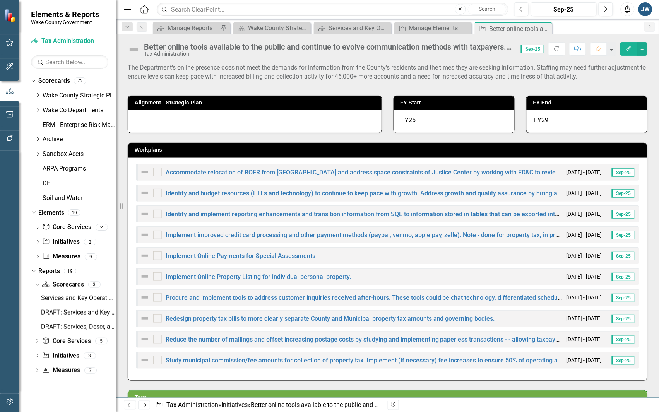
click at [314, 314] on div "Redesign property tax bills to more clearly separate County and Municipal prope…" at bounding box center [317, 318] width 355 height 9
click at [343, 318] on link "Redesign property tax bills to more clearly separate County and Municipal prope…" at bounding box center [330, 318] width 329 height 7
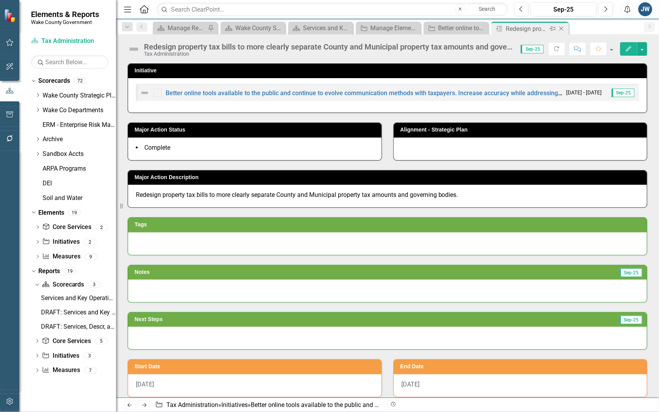
click at [558, 27] on icon "Close" at bounding box center [562, 29] width 8 height 6
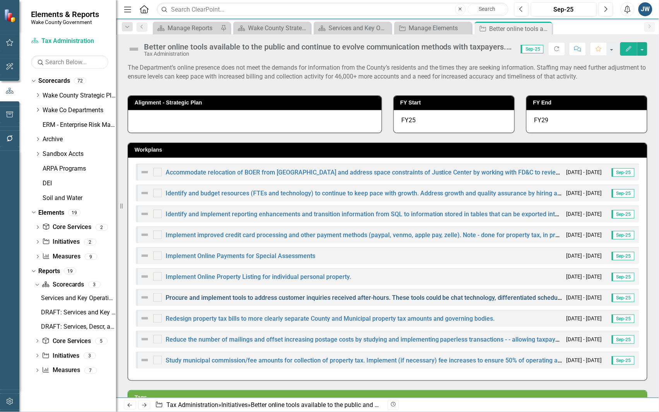
click at [267, 295] on link "Procure and implement tools to address customer inquiries received after-hours.…" at bounding box center [398, 297] width 464 height 7
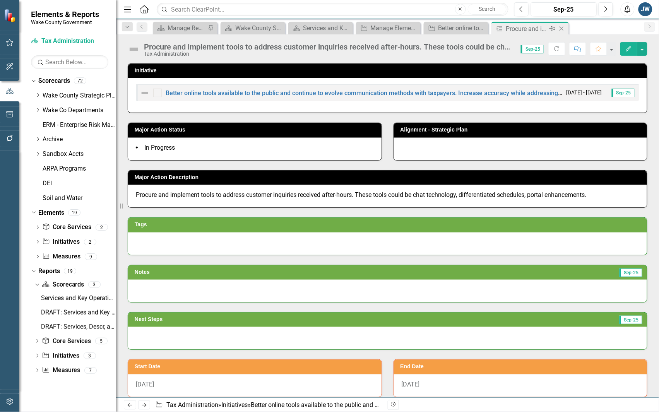
click at [563, 27] on icon "Close" at bounding box center [562, 29] width 8 height 6
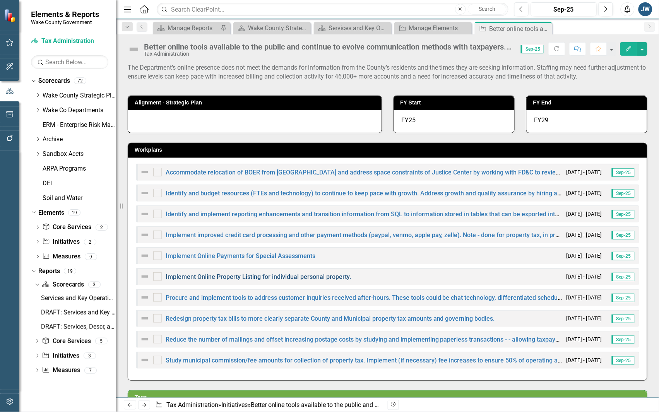
click at [203, 276] on link "Implement Online Property Listing for individual personal property." at bounding box center [258, 276] width 185 height 7
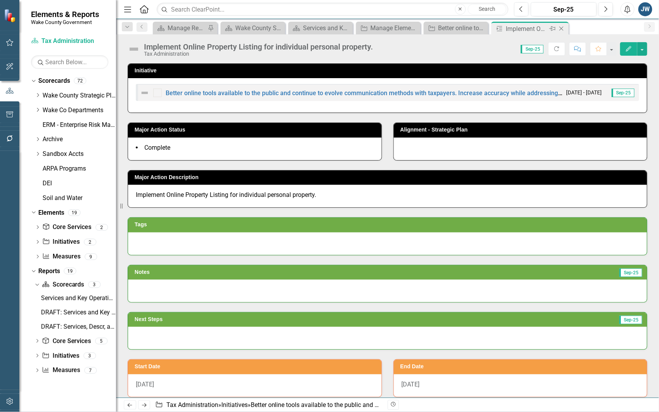
click at [562, 28] on icon "Close" at bounding box center [562, 29] width 8 height 6
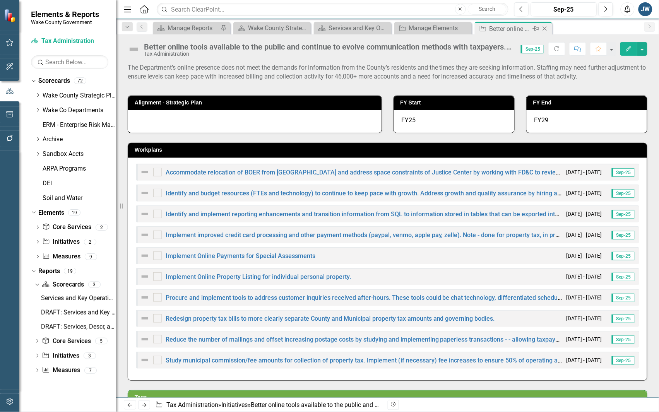
click at [545, 27] on icon "Close" at bounding box center [545, 29] width 8 height 6
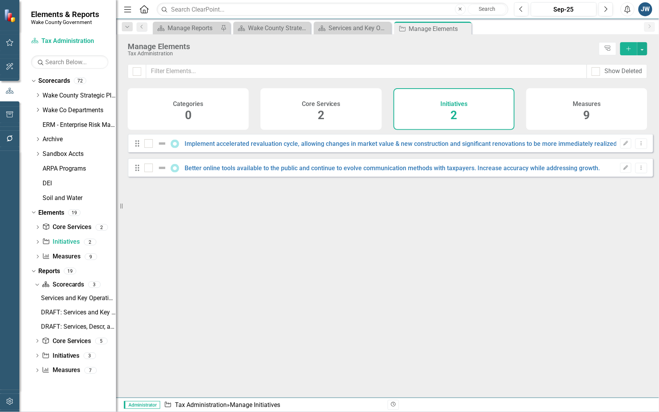
checkbox input "false"
click at [503, 147] on link "Implement accelerated revaluation cycle, allowing changes in market value & new…" at bounding box center [435, 143] width 501 height 7
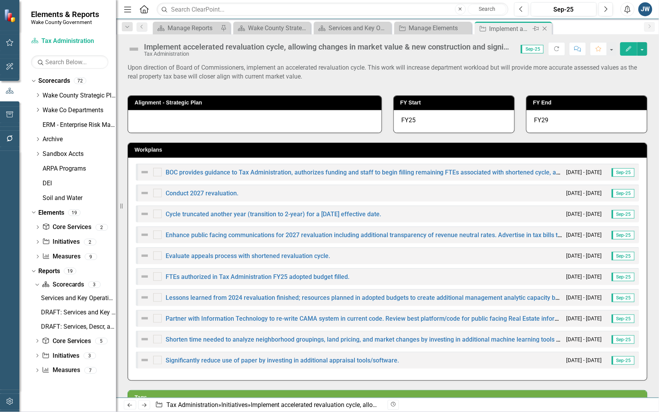
click at [545, 28] on icon "Close" at bounding box center [545, 29] width 8 height 6
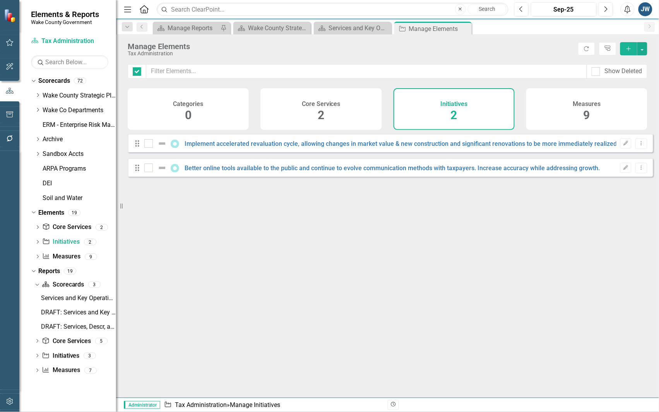
checkbox input "false"
drag, startPoint x: 36, startPoint y: 94, endPoint x: 44, endPoint y: 99, distance: 9.8
click at [36, 94] on icon "Dropdown" at bounding box center [38, 95] width 6 height 5
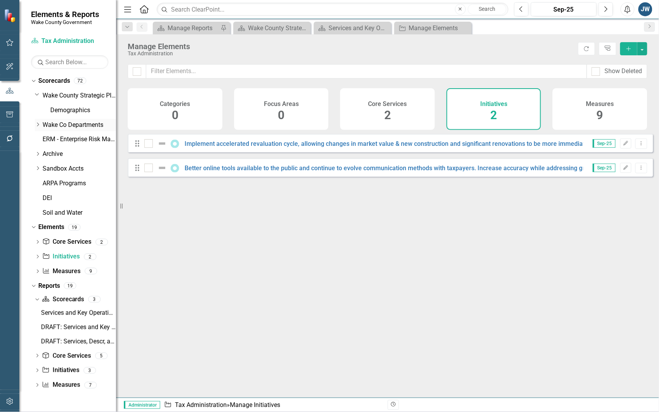
click at [39, 125] on icon at bounding box center [38, 125] width 2 height 4
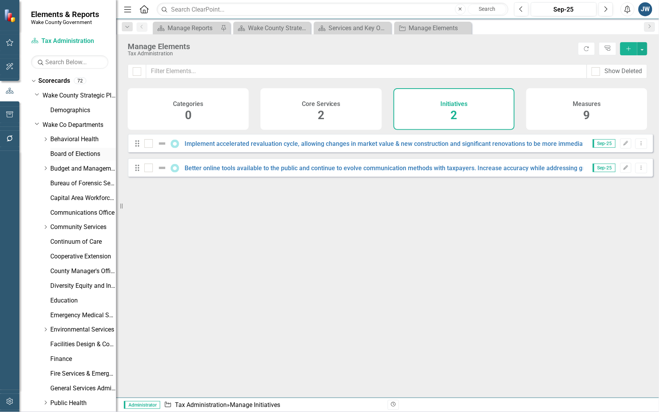
click at [63, 154] on link "Board of Elections" at bounding box center [83, 154] width 66 height 9
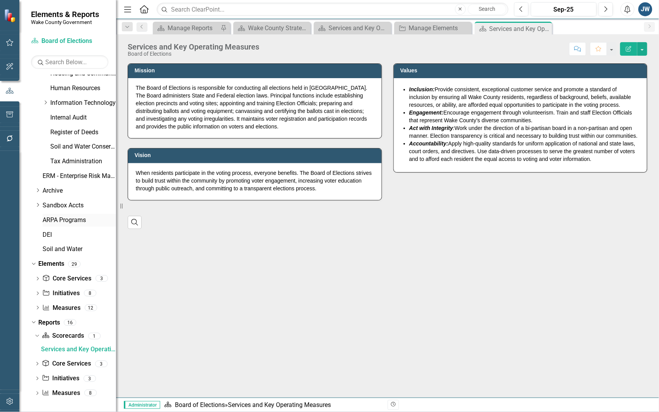
scroll to position [360, 0]
click at [59, 291] on link "Initiative Initiatives" at bounding box center [61, 292] width 38 height 9
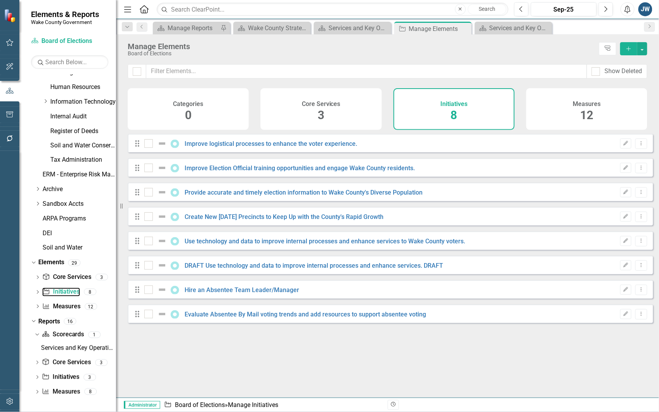
checkbox input "false"
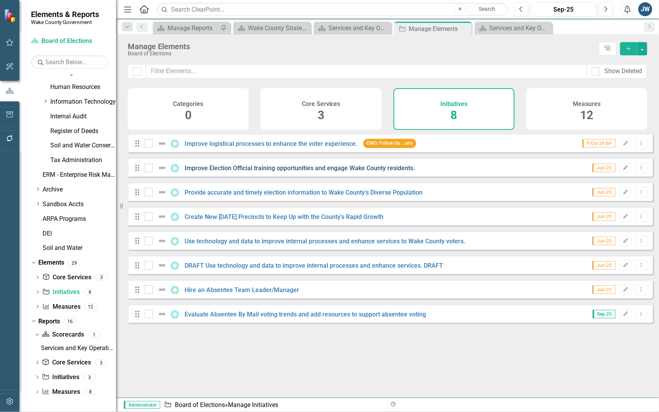
click at [266, 172] on link "Improve Election Official training opportunities and engage Wake County residen…" at bounding box center [300, 167] width 230 height 7
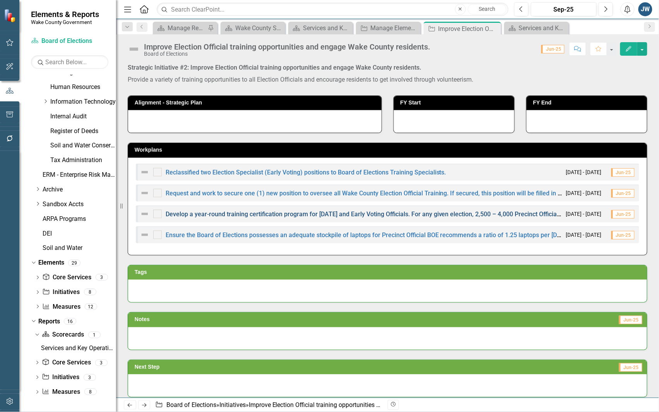
click at [360, 214] on link "Develop a year-round training certification program for [DATE] and Early Voting…" at bounding box center [601, 214] width 870 height 7
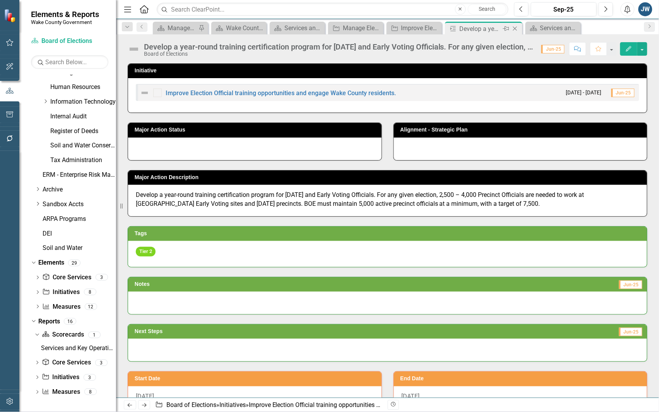
click at [517, 28] on icon "Close" at bounding box center [515, 29] width 8 height 6
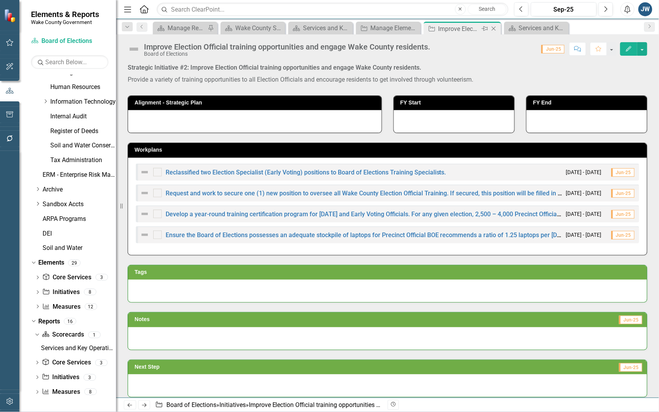
click at [495, 27] on icon "Close" at bounding box center [494, 29] width 8 height 6
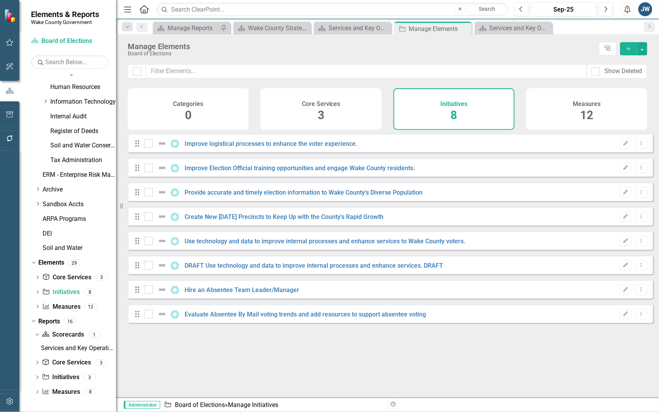
checkbox input "false"
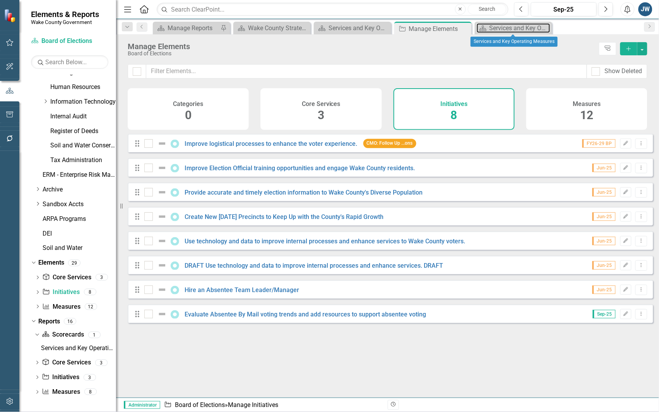
click at [494, 27] on div "Services and Key Operating Measures" at bounding box center [520, 28] width 61 height 10
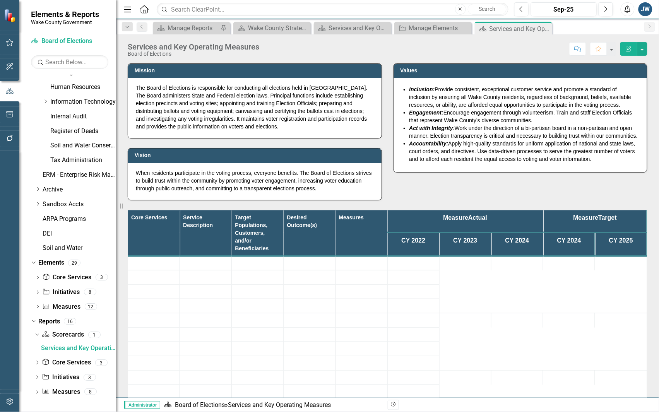
scroll to position [303, 0]
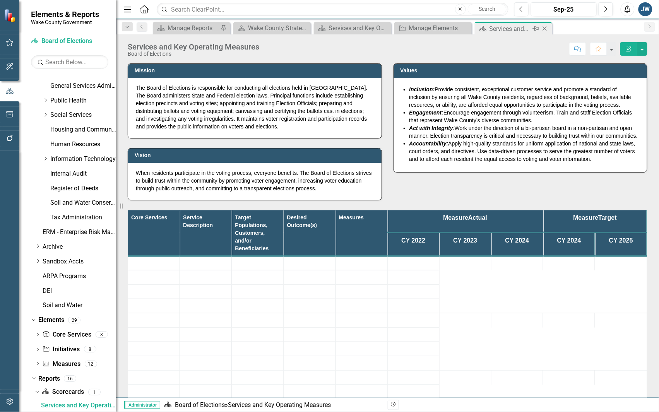
click at [544, 27] on icon "Close" at bounding box center [545, 29] width 8 height 6
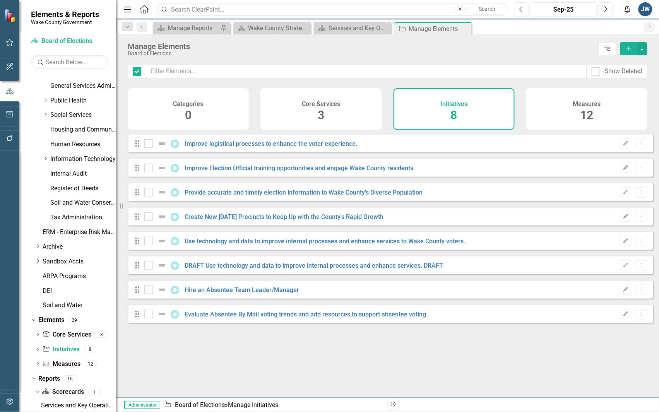
checkbox input "false"
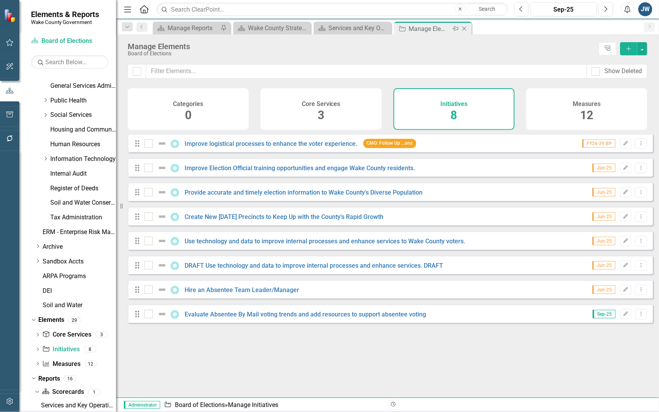
click at [463, 30] on icon "Close" at bounding box center [465, 29] width 8 height 6
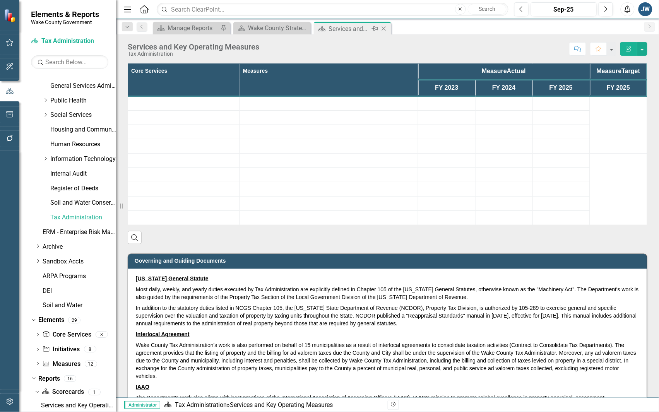
click at [350, 28] on div "Services and Key Operating Measures" at bounding box center [349, 29] width 41 height 10
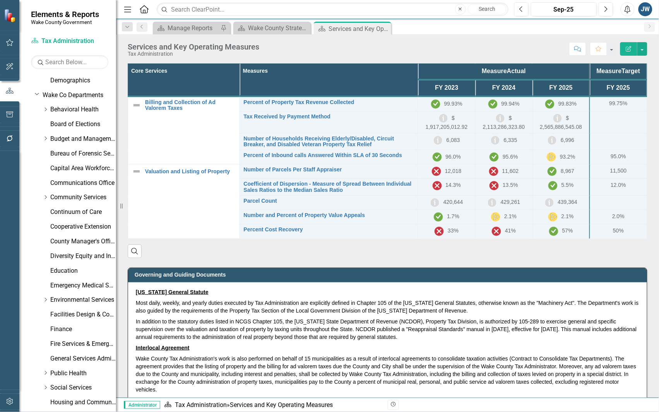
scroll to position [12, 0]
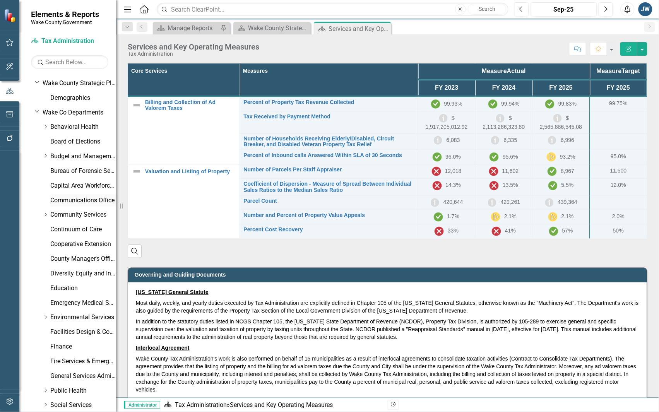
click at [80, 197] on link "Communications Office" at bounding box center [83, 200] width 66 height 9
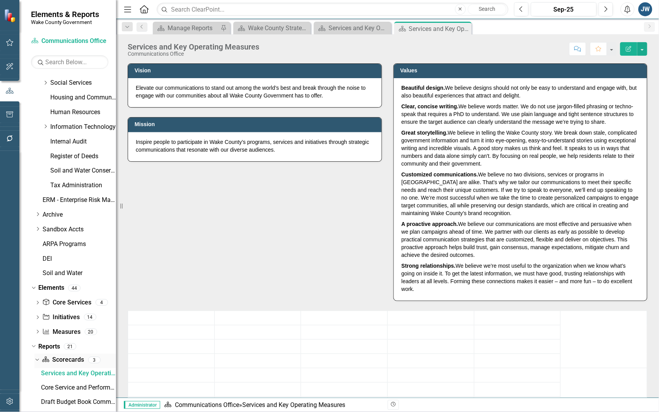
scroll to position [389, 0]
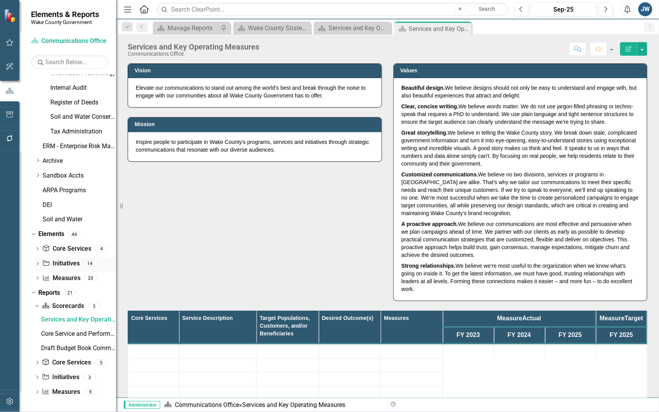
click at [60, 263] on link "Initiative Initiatives" at bounding box center [61, 263] width 38 height 9
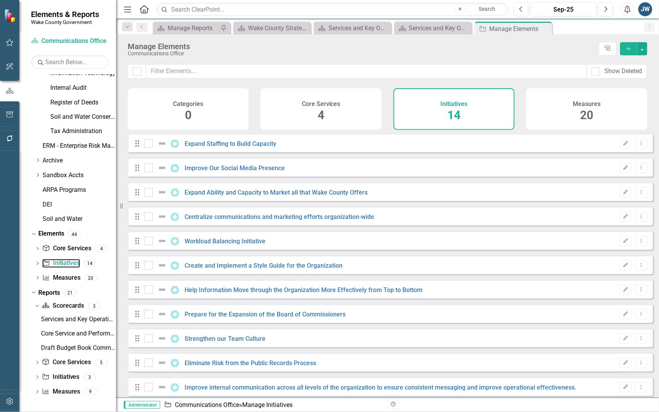
checkbox input "false"
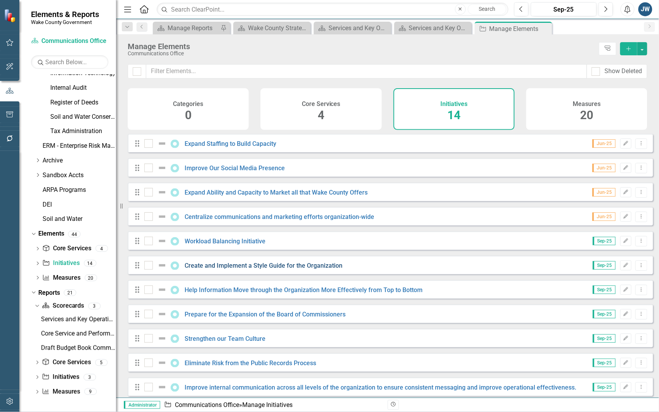
click at [246, 269] on link "Create and Implement a Style Guide for the Organization" at bounding box center [264, 265] width 158 height 7
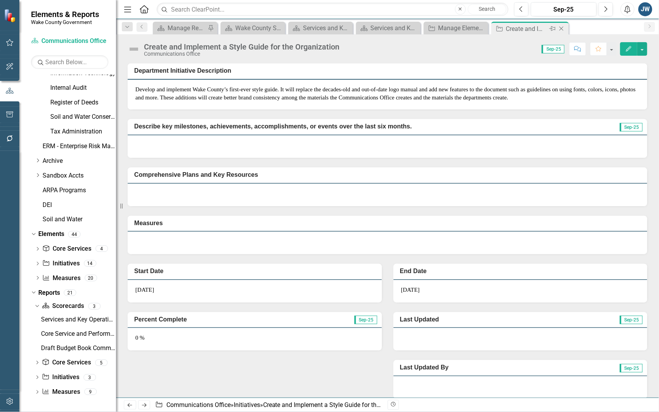
click at [560, 29] on icon "Close" at bounding box center [562, 29] width 8 height 6
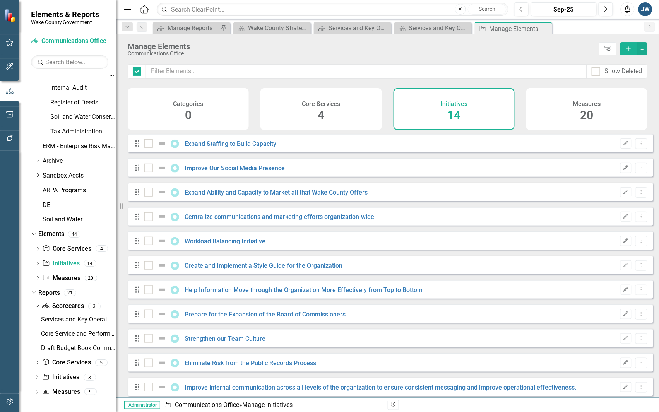
checkbox input "false"
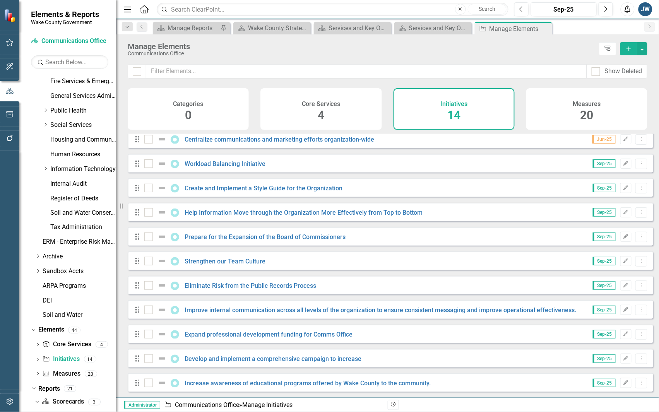
scroll to position [292, 0]
click at [66, 226] on link "Tax Administration" at bounding box center [83, 228] width 66 height 9
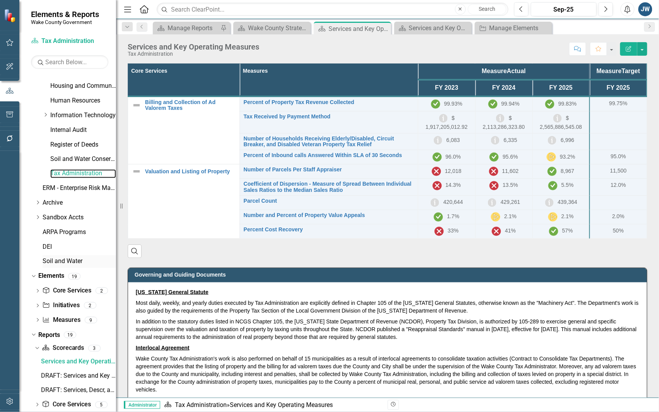
scroll to position [389, 0]
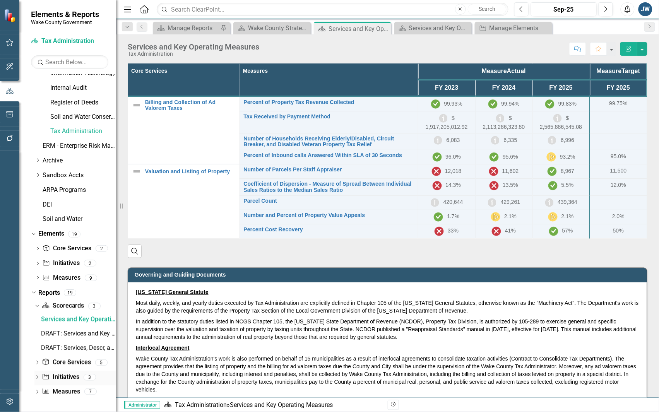
click at [58, 373] on link "Initiative Initiatives" at bounding box center [61, 377] width 38 height 9
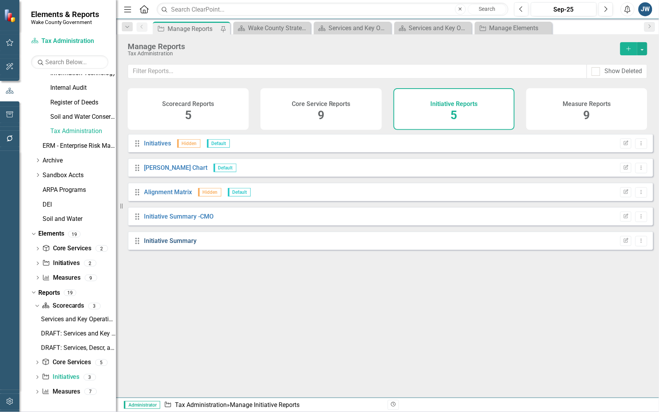
click at [180, 244] on link "Initiative Summary" at bounding box center [170, 240] width 53 height 7
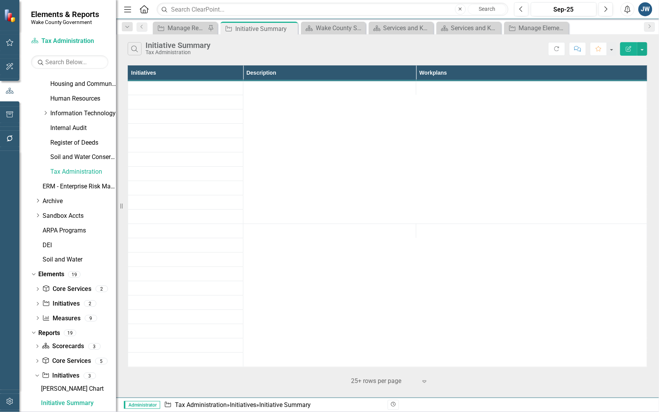
scroll to position [346, 0]
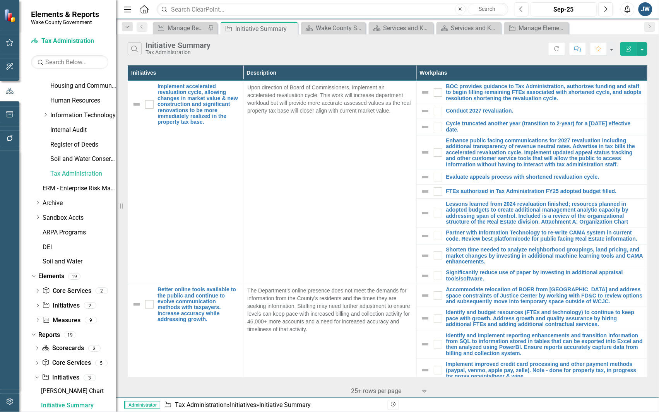
click at [628, 46] on icon "Edit Report" at bounding box center [628, 48] width 7 height 5
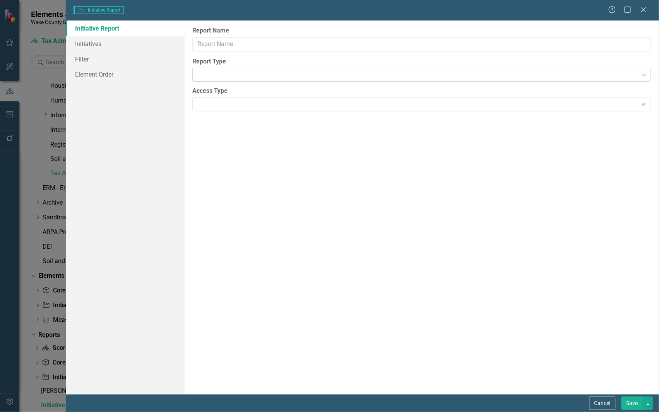
type input "Initiative Summary"
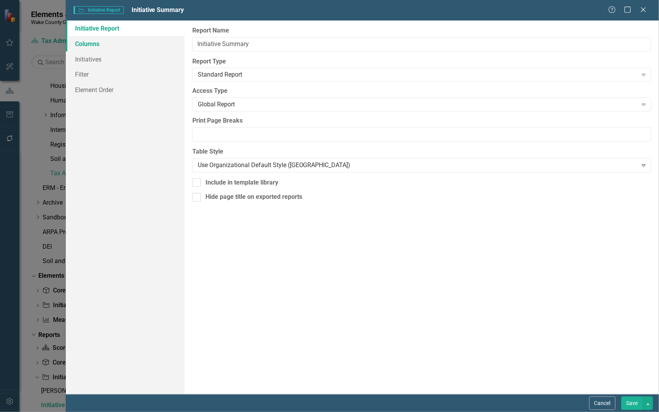
click at [93, 38] on link "Columns" at bounding box center [125, 43] width 119 height 15
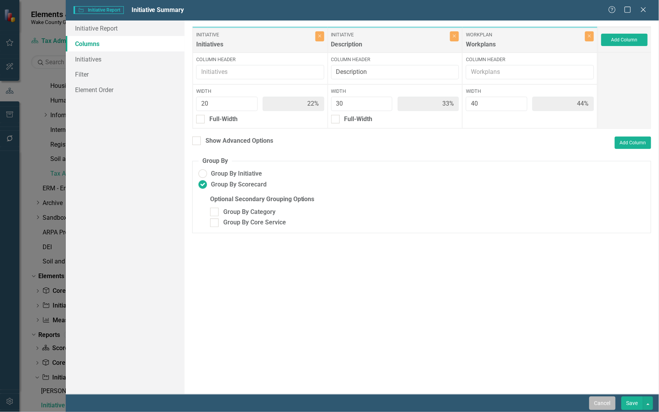
click at [597, 403] on button "Cancel" at bounding box center [602, 404] width 26 height 14
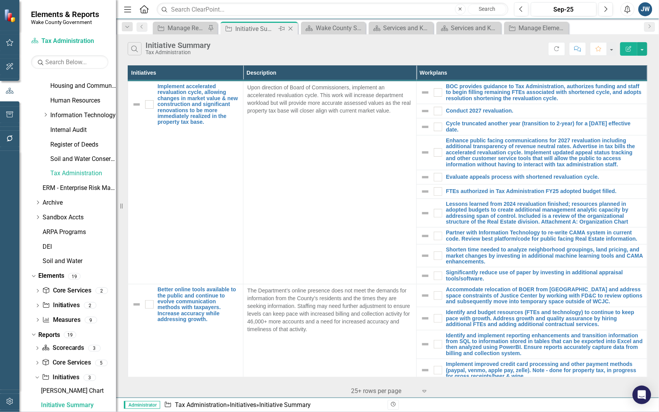
click at [293, 29] on icon "Close" at bounding box center [291, 29] width 8 height 6
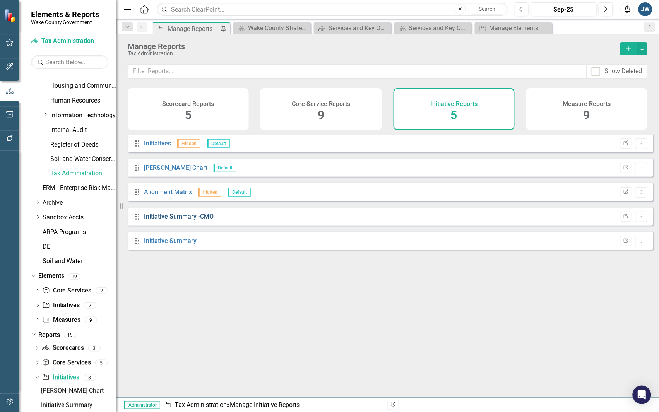
click at [195, 220] on link "Initiative Summary -CMO" at bounding box center [179, 216] width 70 height 7
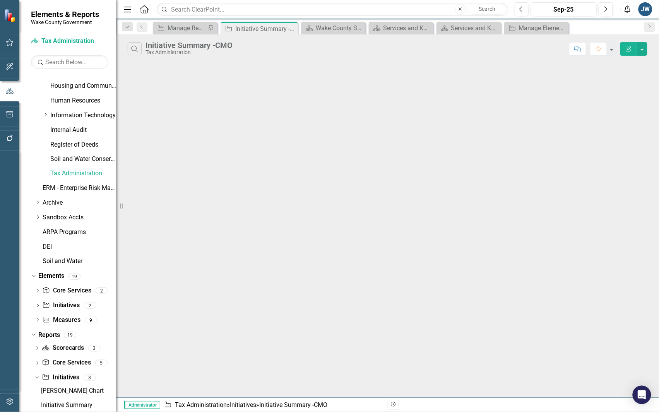
scroll to position [360, 0]
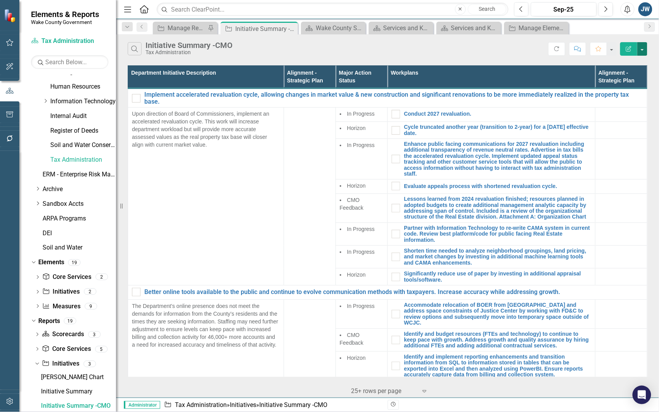
click at [644, 48] on button "button" at bounding box center [642, 49] width 10 height 14
click at [605, 61] on link "Edit Report Edit Report" at bounding box center [616, 64] width 61 height 14
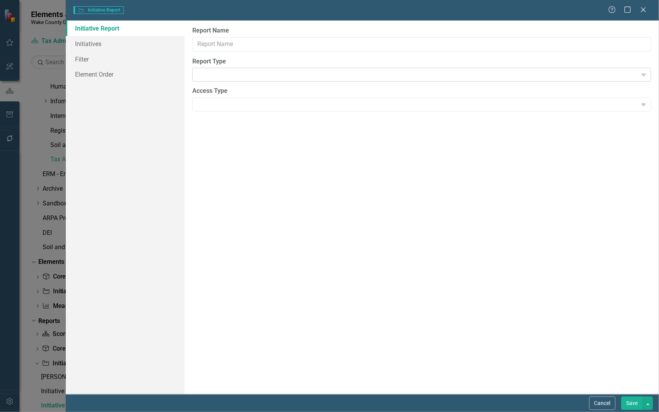
type input "Initiative Summary -CMO"
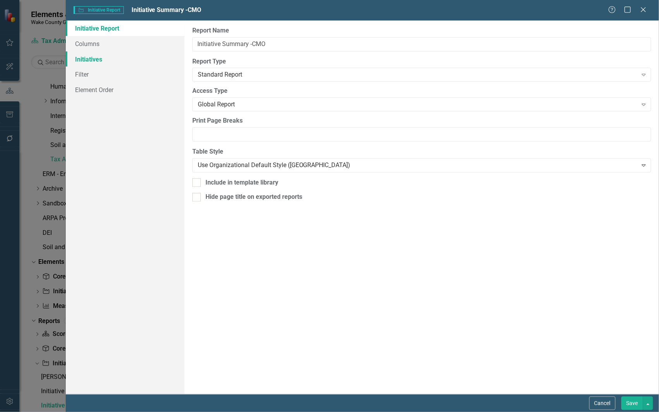
click at [96, 58] on link "Initiatives" at bounding box center [125, 58] width 119 height 15
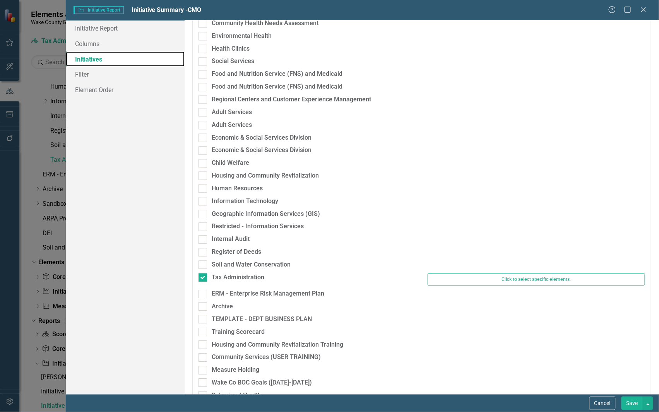
scroll to position [596, 0]
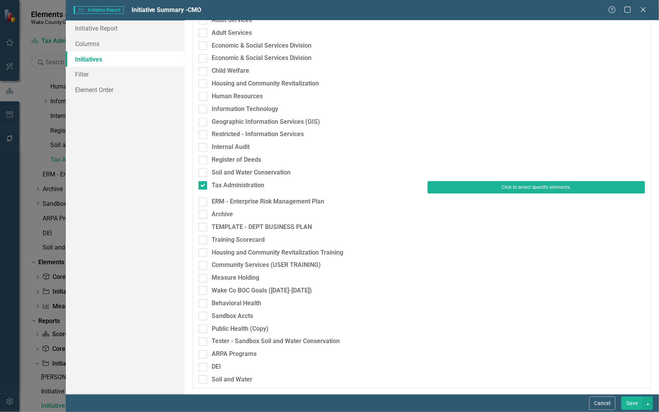
click at [451, 184] on button "Click to select specific elements." at bounding box center [537, 187] width 218 height 12
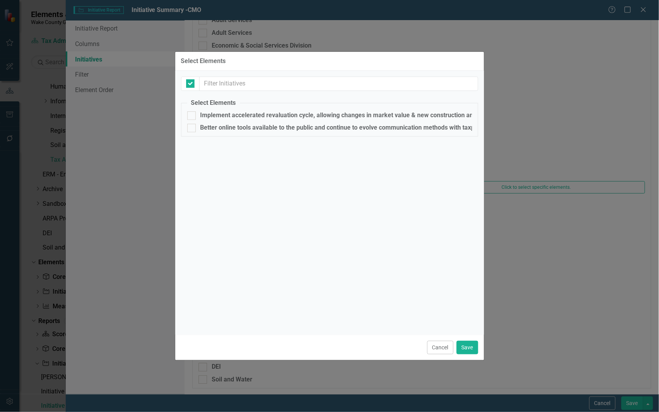
checkbox input "false"
click at [435, 344] on button "Cancel" at bounding box center [440, 348] width 26 height 14
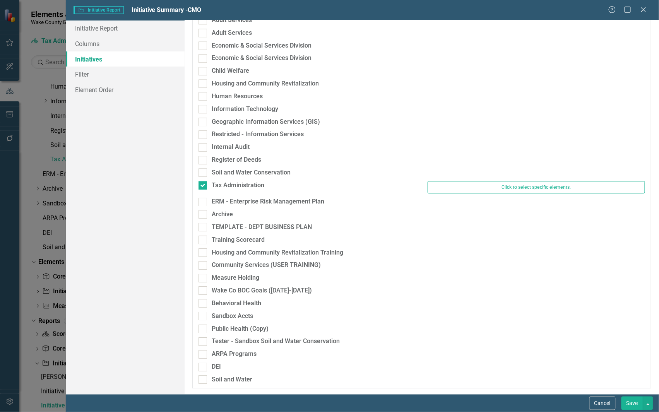
click at [451, 367] on div "DEI" at bounding box center [422, 369] width 458 height 13
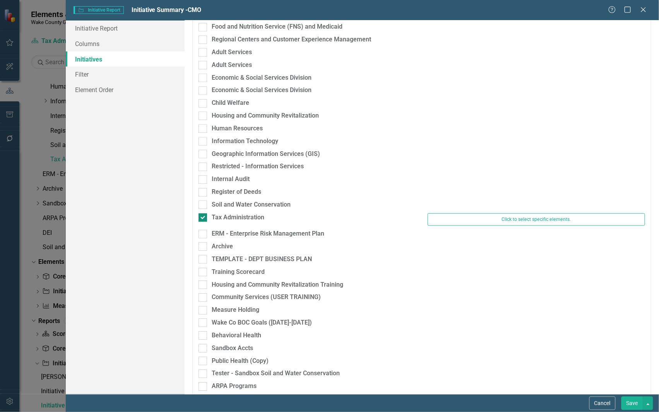
scroll to position [548, 0]
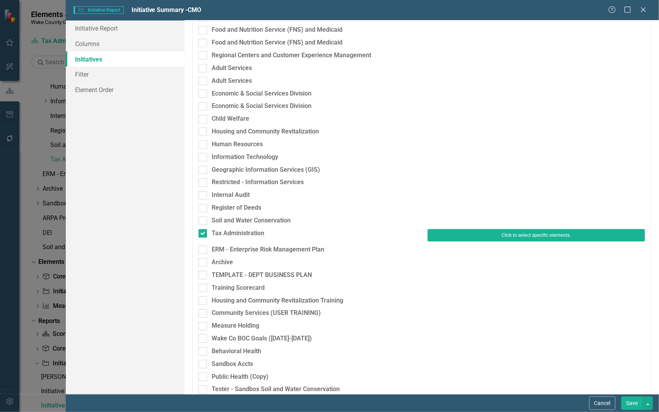
click at [452, 232] on button "Click to select specific elements." at bounding box center [537, 235] width 218 height 12
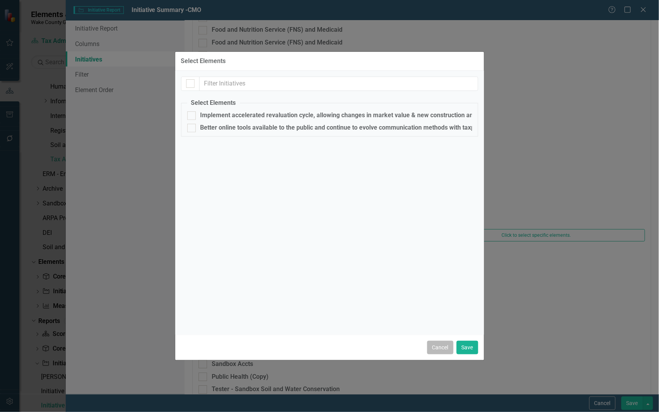
click at [439, 345] on button "Cancel" at bounding box center [440, 348] width 26 height 14
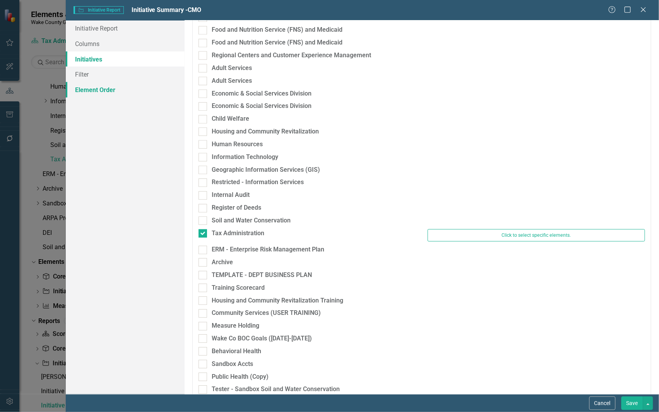
click at [87, 87] on link "Element Order" at bounding box center [125, 89] width 119 height 15
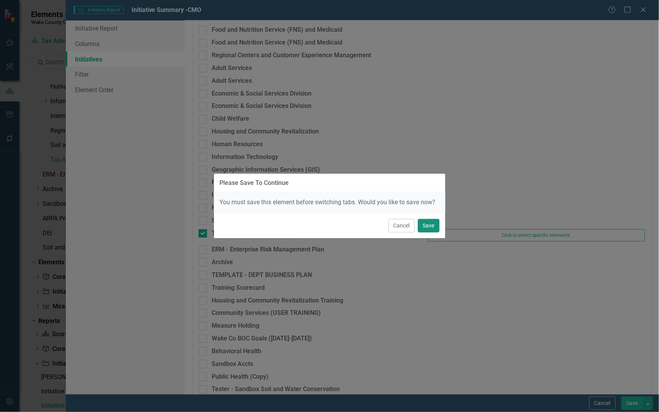
click at [428, 224] on button "Save" at bounding box center [429, 226] width 22 height 14
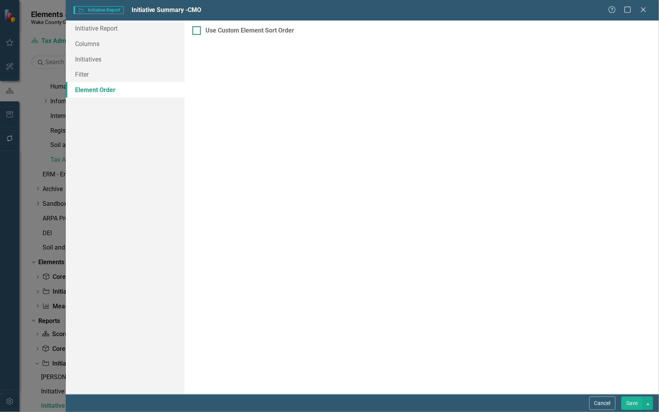
click at [196, 32] on div at bounding box center [196, 30] width 9 height 9
click at [196, 31] on input "Use Custom Element Sort Order" at bounding box center [194, 28] width 5 height 5
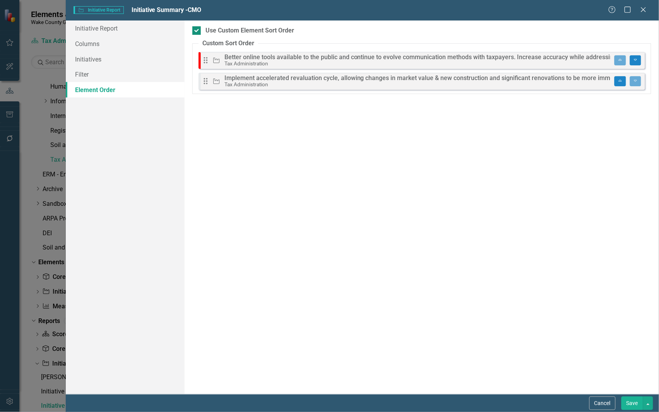
click at [198, 31] on div at bounding box center [196, 30] width 9 height 9
click at [197, 31] on input "Use Custom Element Sort Order" at bounding box center [194, 28] width 5 height 5
checkbox input "false"
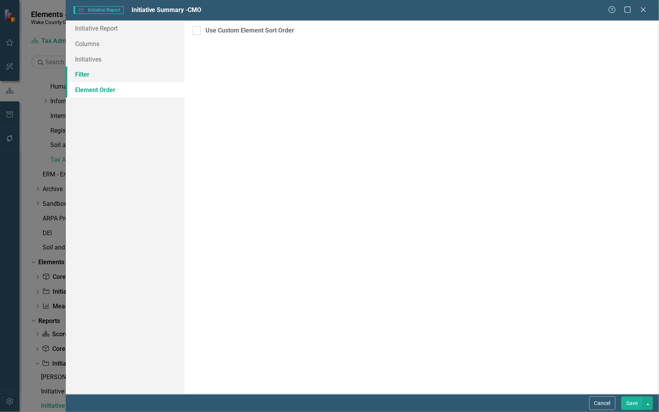
click at [91, 74] on link "Filter" at bounding box center [125, 74] width 119 height 15
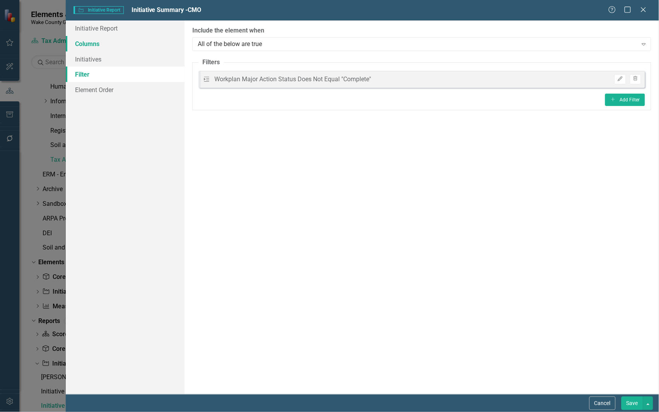
click at [98, 45] on link "Columns" at bounding box center [125, 43] width 119 height 15
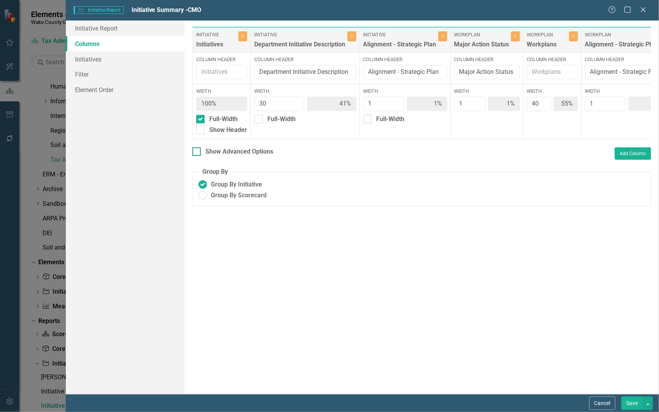
click at [196, 156] on div at bounding box center [196, 151] width 9 height 9
click at [196, 152] on input "Show Advanced Options" at bounding box center [194, 149] width 5 height 5
checkbox input "true"
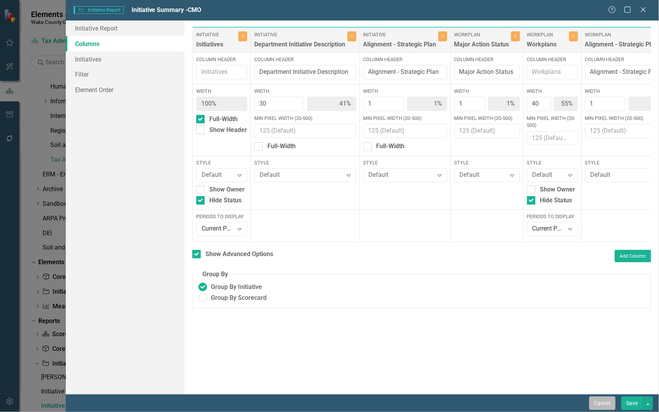
click at [604, 403] on button "Cancel" at bounding box center [602, 404] width 26 height 14
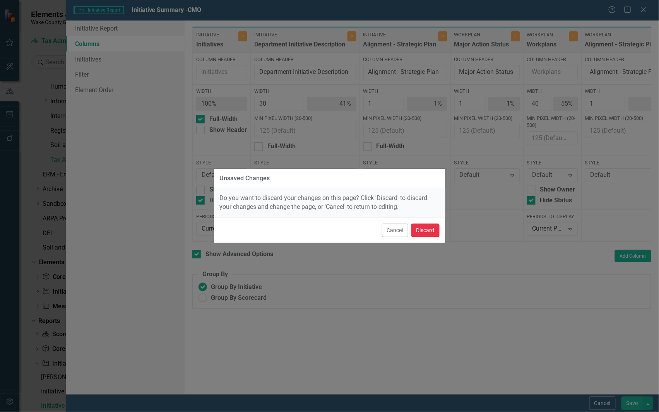
click at [417, 231] on button "Discard" at bounding box center [425, 231] width 28 height 14
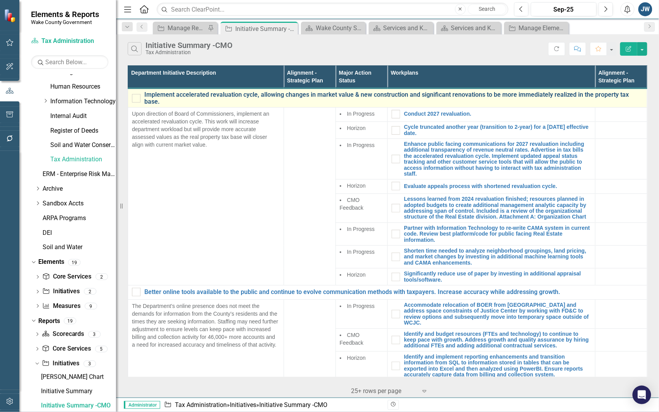
click at [187, 94] on link "Implement accelerated revaluation cycle, allowing changes in market value & new…" at bounding box center [393, 98] width 499 height 14
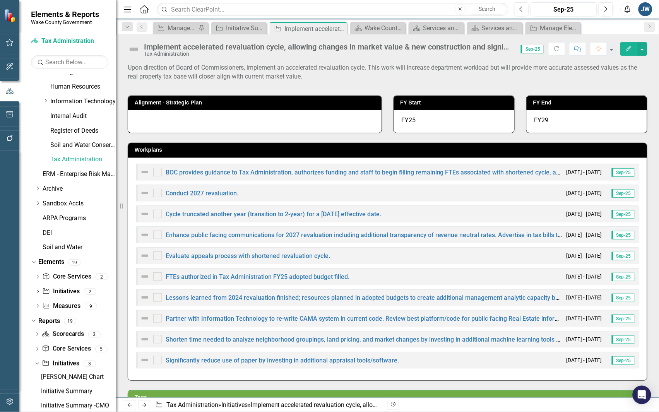
click at [627, 49] on icon "Edit" at bounding box center [628, 48] width 7 height 5
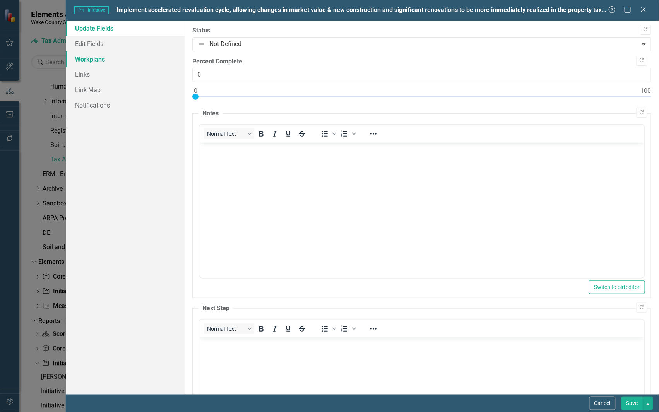
click at [96, 57] on link "Workplans" at bounding box center [125, 58] width 119 height 15
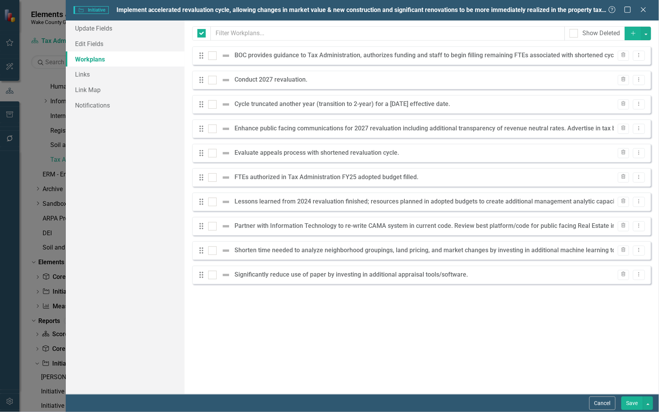
checkbox input "false"
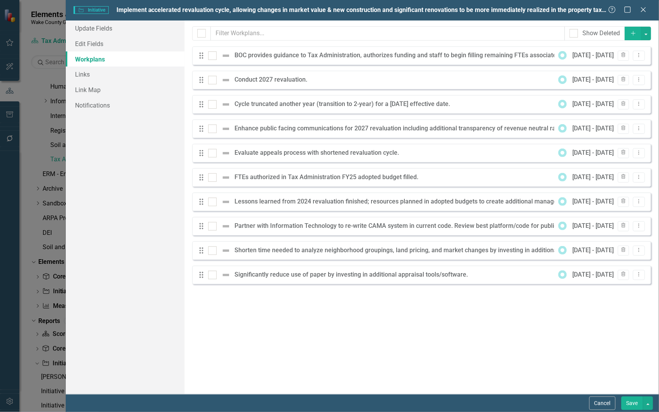
click at [623, 307] on div "Milestones allow you to break down your projects (or initiatives) into smaller …" at bounding box center [422, 208] width 475 height 374
click at [648, 33] on button "button" at bounding box center [646, 34] width 10 height 14
click at [655, 24] on div "Milestones allow you to break down your projects (or initiatives) into smaller …" at bounding box center [422, 208] width 475 height 374
click at [361, 57] on div "BOC provides guidance to Tax Administration, authorizes funding and staff to be…" at bounding box center [507, 55] width 544 height 9
click at [641, 57] on icon "Dropdown Menu" at bounding box center [639, 55] width 7 height 5
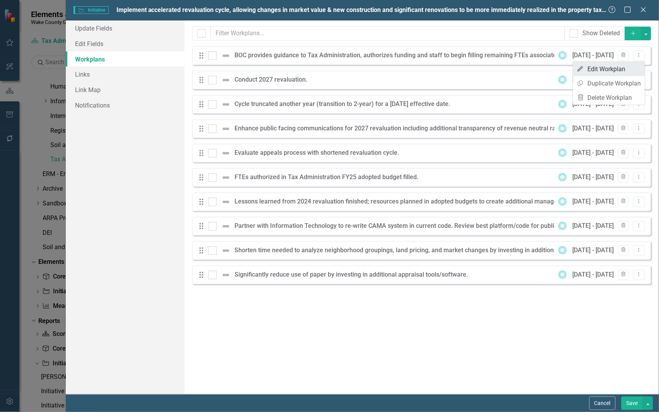
click at [618, 70] on link "Edit Edit Workplan" at bounding box center [609, 69] width 72 height 14
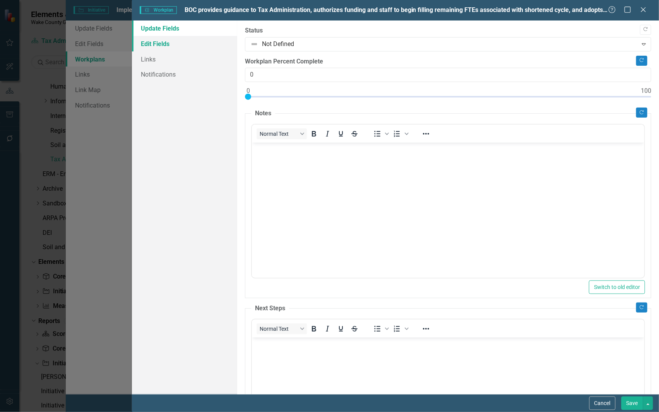
click at [154, 45] on link "Edit Fields" at bounding box center [184, 43] width 105 height 15
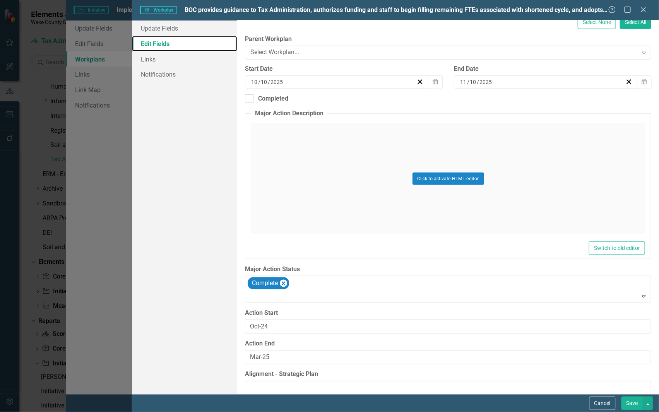
scroll to position [190, 0]
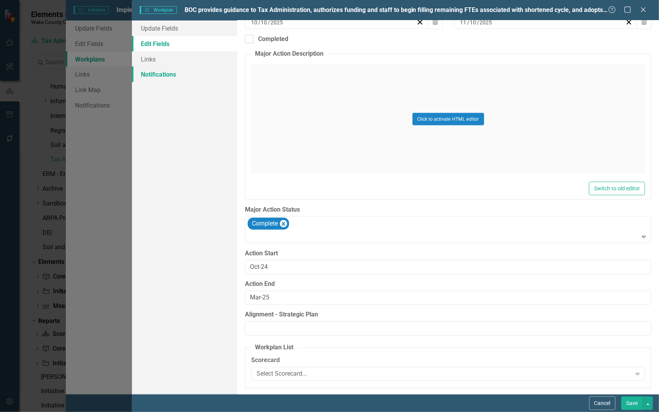
click at [159, 75] on link "Notifications" at bounding box center [184, 74] width 105 height 15
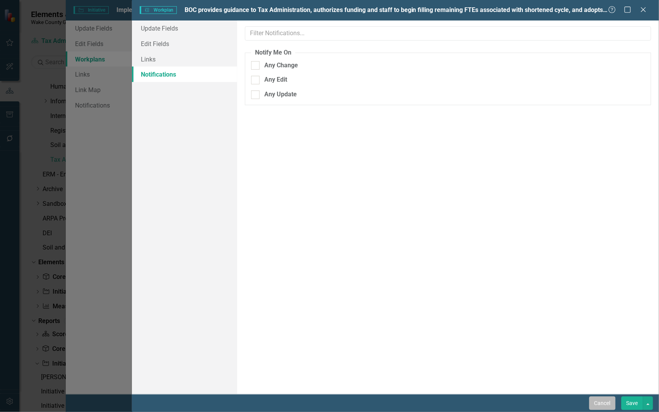
click at [598, 400] on button "Cancel" at bounding box center [602, 404] width 26 height 14
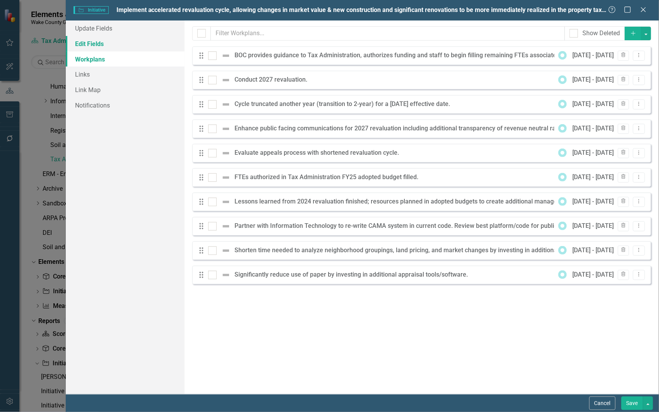
click at [101, 43] on link "Edit Fields" at bounding box center [125, 43] width 119 height 15
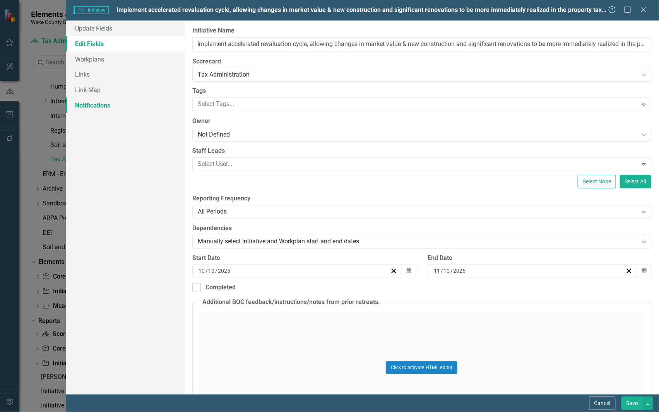
click at [96, 106] on link "Notifications" at bounding box center [125, 105] width 119 height 15
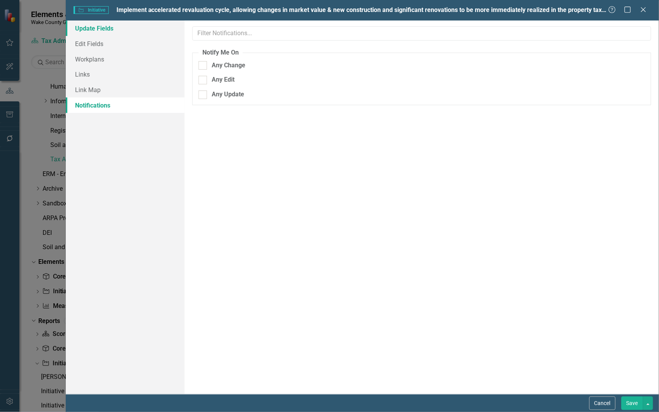
click at [92, 29] on link "Update Fields" at bounding box center [125, 28] width 119 height 15
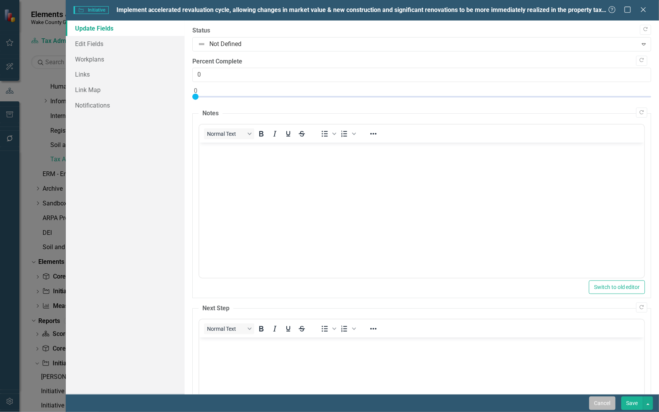
click at [606, 401] on button "Cancel" at bounding box center [602, 404] width 26 height 14
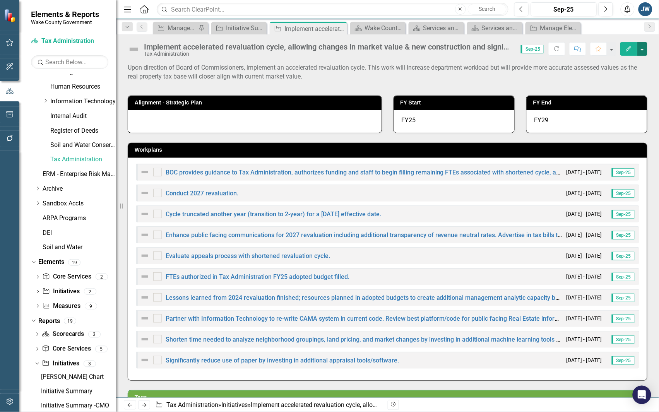
click at [641, 47] on button "button" at bounding box center [642, 49] width 10 height 14
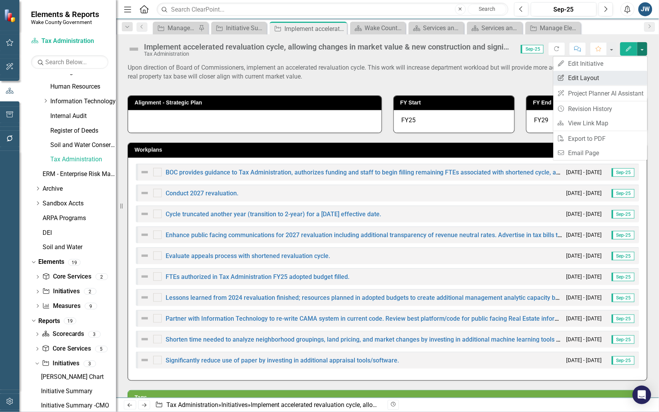
click at [582, 76] on link "Edit Report Edit Layout" at bounding box center [600, 78] width 94 height 14
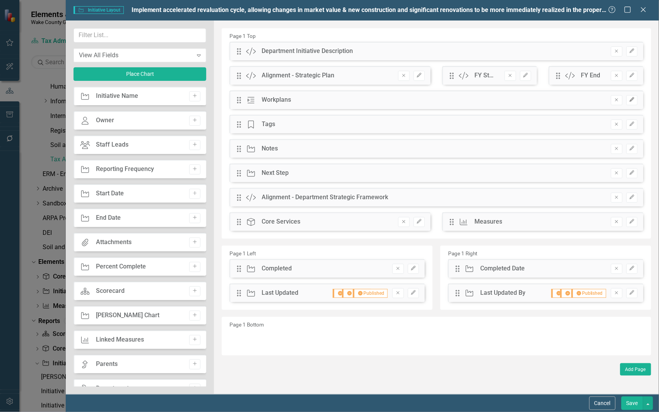
click at [631, 98] on icon "Edit" at bounding box center [632, 100] width 6 height 5
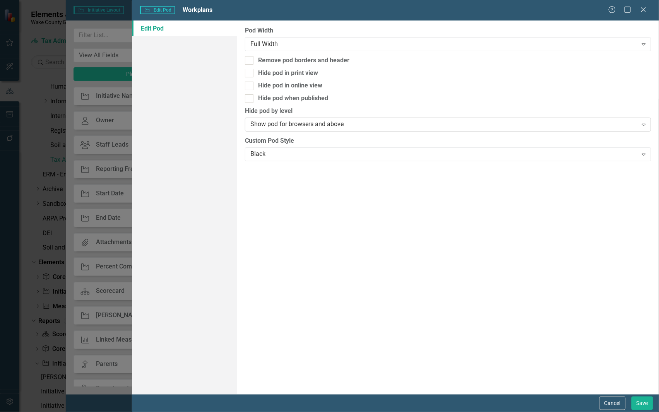
click at [396, 125] on div "Show pod for browsers and above" at bounding box center [443, 124] width 387 height 9
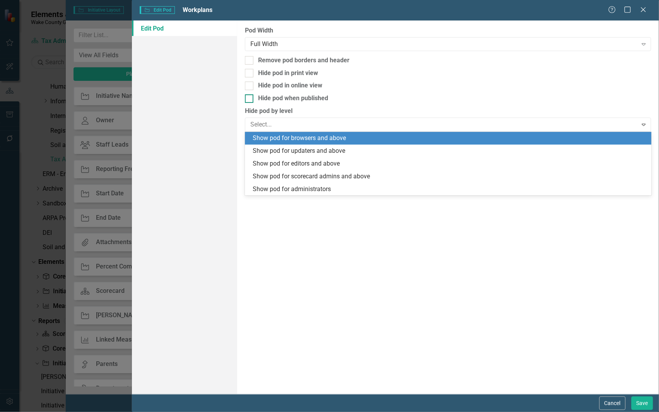
click at [405, 97] on div "Hide pod when published" at bounding box center [448, 98] width 406 height 9
click at [250, 97] on input "Hide pod when published" at bounding box center [247, 96] width 5 height 5
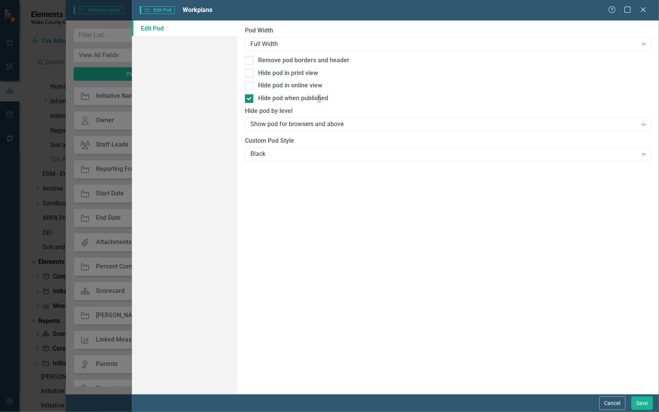
click at [319, 96] on div "Hide pod when published" at bounding box center [293, 98] width 70 height 9
drag, startPoint x: 319, startPoint y: 96, endPoint x: 249, endPoint y: 99, distance: 70.5
click at [249, 99] on div at bounding box center [249, 98] width 9 height 9
click at [249, 99] on input "Hide pod when published" at bounding box center [247, 96] width 5 height 5
checkbox input "false"
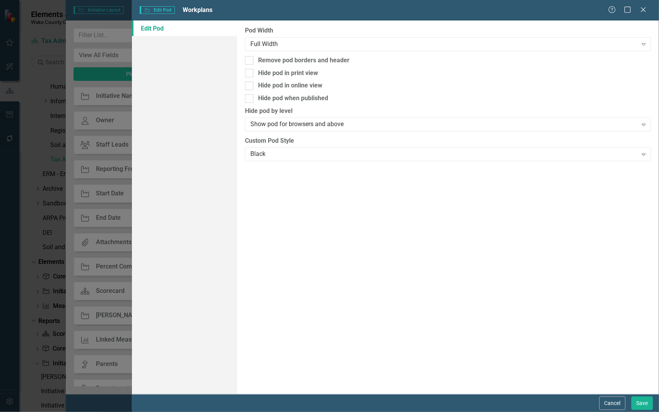
drag, startPoint x: 612, startPoint y: 405, endPoint x: 612, endPoint y: 401, distance: 3.9
click at [612, 404] on button "Cancel" at bounding box center [613, 404] width 26 height 14
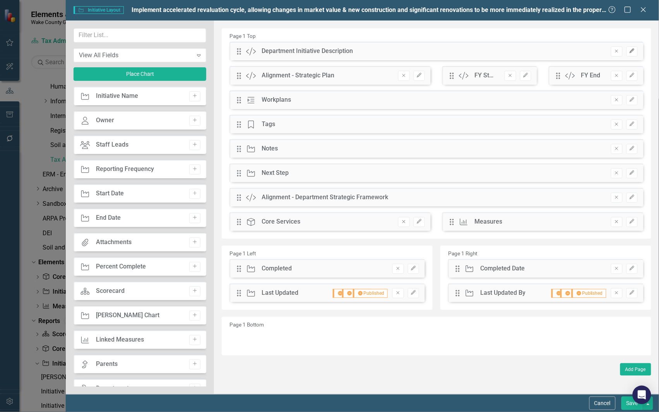
click at [634, 51] on icon "Edit" at bounding box center [632, 51] width 6 height 5
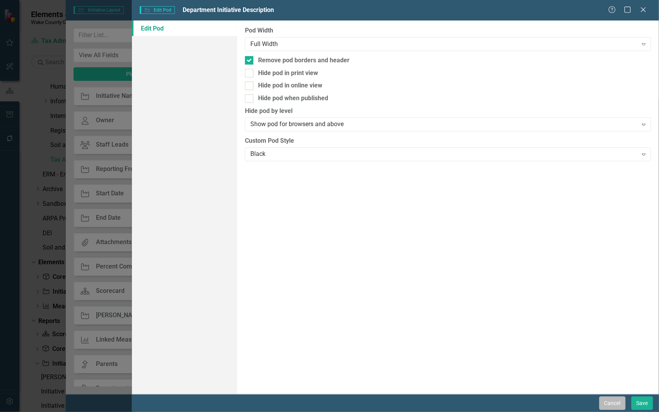
click at [609, 405] on button "Cancel" at bounding box center [613, 404] width 26 height 14
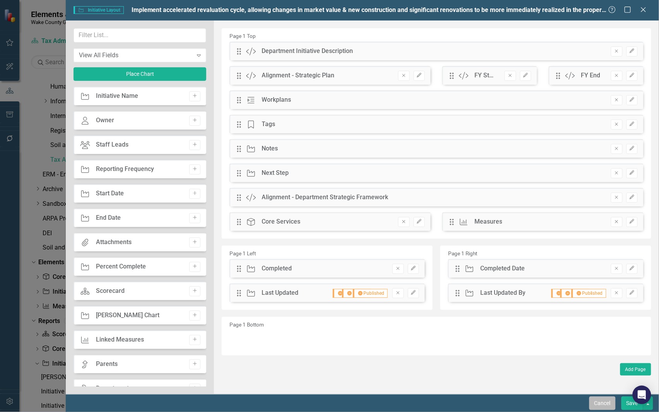
click at [601, 404] on button "Cancel" at bounding box center [602, 404] width 26 height 14
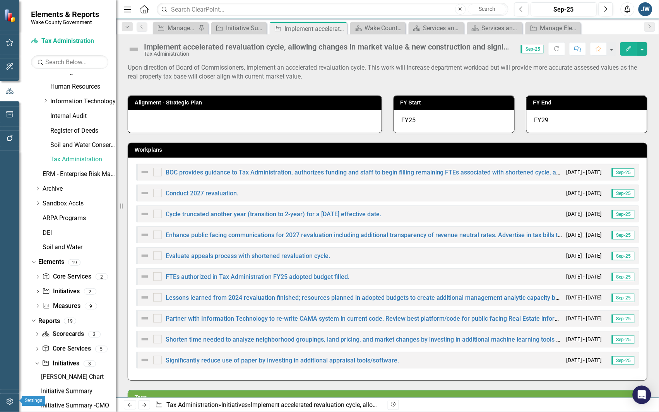
click at [9, 402] on icon "button" at bounding box center [9, 401] width 7 height 7
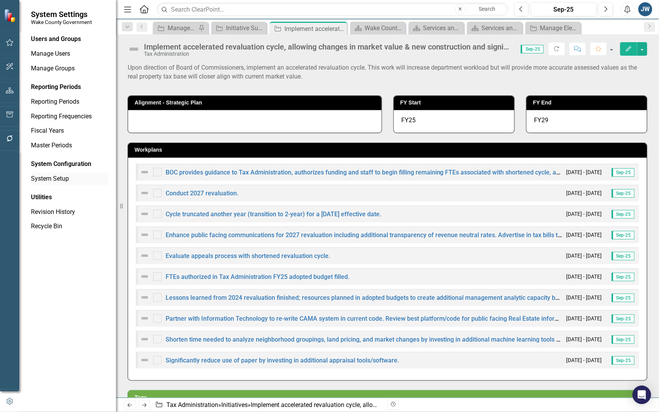
click at [41, 178] on link "System Setup" at bounding box center [69, 179] width 77 height 9
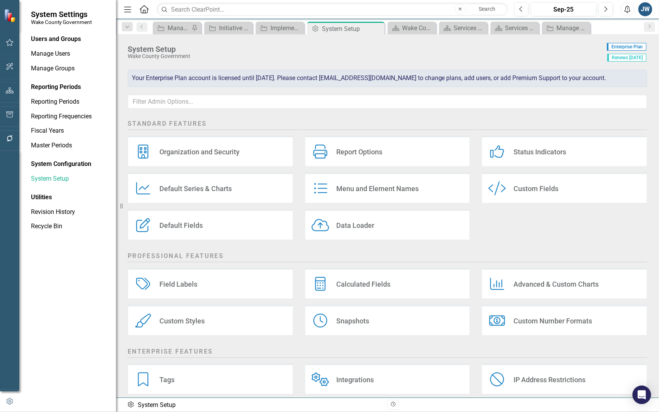
click at [180, 224] on div "Default Fields" at bounding box center [180, 225] width 43 height 9
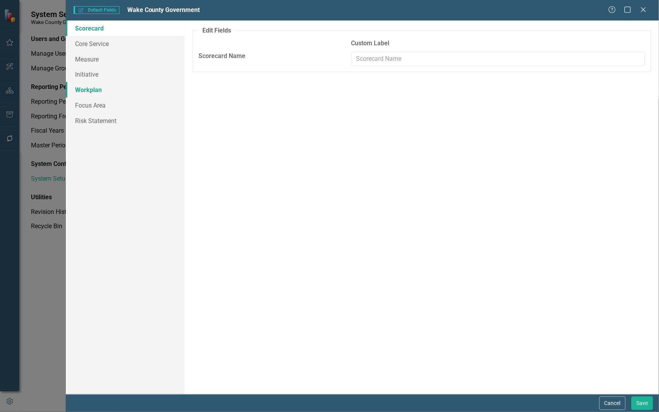
click at [94, 88] on link "Workplan" at bounding box center [125, 89] width 119 height 15
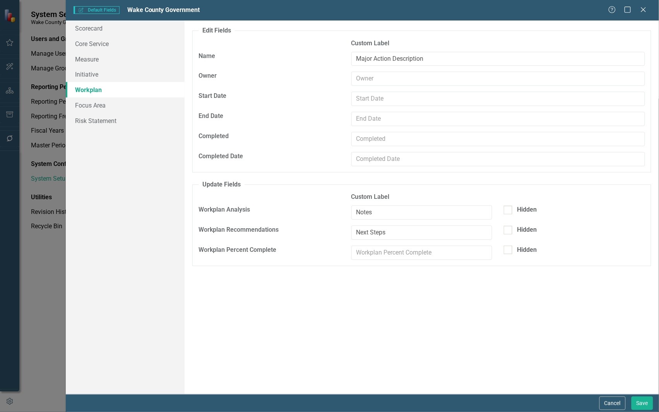
click at [224, 231] on strong "Workplan Recommendations" at bounding box center [239, 229] width 80 height 7
click at [221, 204] on fieldset "Update Fields Custom Label Workplan Analysis Notes Hidden Workplan Recommendati…" at bounding box center [421, 223] width 459 height 86
click at [93, 80] on link "Initiative" at bounding box center [125, 74] width 119 height 15
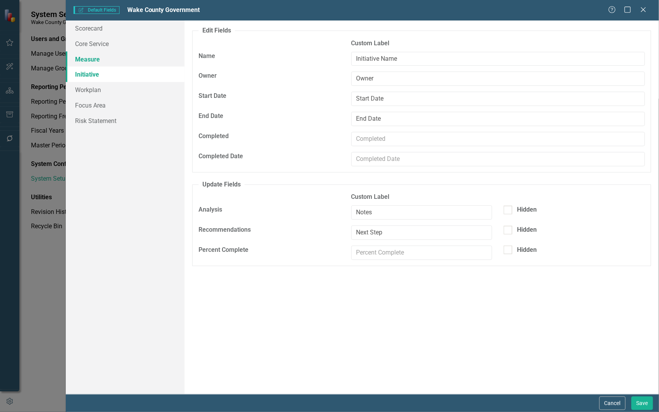
click at [98, 58] on link "Measure" at bounding box center [125, 58] width 119 height 15
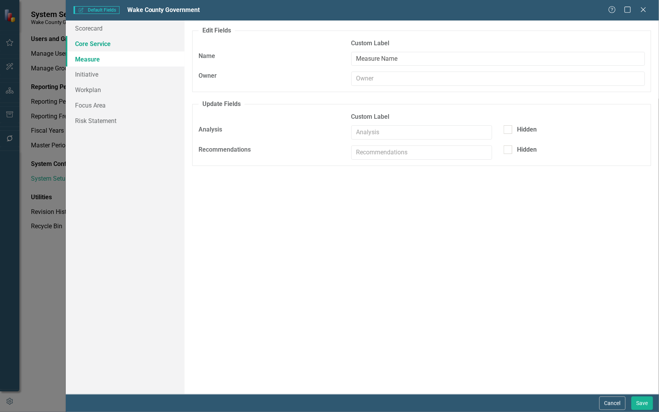
click at [97, 47] on link "Core Service" at bounding box center [125, 43] width 119 height 15
click at [95, 29] on link "Scorecard" at bounding box center [125, 28] width 119 height 15
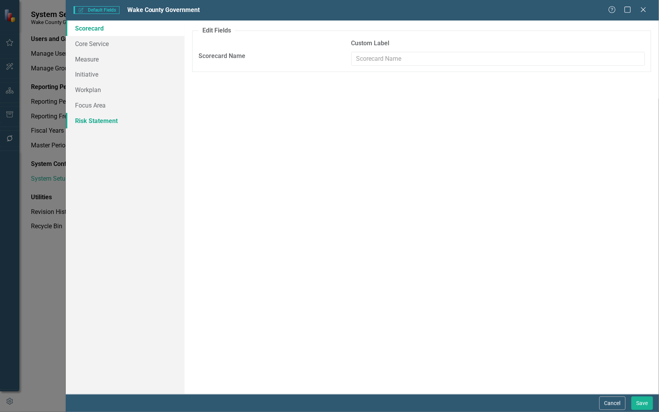
click at [95, 120] on link "Risk Statement" at bounding box center [125, 120] width 119 height 15
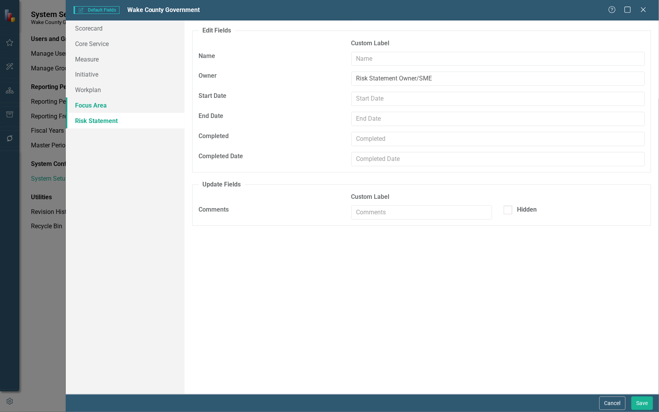
click at [94, 103] on link "Focus Area" at bounding box center [125, 105] width 119 height 15
click at [609, 403] on button "Cancel" at bounding box center [613, 404] width 26 height 14
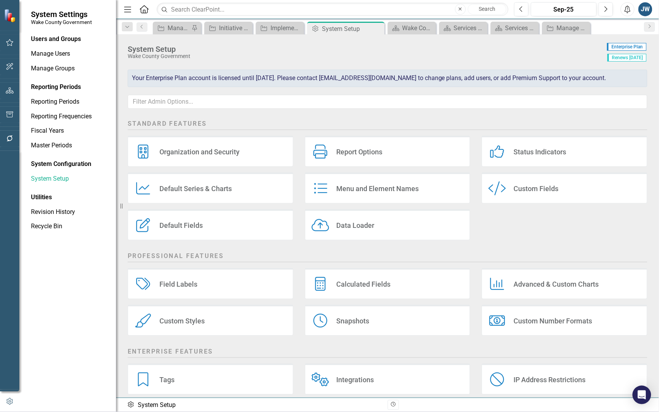
click at [529, 185] on div "Custom Fields" at bounding box center [536, 188] width 45 height 9
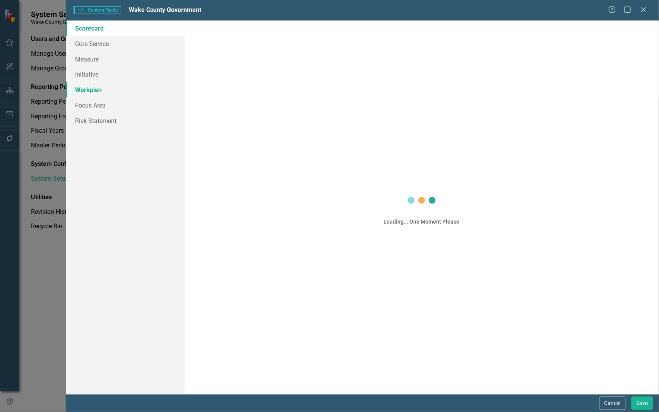
click at [83, 90] on link "Workplan" at bounding box center [125, 89] width 119 height 15
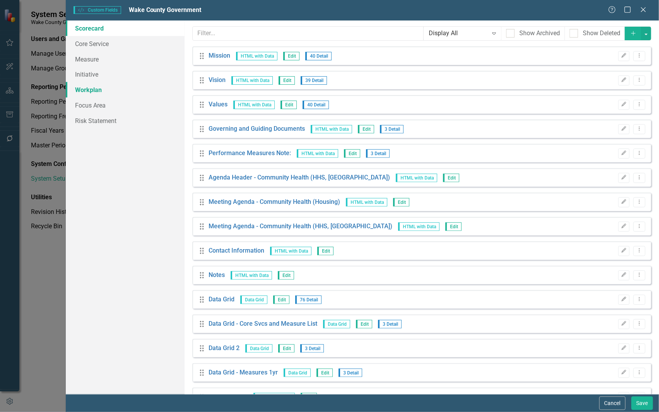
click at [85, 88] on link "Workplan" at bounding box center [125, 89] width 119 height 15
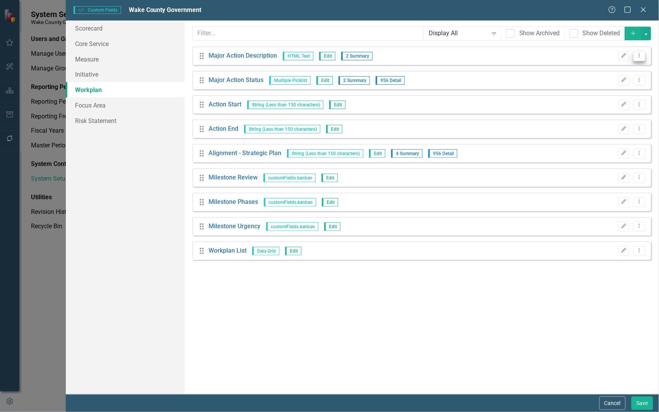
click at [638, 55] on icon "Dropdown Menu" at bounding box center [639, 55] width 7 height 5
click at [610, 68] on link "Edit Edit Custom Field" at bounding box center [605, 69] width 82 height 14
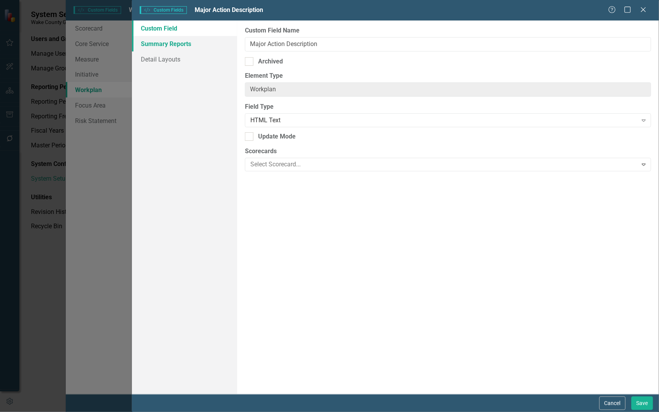
click at [179, 41] on link "Summary Reports" at bounding box center [184, 43] width 105 height 15
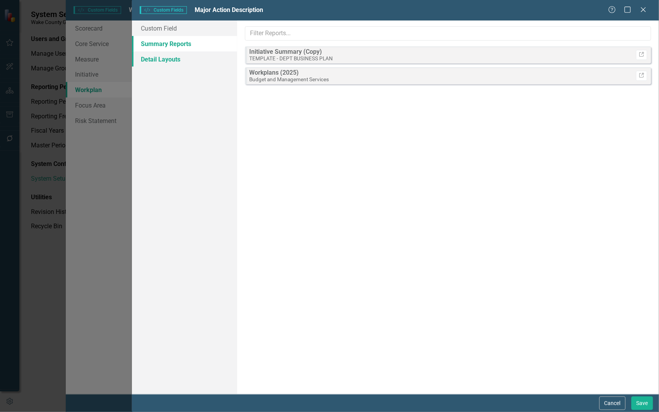
click at [177, 57] on link "Detail Layouts" at bounding box center [184, 58] width 105 height 15
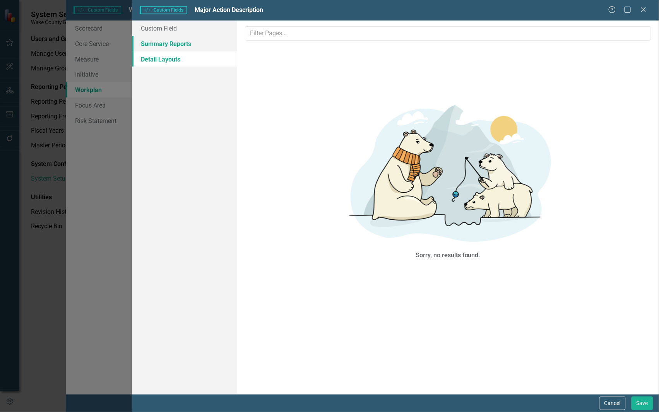
click at [173, 45] on link "Summary Reports" at bounding box center [184, 43] width 105 height 15
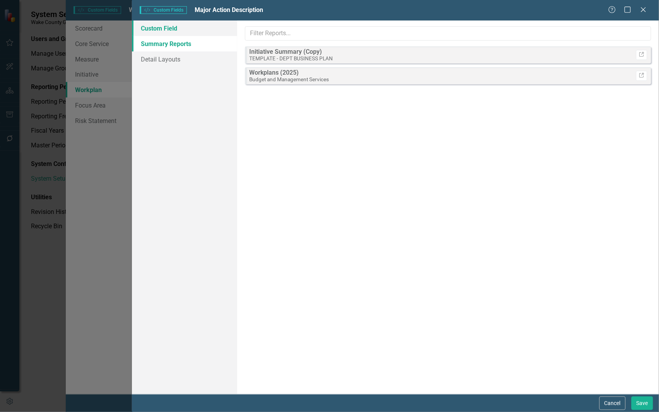
click at [171, 30] on link "Custom Field" at bounding box center [184, 28] width 105 height 15
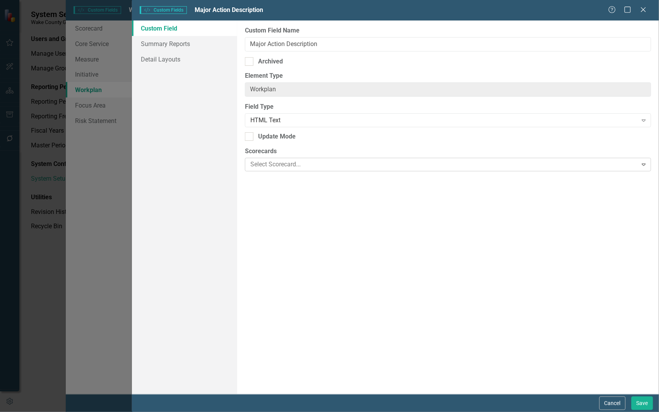
click at [602, 165] on div at bounding box center [442, 164] width 390 height 10
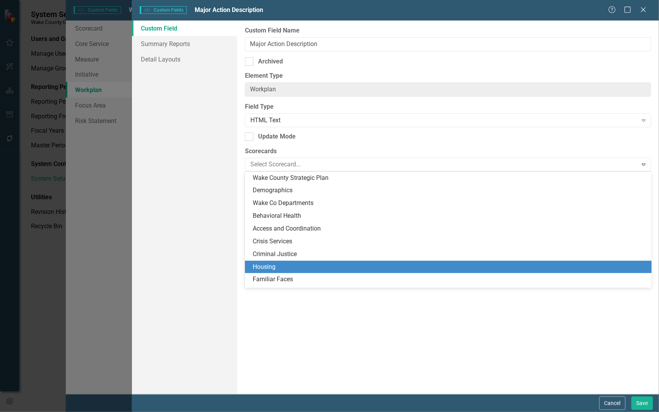
click at [557, 339] on div "Custom Field Name Major Action Description Archived Element Type Workplan Clear…" at bounding box center [448, 208] width 422 height 374
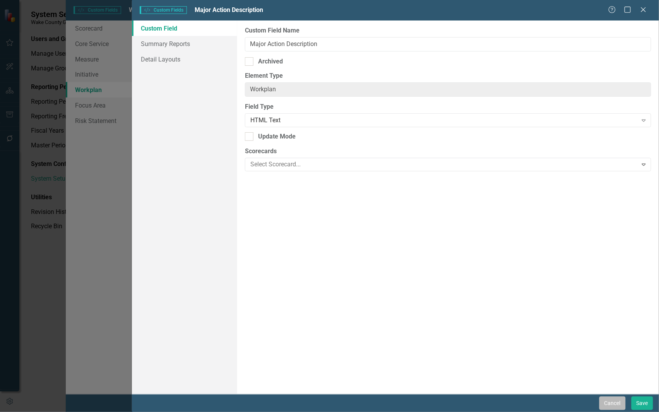
click at [618, 404] on button "Cancel" at bounding box center [613, 404] width 26 height 14
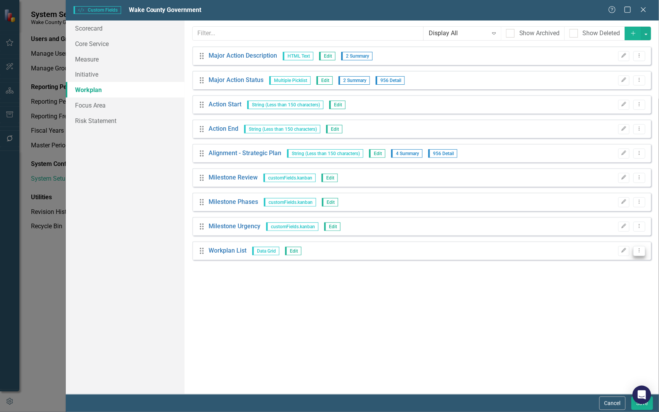
click at [640, 253] on icon "Dropdown Menu" at bounding box center [639, 250] width 7 height 5
click at [607, 266] on link "Edit Edit Custom Field" at bounding box center [605, 264] width 82 height 14
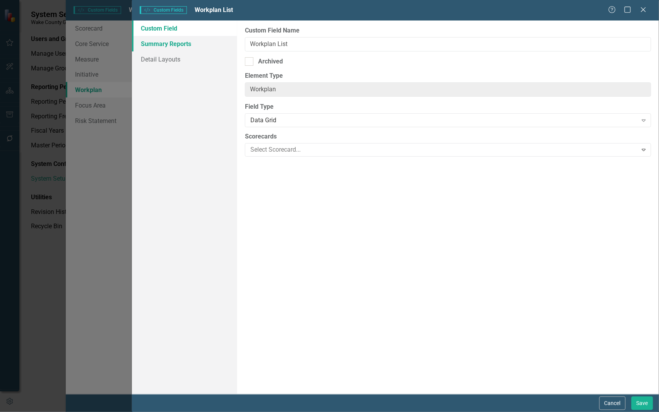
click at [179, 40] on link "Summary Reports" at bounding box center [184, 43] width 105 height 15
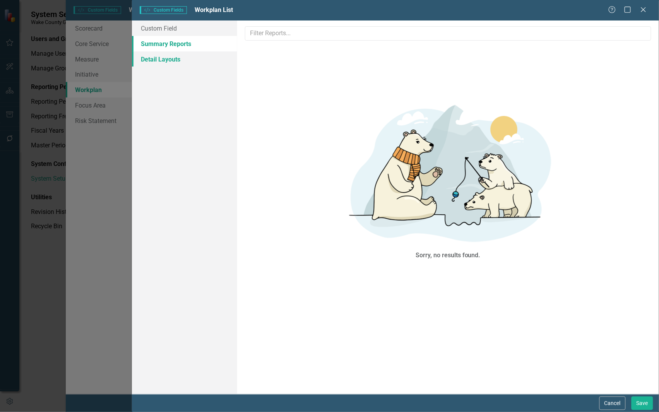
click at [168, 60] on link "Detail Layouts" at bounding box center [184, 58] width 105 height 15
click at [155, 33] on link "Custom Field" at bounding box center [184, 28] width 105 height 15
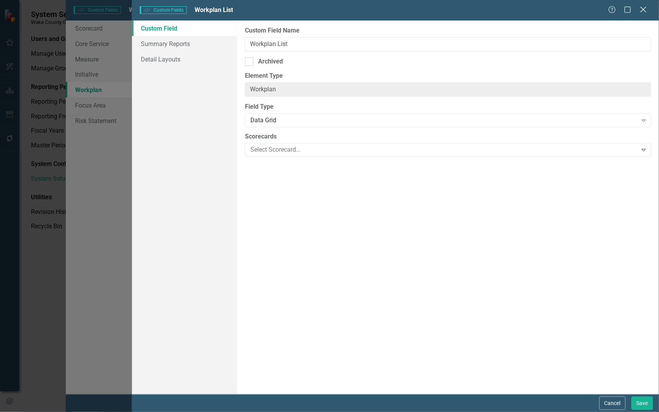
click at [646, 9] on icon "Close" at bounding box center [644, 9] width 10 height 7
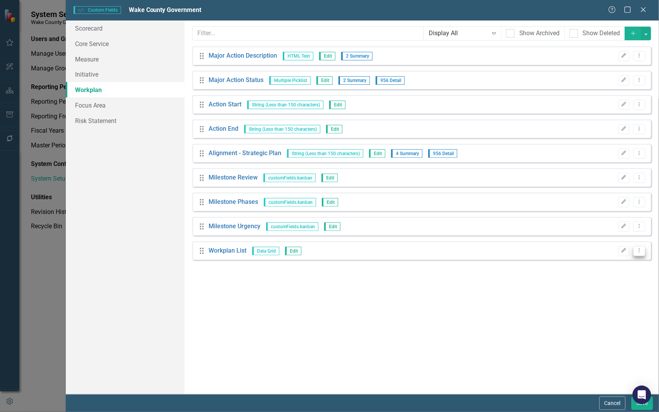
click at [637, 254] on button "Dropdown Menu" at bounding box center [640, 251] width 12 height 10
click at [610, 291] on link "Trash Delete Custom Field" at bounding box center [605, 293] width 82 height 14
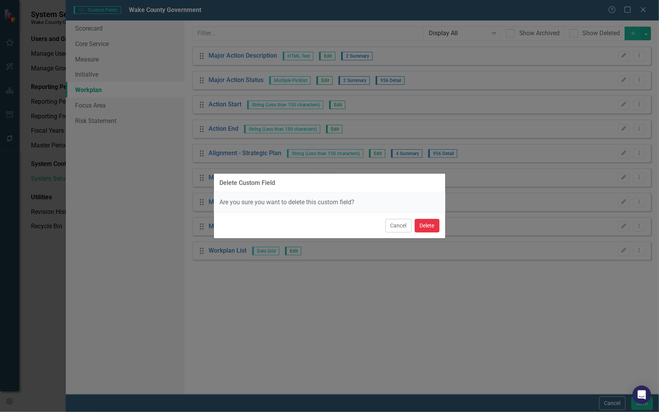
click at [428, 227] on button "Delete" at bounding box center [427, 226] width 25 height 14
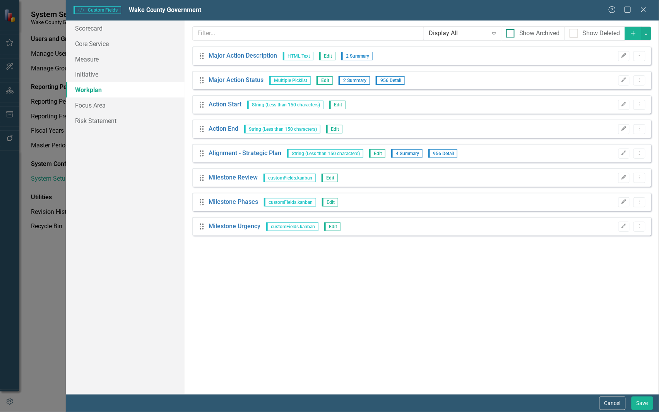
click at [528, 34] on div "Show Archived" at bounding box center [539, 33] width 41 height 9
click at [511, 34] on input "Show Archived" at bounding box center [508, 31] width 5 height 5
click at [509, 32] on input "Show Archived" at bounding box center [508, 31] width 5 height 5
checkbox input "false"
click at [639, 403] on button "Save" at bounding box center [643, 404] width 22 height 14
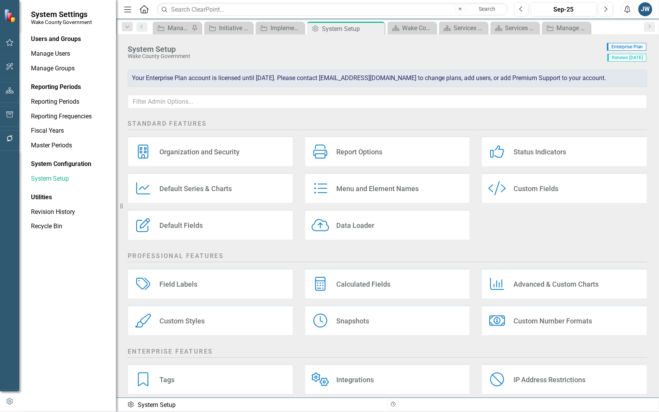
click at [360, 187] on div "Menu and Element Names" at bounding box center [378, 188] width 82 height 9
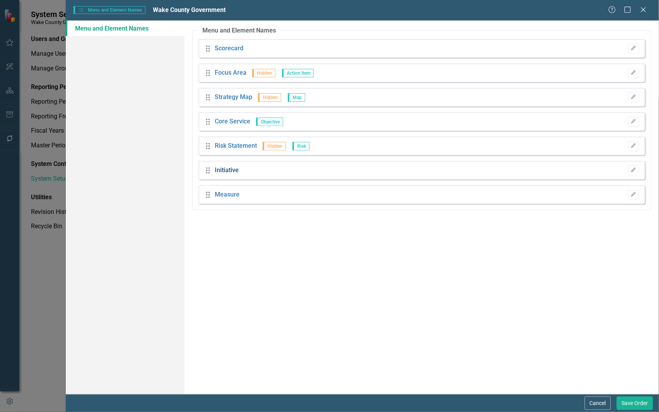
click at [222, 170] on link "Initiative" at bounding box center [227, 170] width 24 height 9
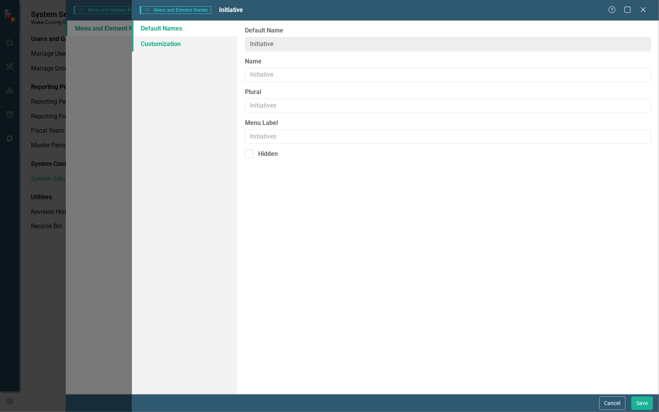
click at [170, 43] on link "Customization" at bounding box center [184, 43] width 105 height 15
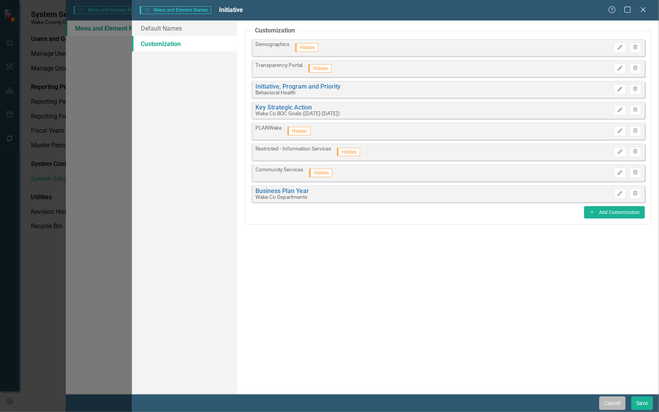
click at [608, 403] on button "Cancel" at bounding box center [613, 404] width 26 height 14
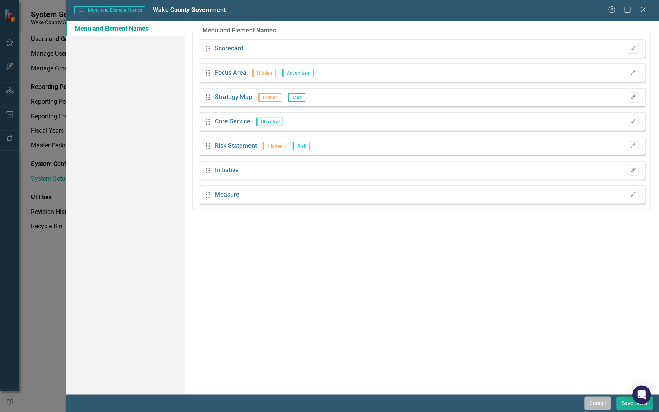
click at [598, 409] on button "Cancel" at bounding box center [598, 404] width 26 height 14
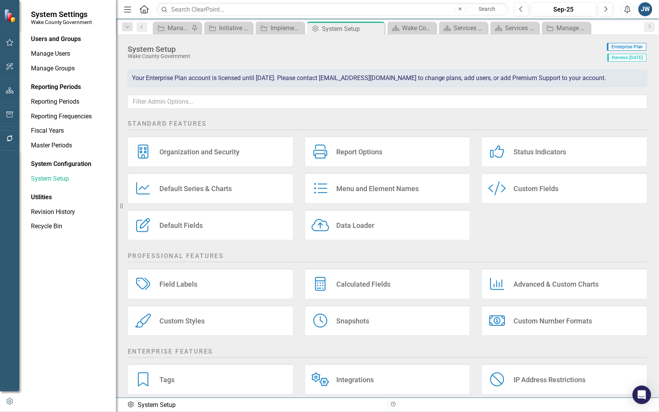
click at [180, 223] on div "Default Fields" at bounding box center [180, 225] width 43 height 9
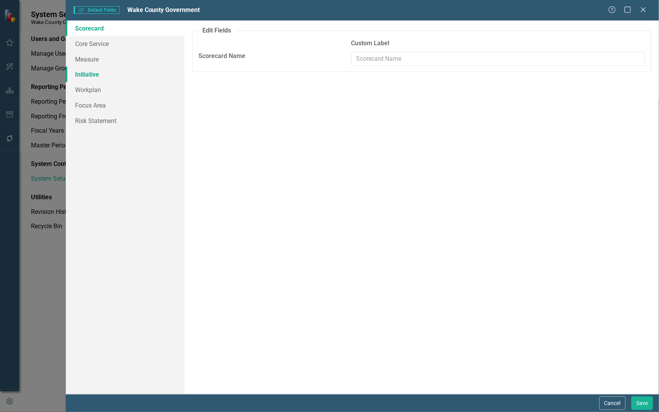
click at [89, 72] on link "Initiative" at bounding box center [125, 74] width 119 height 15
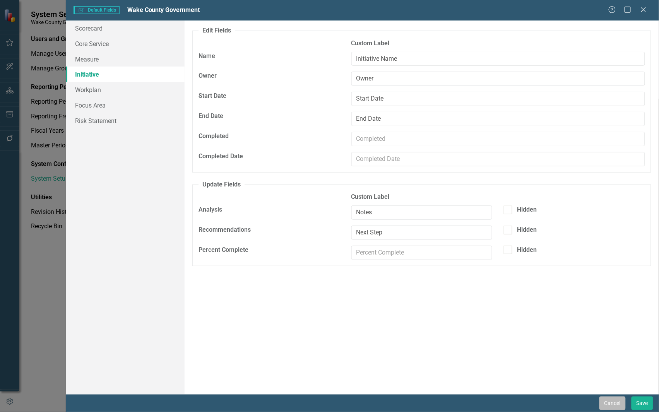
click at [611, 401] on button "Cancel" at bounding box center [613, 404] width 26 height 14
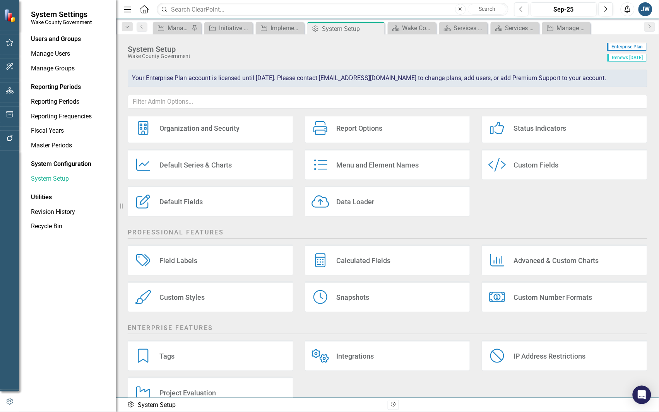
scroll to position [46, 0]
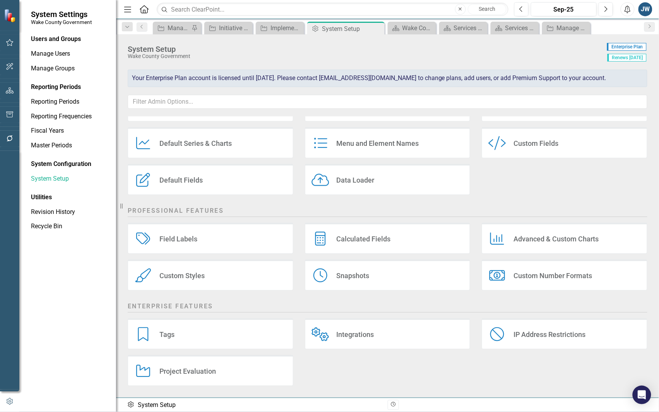
click at [190, 274] on div "Custom Styles" at bounding box center [181, 275] width 45 height 9
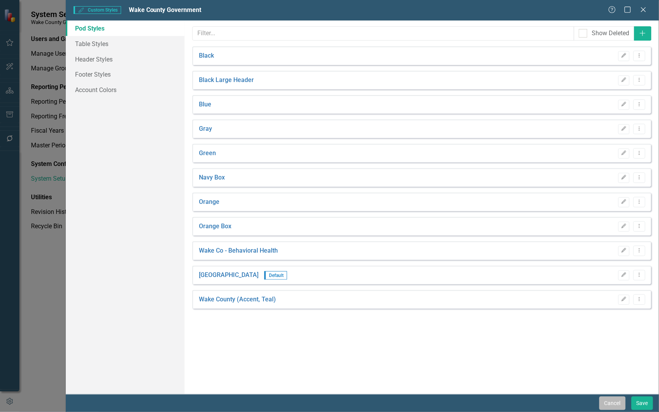
click at [603, 403] on button "Cancel" at bounding box center [613, 404] width 26 height 14
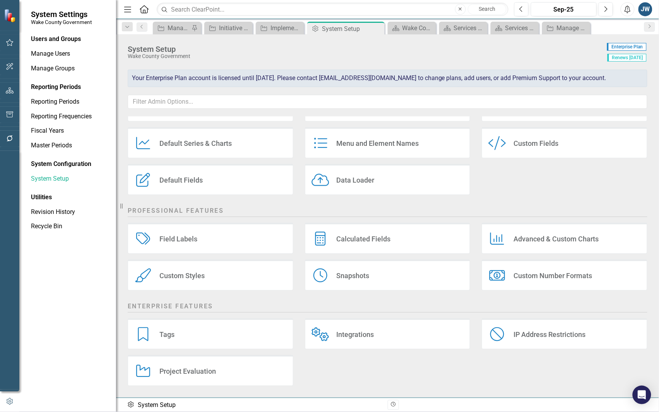
click at [178, 235] on div "Field Labels" at bounding box center [178, 239] width 38 height 9
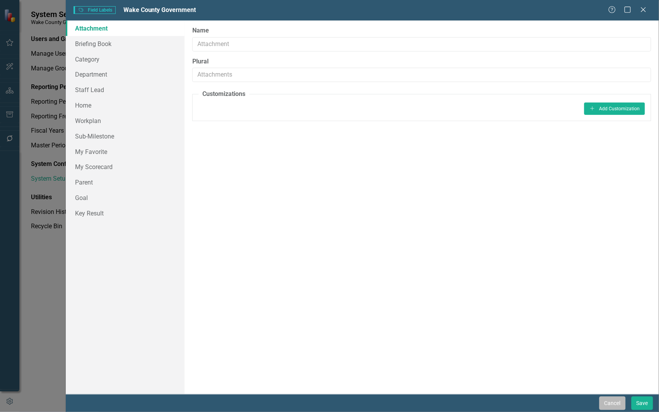
click at [609, 405] on button "Cancel" at bounding box center [613, 404] width 26 height 14
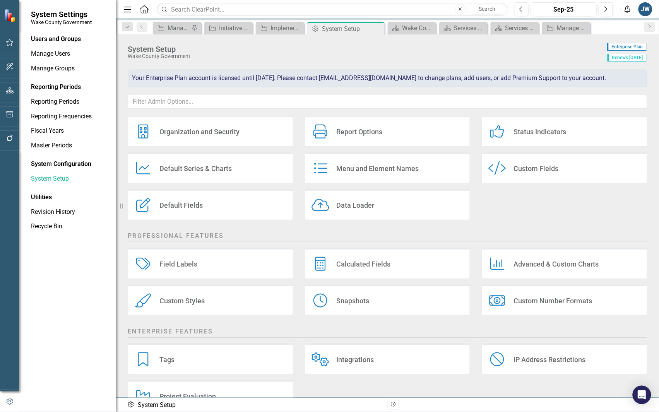
scroll to position [0, 0]
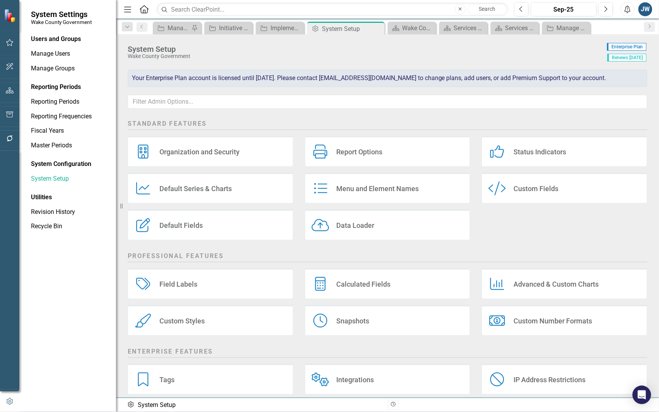
click at [348, 150] on div "Report Options" at bounding box center [360, 151] width 46 height 9
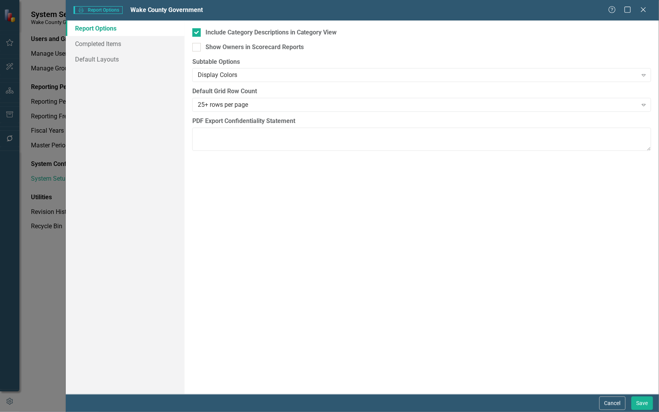
click at [130, 28] on link "Report Options" at bounding box center [125, 28] width 119 height 15
click at [106, 48] on link "Completed Items" at bounding box center [125, 43] width 119 height 15
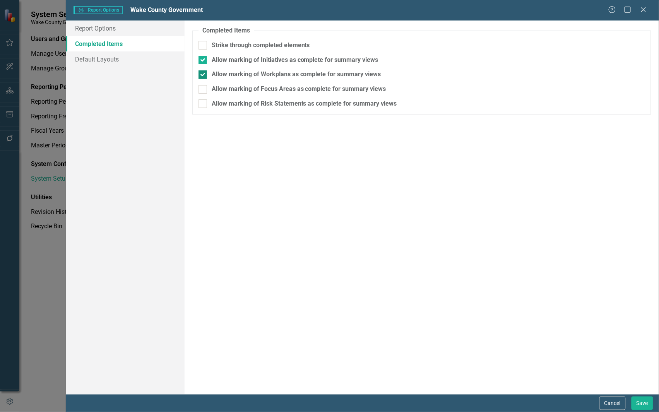
click at [202, 71] on input "Allow marking of Workplans as complete for summary views" at bounding box center [201, 72] width 5 height 5
checkbox input "false"
click at [205, 57] on div at bounding box center [203, 60] width 9 height 9
click at [204, 57] on input "Allow marking of Initiatives as complete for summary views" at bounding box center [201, 58] width 5 height 5
checkbox input "false"
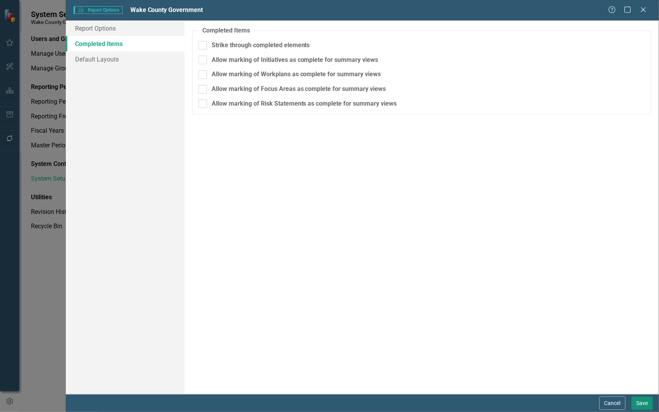
click at [640, 405] on button "Save" at bounding box center [643, 404] width 22 height 14
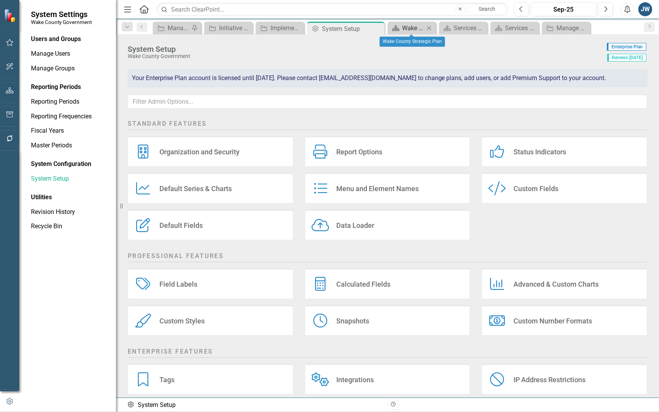
click at [416, 27] on div "Wake County Strategic Plan" at bounding box center [414, 28] width 22 height 10
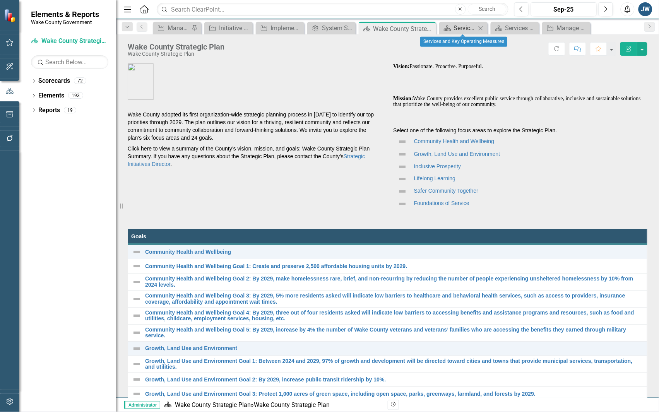
click at [463, 30] on div "Services and Key Operating Measures" at bounding box center [465, 28] width 22 height 10
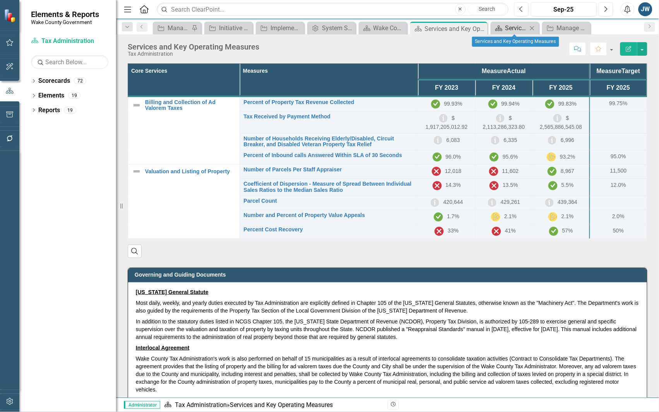
click at [511, 26] on div "Services and Key Operating Measures" at bounding box center [516, 28] width 22 height 10
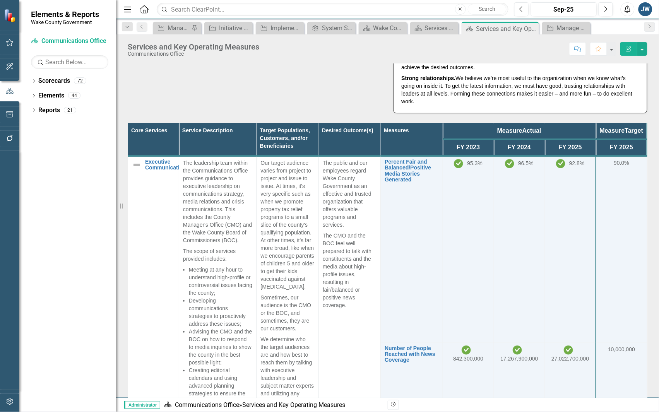
scroll to position [194, 0]
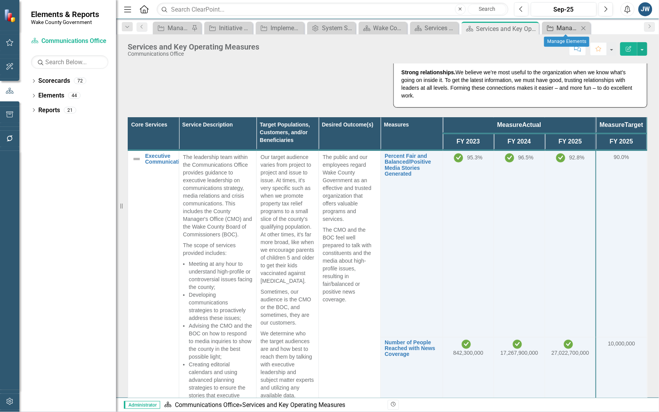
click at [558, 29] on div "Manage Elements" at bounding box center [568, 28] width 22 height 10
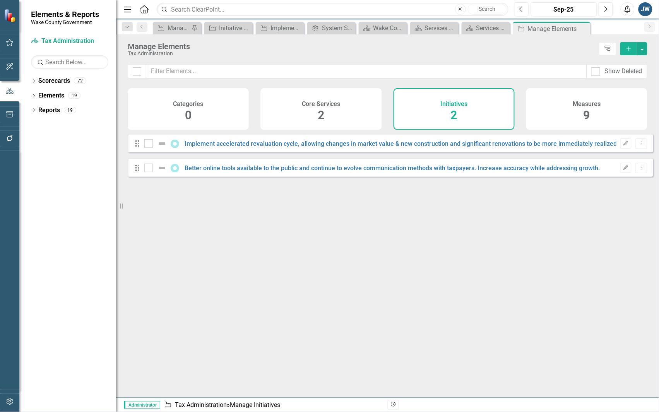
checkbox input "false"
click at [407, 147] on link "Implement accelerated revaluation cycle, allowing changes in market value & new…" at bounding box center [435, 143] width 501 height 7
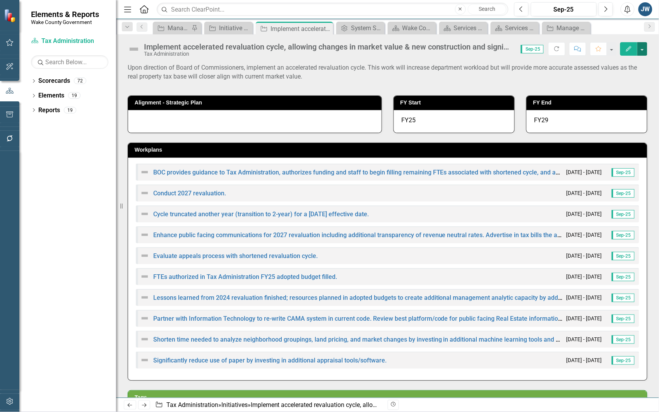
click at [641, 51] on button "button" at bounding box center [642, 49] width 10 height 14
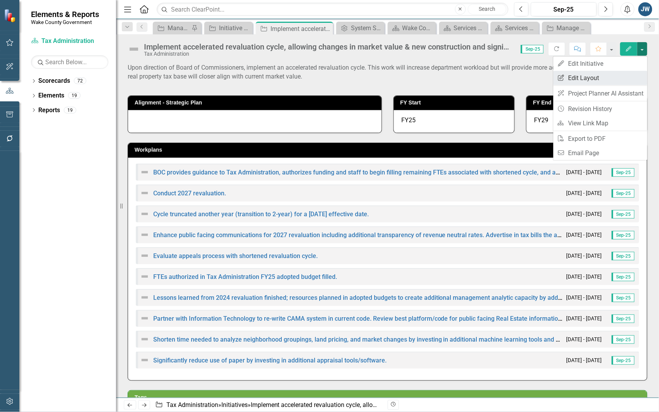
click at [601, 76] on link "Edit Report Edit Layout" at bounding box center [600, 78] width 94 height 14
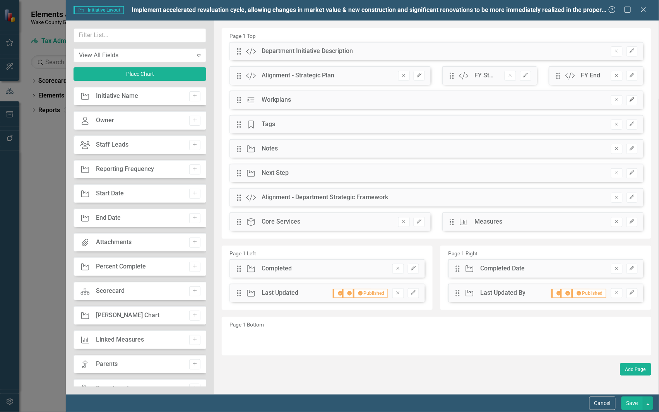
click at [634, 99] on icon "Edit" at bounding box center [632, 100] width 6 height 5
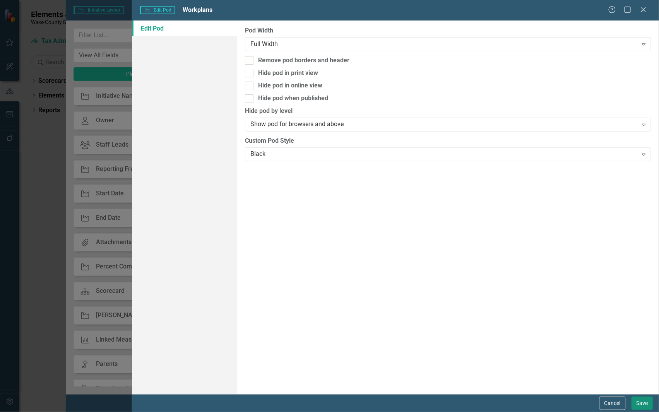
click at [641, 403] on button "Save" at bounding box center [643, 404] width 22 height 14
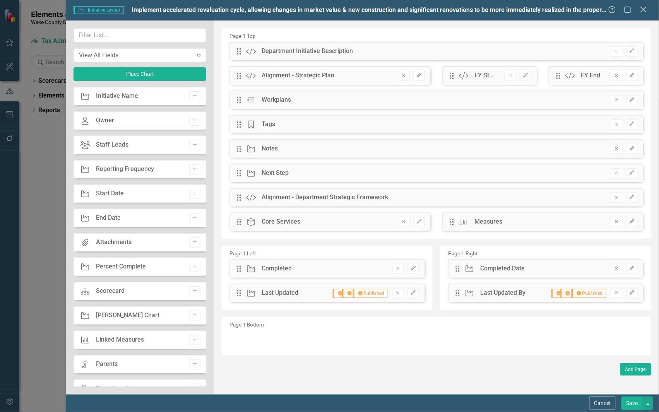
click at [643, 10] on icon "Close" at bounding box center [644, 9] width 10 height 7
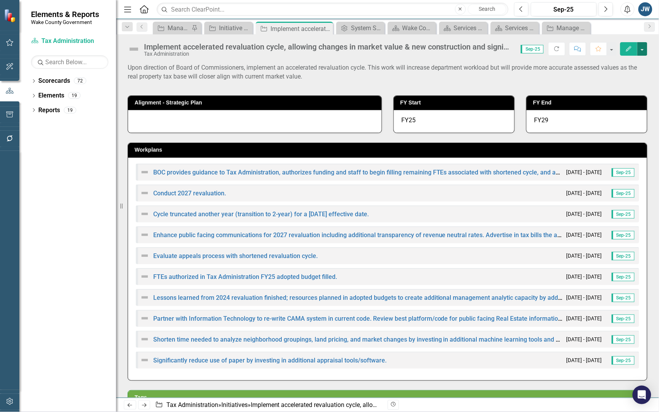
click at [641, 51] on button "button" at bounding box center [642, 49] width 10 height 14
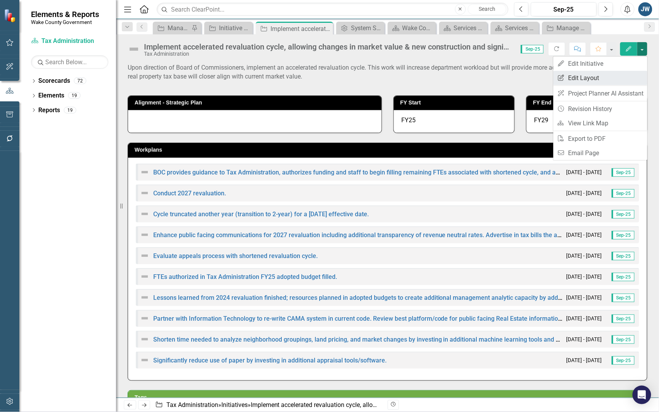
click at [578, 76] on link "Edit Report Edit Layout" at bounding box center [600, 78] width 94 height 14
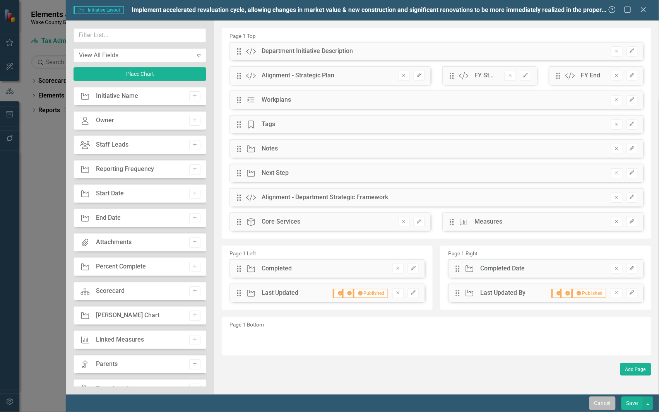
click at [602, 404] on button "Cancel" at bounding box center [602, 404] width 26 height 14
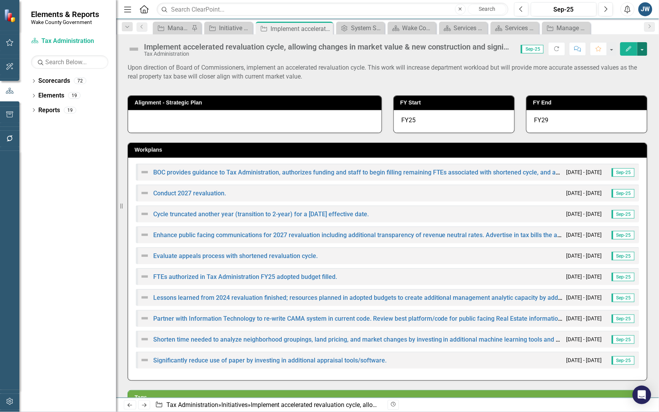
click at [645, 51] on button "button" at bounding box center [642, 49] width 10 height 14
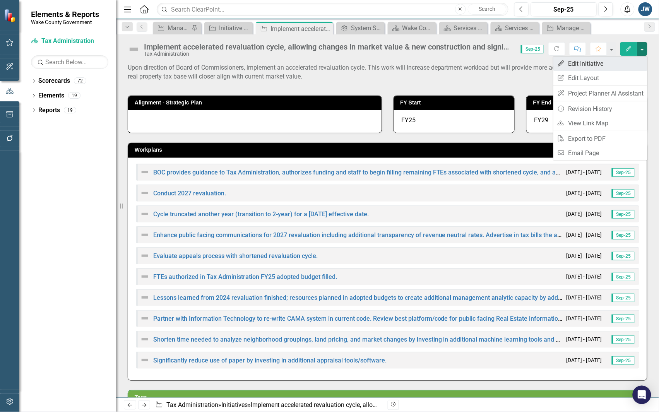
click at [600, 63] on link "Edit Edit Initiative" at bounding box center [600, 64] width 94 height 14
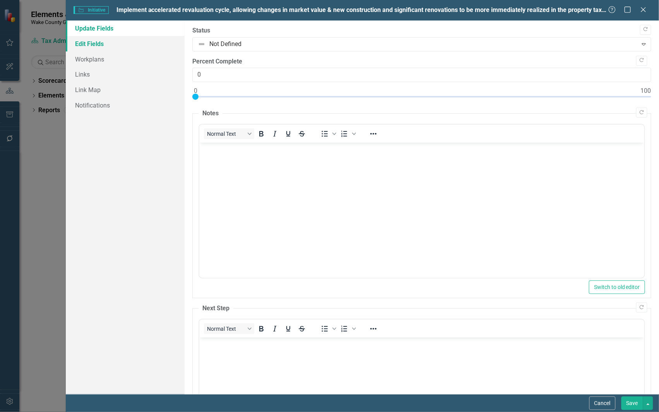
click at [108, 41] on link "Edit Fields" at bounding box center [125, 43] width 119 height 15
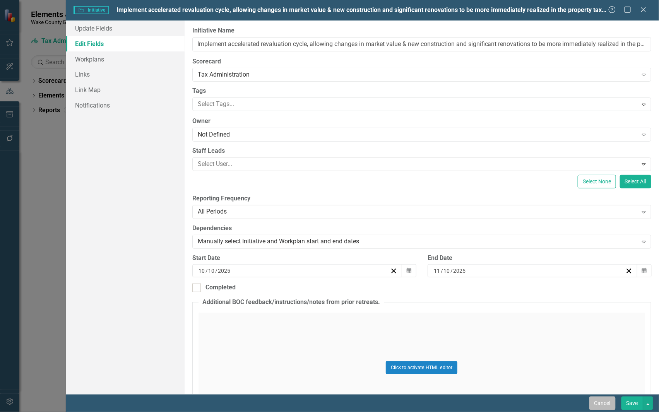
click at [597, 405] on button "Cancel" at bounding box center [602, 404] width 26 height 14
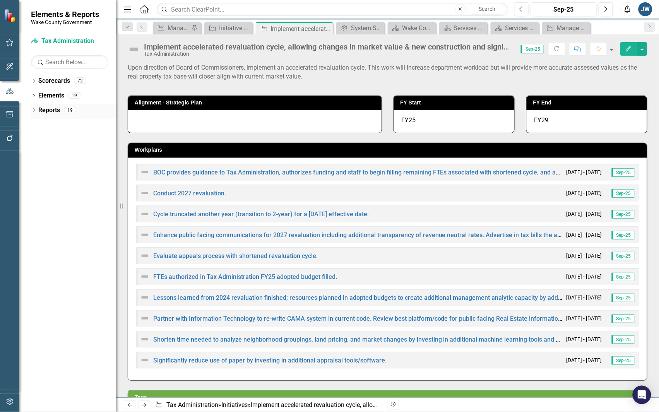
click at [35, 111] on icon "Dropdown" at bounding box center [33, 111] width 5 height 4
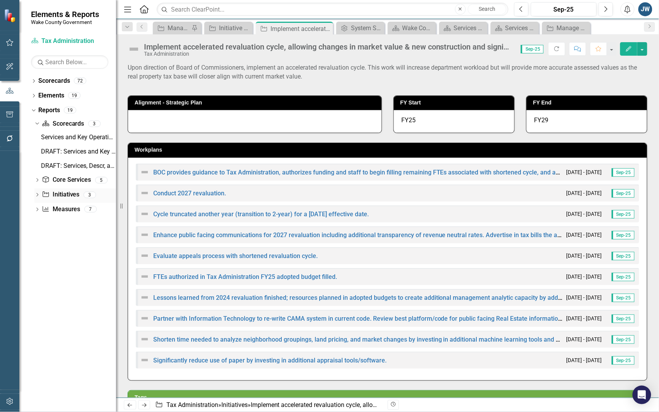
click at [37, 195] on icon "Dropdown" at bounding box center [36, 196] width 5 height 4
click at [66, 150] on link "Initiative Initiatives" at bounding box center [61, 153] width 38 height 9
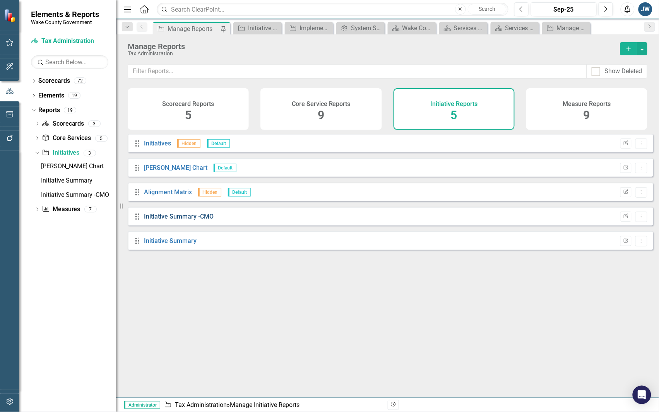
click at [167, 220] on link "Initiative Summary -CMO" at bounding box center [179, 216] width 70 height 7
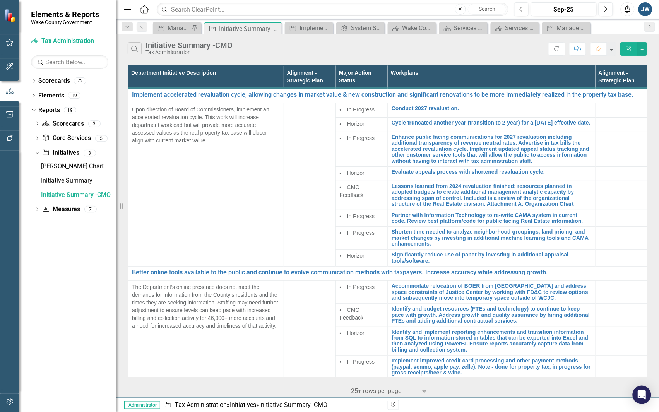
click at [627, 49] on icon "Edit Report" at bounding box center [628, 48] width 7 height 5
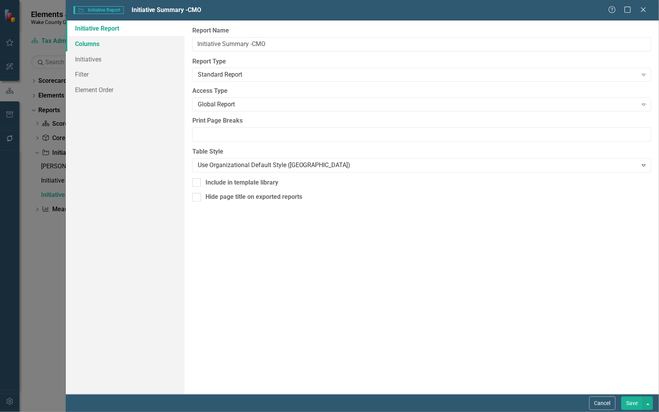
click at [90, 41] on link "Columns" at bounding box center [125, 43] width 119 height 15
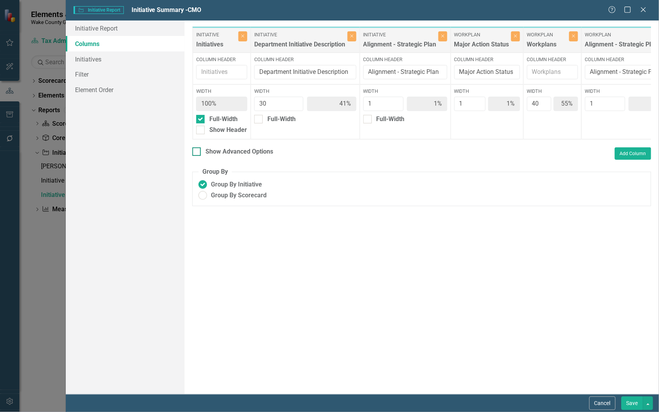
click at [197, 152] on input "Show Advanced Options" at bounding box center [194, 149] width 5 height 5
checkbox input "true"
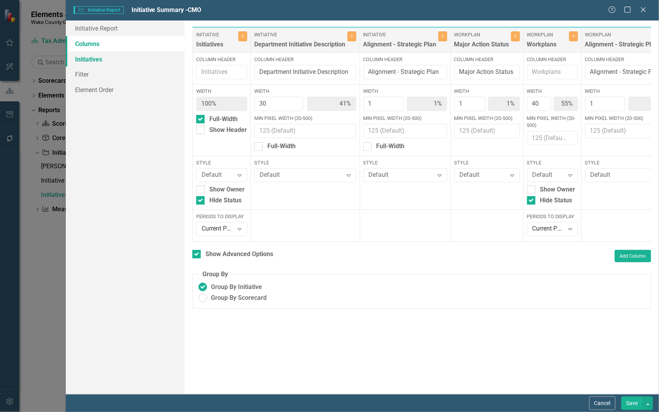
click at [92, 59] on link "Initiatives" at bounding box center [125, 58] width 119 height 15
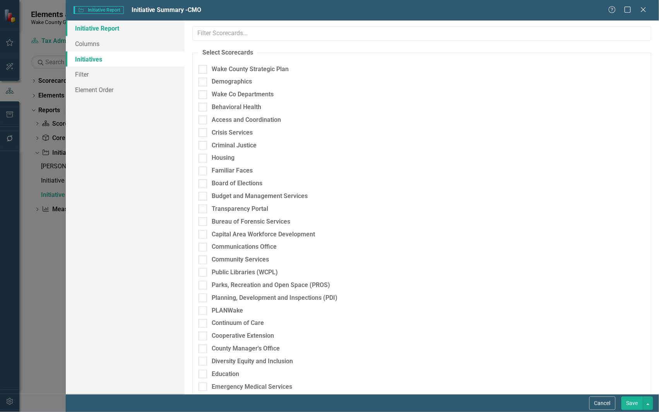
click at [103, 30] on link "Initiative Report" at bounding box center [125, 28] width 119 height 15
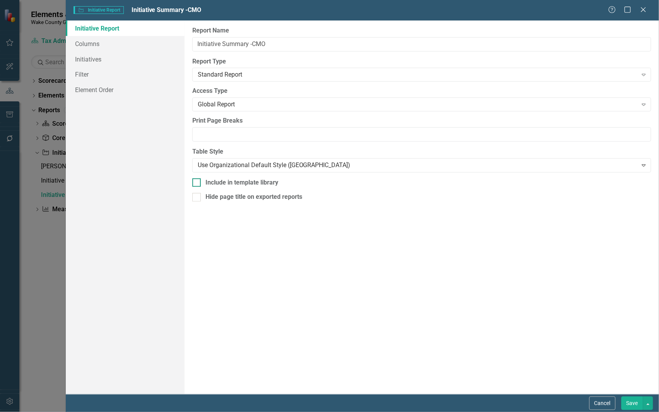
drag, startPoint x: 196, startPoint y: 181, endPoint x: 193, endPoint y: 187, distance: 6.8
click at [196, 182] on input "Include in template library" at bounding box center [194, 180] width 5 height 5
checkbox input "true"
click at [631, 403] on button "Save" at bounding box center [633, 404] width 22 height 14
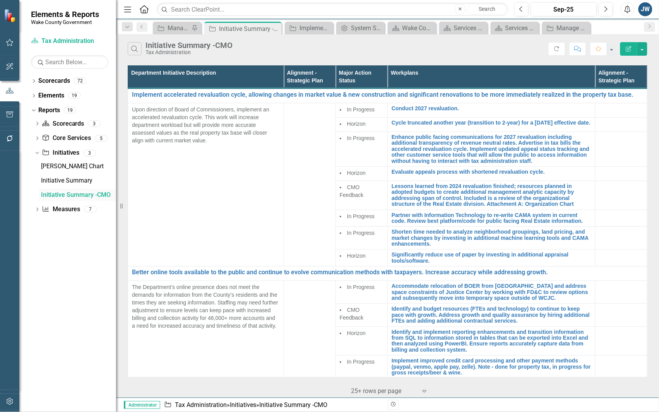
click at [57, 193] on div "Initiative Summary -CMO" at bounding box center [78, 195] width 75 height 7
click at [644, 49] on button "button" at bounding box center [642, 49] width 10 height 14
click at [613, 62] on link "Edit Report Edit Report" at bounding box center [616, 64] width 61 height 14
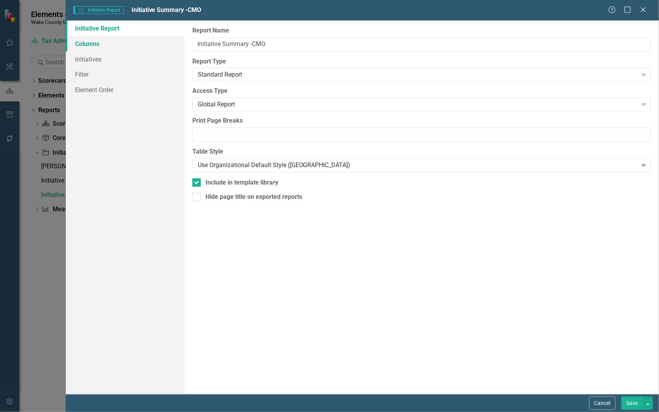
click at [95, 44] on link "Columns" at bounding box center [125, 43] width 119 height 15
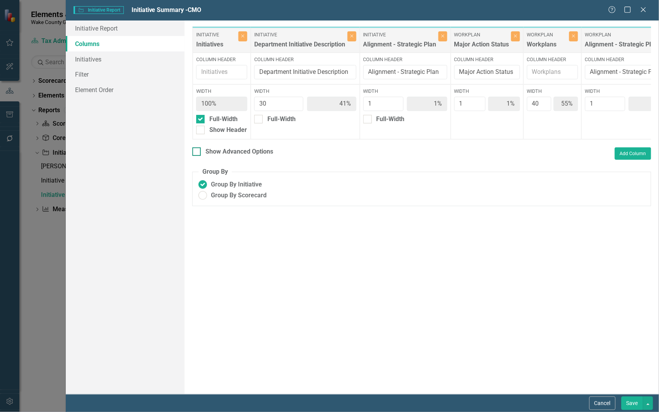
click at [195, 152] on input "Show Advanced Options" at bounding box center [194, 149] width 5 height 5
checkbox input "true"
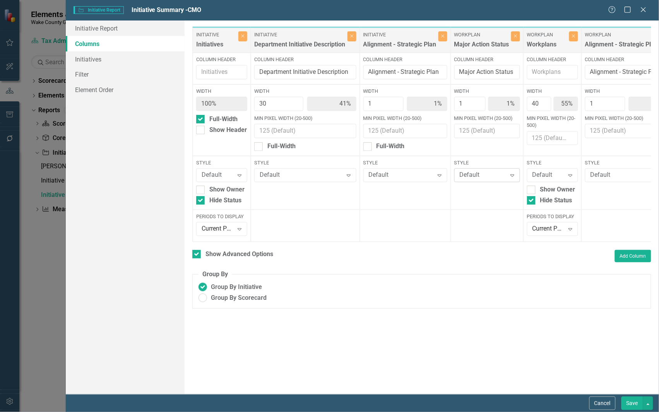
click at [516, 176] on icon "Expand" at bounding box center [513, 175] width 8 height 6
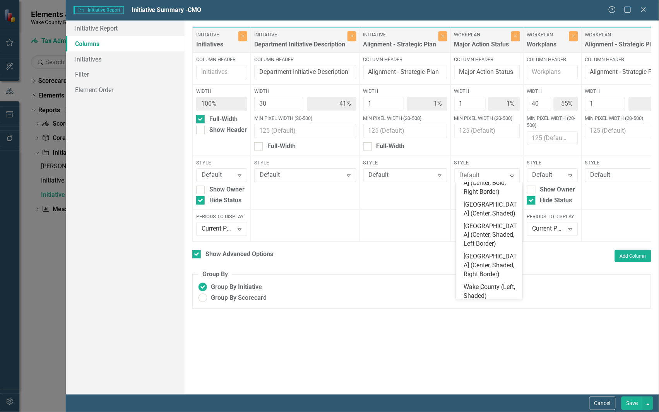
scroll to position [241, 0]
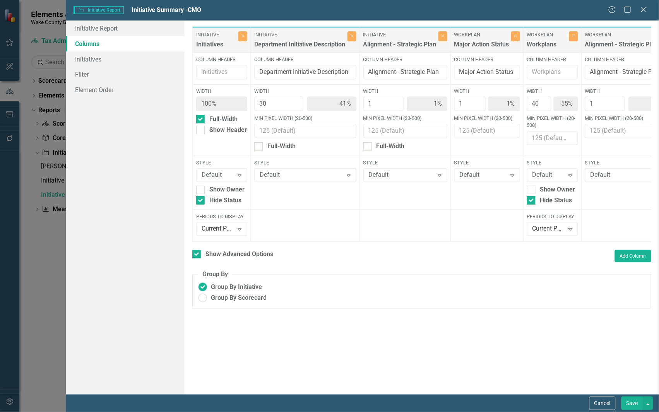
click at [497, 147] on div "Width 1 1% Min Pixel Width (20-500)" at bounding box center [487, 120] width 73 height 72
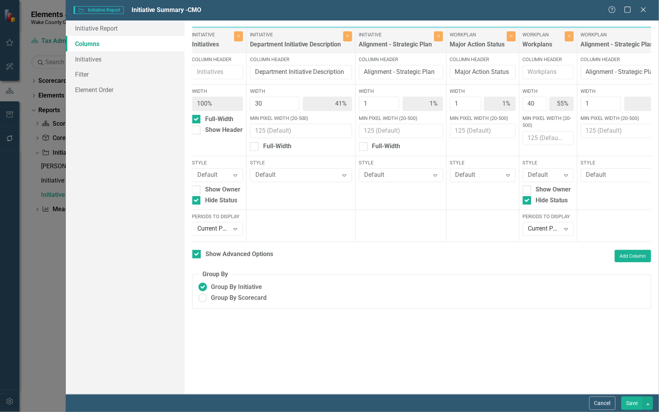
scroll to position [0, 0]
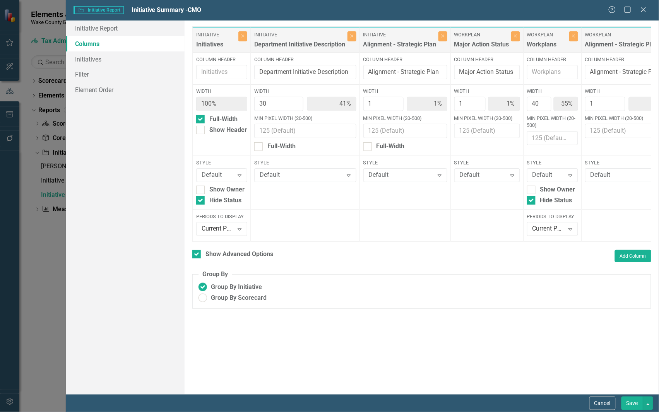
click at [634, 401] on button "Save" at bounding box center [633, 404] width 22 height 14
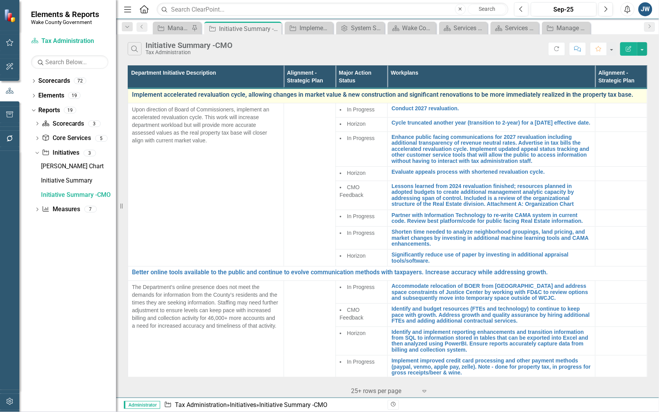
click at [387, 95] on link "Implement accelerated revaluation cycle, allowing changes in market value & new…" at bounding box center [387, 94] width 511 height 7
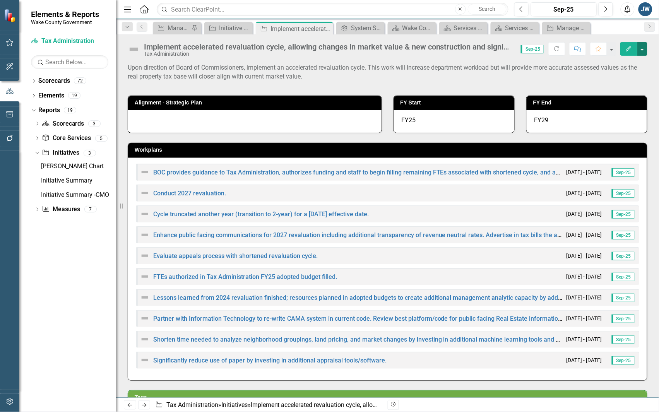
click at [645, 50] on button "button" at bounding box center [642, 49] width 10 height 14
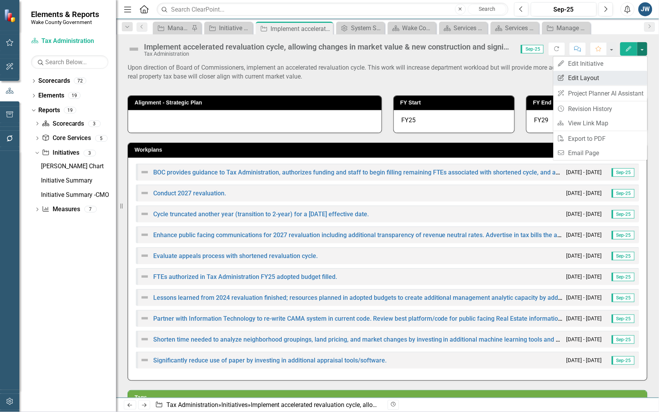
click at [595, 75] on link "Edit Report Edit Layout" at bounding box center [600, 78] width 94 height 14
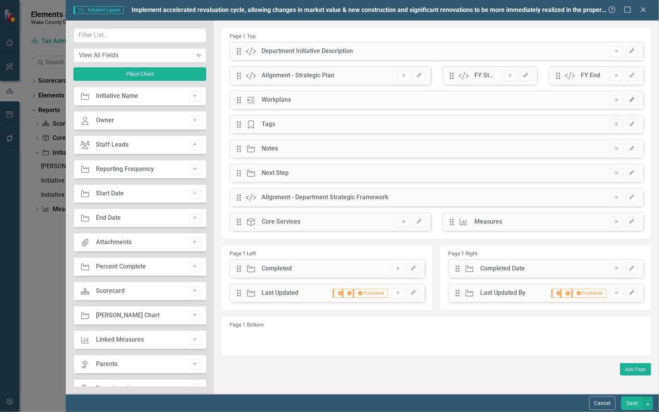
click at [631, 100] on icon "button" at bounding box center [632, 100] width 5 height 5
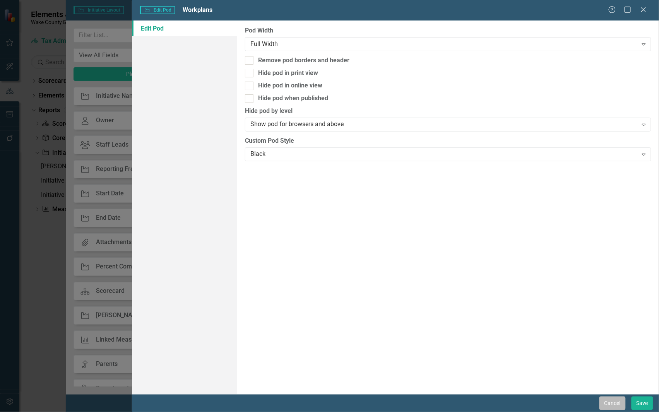
click at [612, 403] on button "Cancel" at bounding box center [613, 404] width 26 height 14
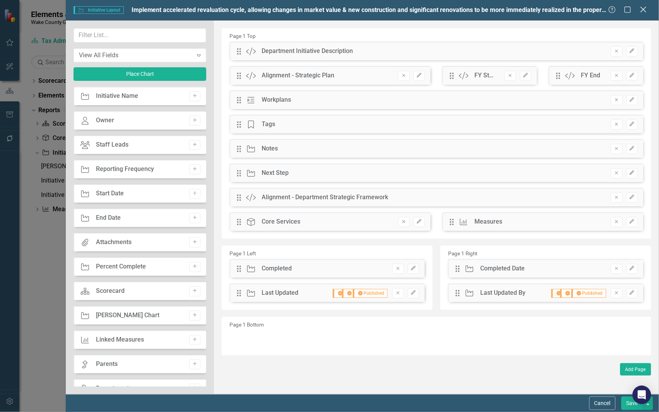
click at [643, 13] on icon "Close" at bounding box center [644, 9] width 10 height 7
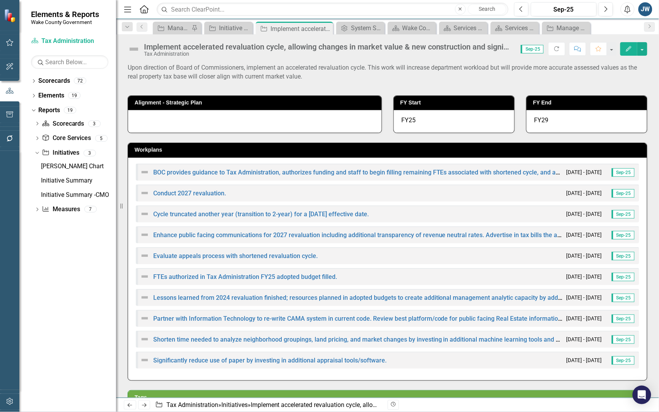
click at [624, 49] on button "Edit" at bounding box center [628, 49] width 17 height 14
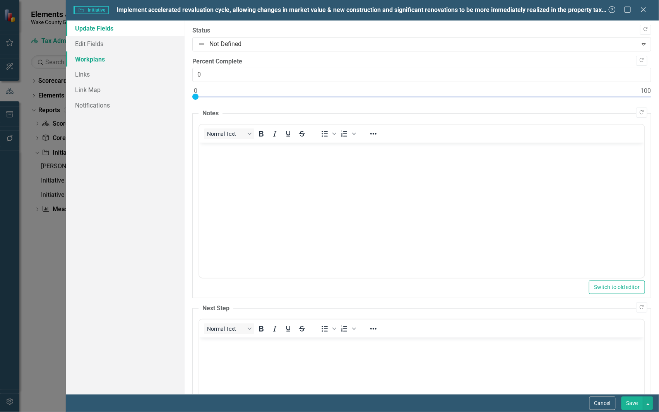
click at [99, 57] on link "Workplans" at bounding box center [125, 58] width 119 height 15
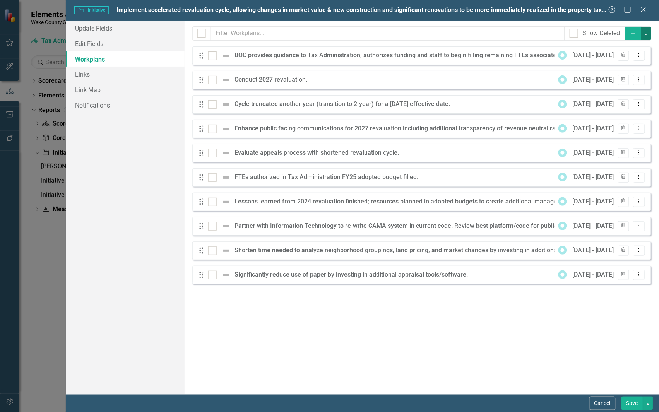
click at [649, 32] on button "button" at bounding box center [646, 34] width 10 height 14
click at [649, 33] on button "button" at bounding box center [646, 34] width 10 height 14
click at [639, 273] on icon at bounding box center [639, 275] width 1 height 4
click at [459, 339] on div "Milestones allow you to break down your projects (or initiatives) into smaller …" at bounding box center [422, 208] width 475 height 374
click at [600, 403] on button "Cancel" at bounding box center [602, 404] width 26 height 14
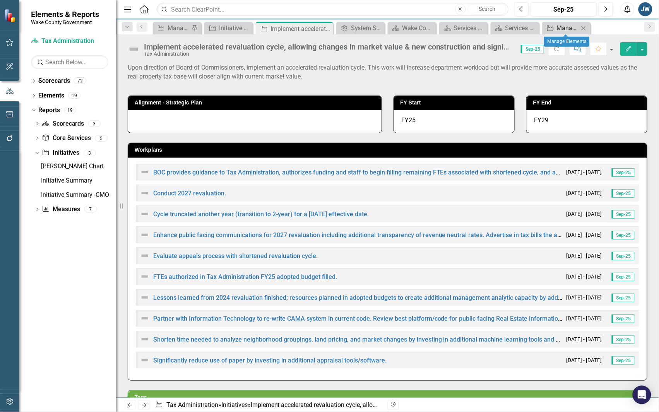
click at [564, 26] on div "Manage Elements" at bounding box center [568, 28] width 22 height 10
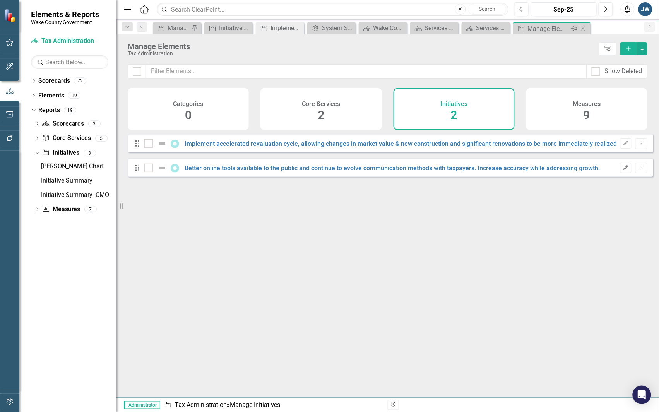
checkbox input "false"
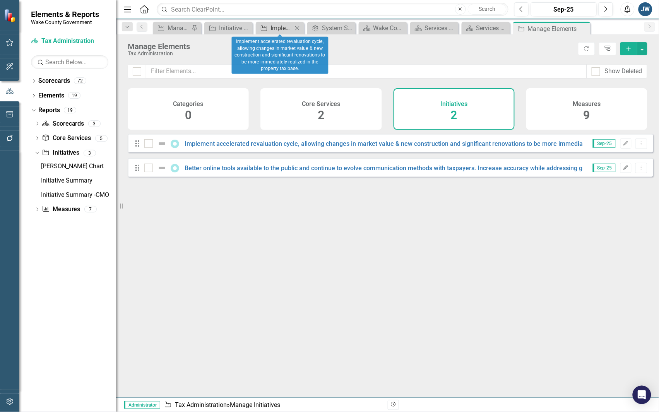
click at [279, 26] on div "Implement accelerated revaluation cycle, allowing changes in market value & new…" at bounding box center [282, 28] width 22 height 10
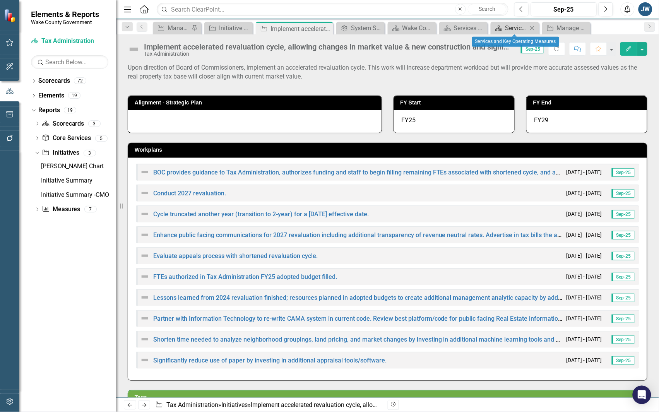
click at [510, 27] on div "Services and Key Operating Measures" at bounding box center [516, 28] width 22 height 10
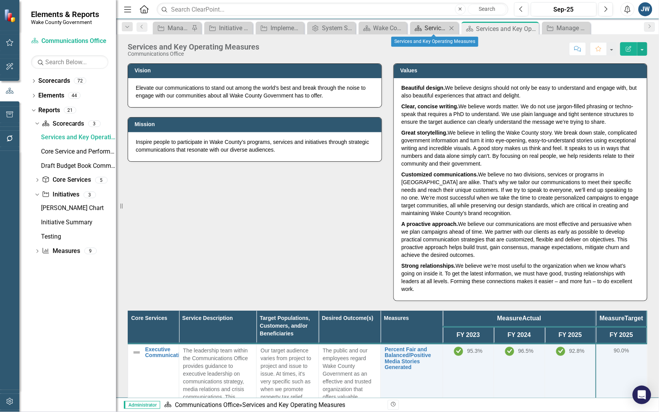
click at [424, 27] on link "Scorecard Services and Key Operating Measures" at bounding box center [429, 28] width 35 height 10
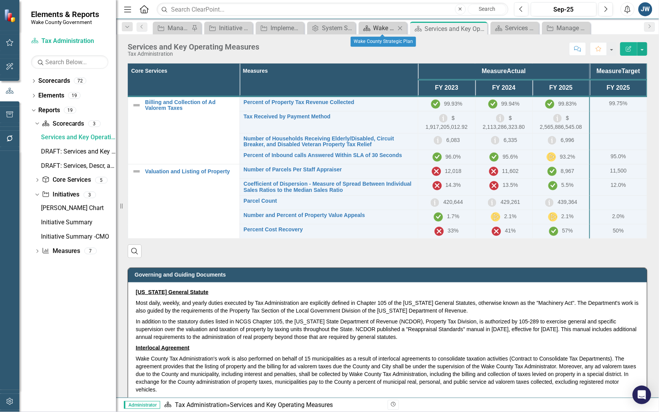
click at [375, 25] on div "Wake County Strategic Plan" at bounding box center [384, 28] width 22 height 10
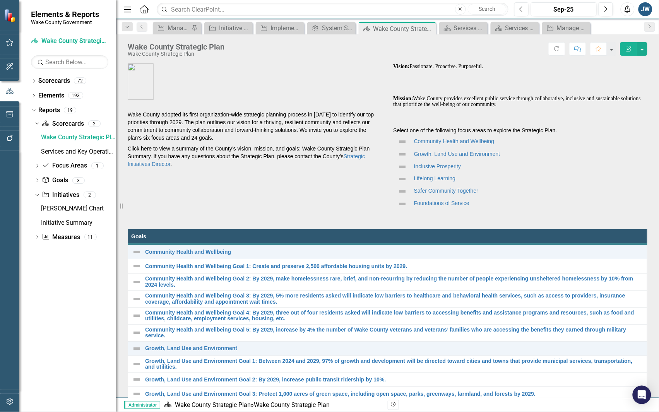
click at [375, 25] on div "Wake County Strategic Plan" at bounding box center [403, 29] width 61 height 10
click at [428, 29] on icon "Close" at bounding box center [429, 29] width 8 height 6
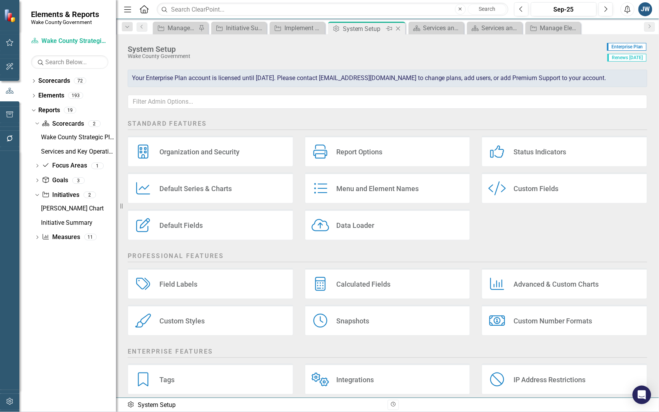
click at [359, 27] on div "System Setup" at bounding box center [363, 29] width 41 height 10
click at [399, 29] on icon at bounding box center [398, 29] width 4 height 4
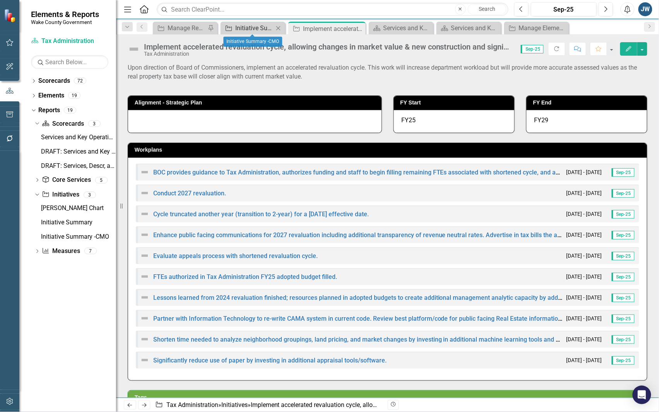
click at [244, 24] on div "Initiative Summary -CMO" at bounding box center [254, 28] width 38 height 10
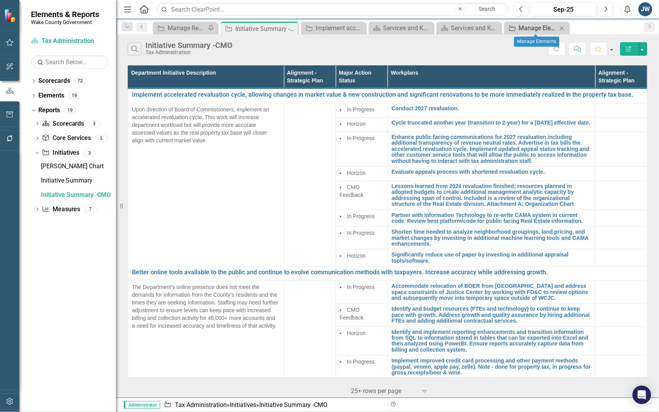
click at [529, 26] on div "Manage Elements" at bounding box center [538, 28] width 38 height 10
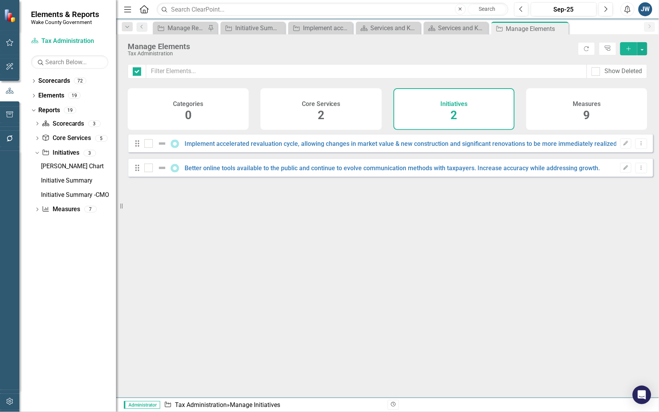
checkbox input "false"
click at [457, 147] on link "Implement accelerated revaluation cycle, allowing changes in market value & new…" at bounding box center [435, 143] width 501 height 7
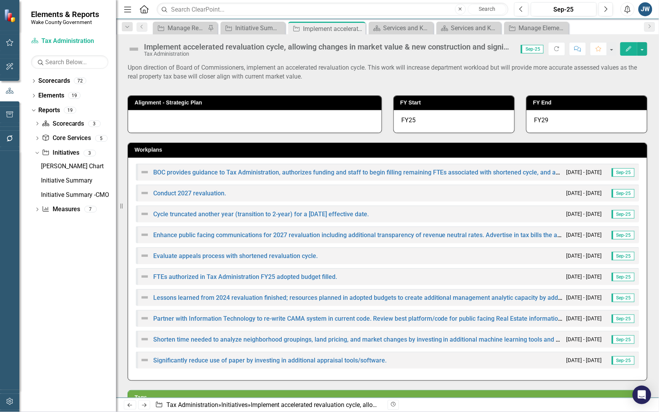
click at [628, 47] on icon "Edit" at bounding box center [628, 48] width 7 height 5
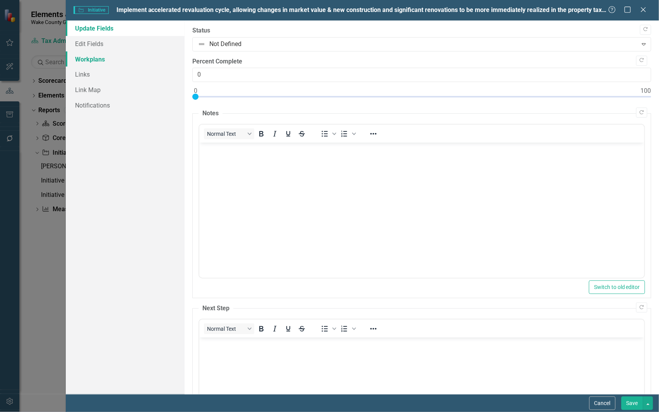
click at [109, 59] on link "Workplans" at bounding box center [125, 58] width 119 height 15
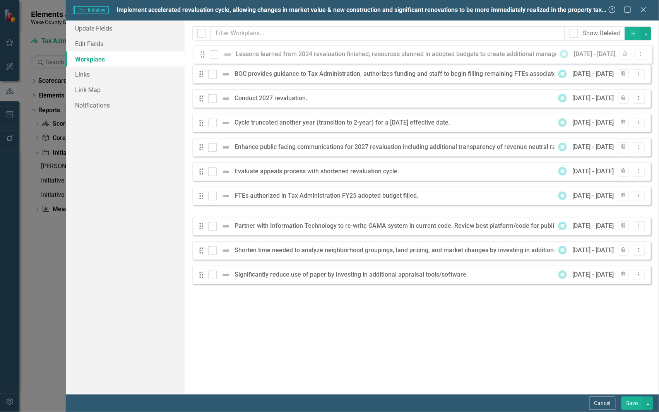
drag, startPoint x: 200, startPoint y: 203, endPoint x: 200, endPoint y: 56, distance: 147.1
click at [201, 55] on div "Drag BOC provides guidance to Tax Administration, authorizes funding and staff …" at bounding box center [421, 165] width 459 height 238
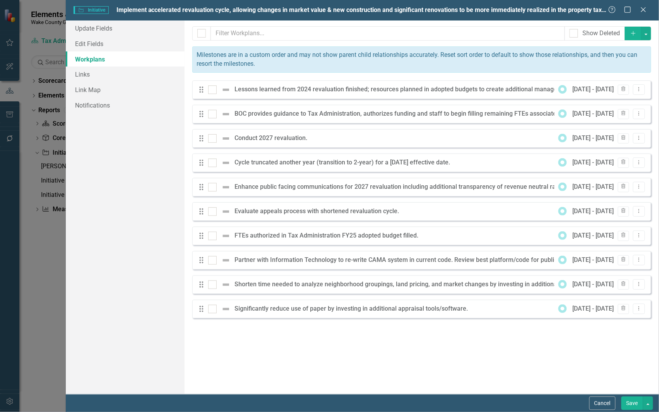
click at [630, 404] on button "Save" at bounding box center [633, 404] width 22 height 14
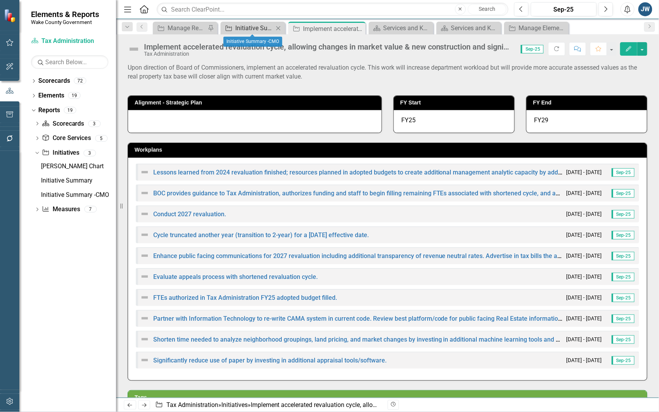
click at [249, 28] on div "Initiative Summary -CMO" at bounding box center [254, 28] width 38 height 10
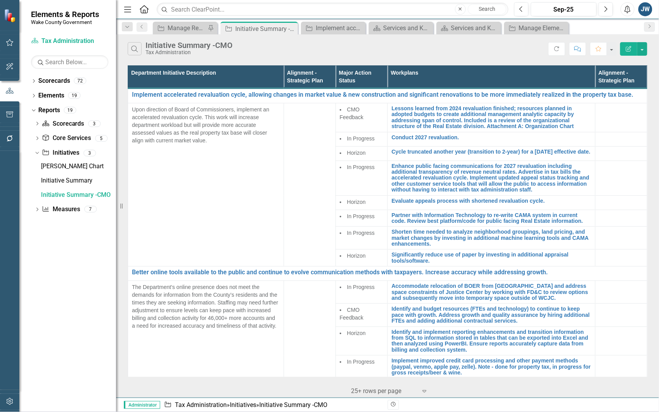
click at [249, 28] on div "Initiative Summary -CMO" at bounding box center [265, 29] width 61 height 10
click at [651, 59] on div "Search Initiative Summary -CMO Tax Administration Refresh Comment Favorite Edit…" at bounding box center [387, 46] width 543 height 25
click at [525, 26] on div "Manage Elements" at bounding box center [538, 28] width 38 height 10
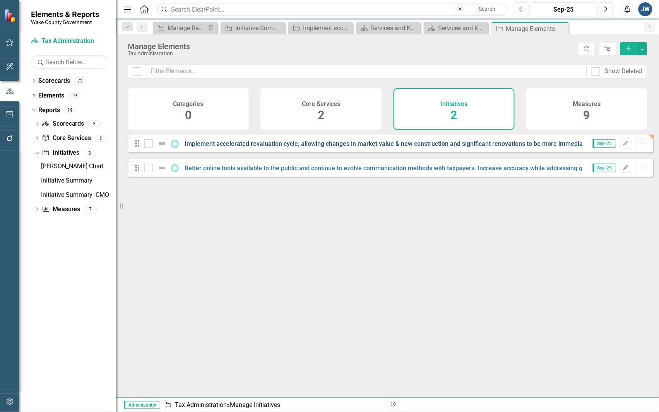
click at [450, 147] on link "Implement accelerated revaluation cycle, allowing changes in market value & new…" at bounding box center [435, 143] width 501 height 7
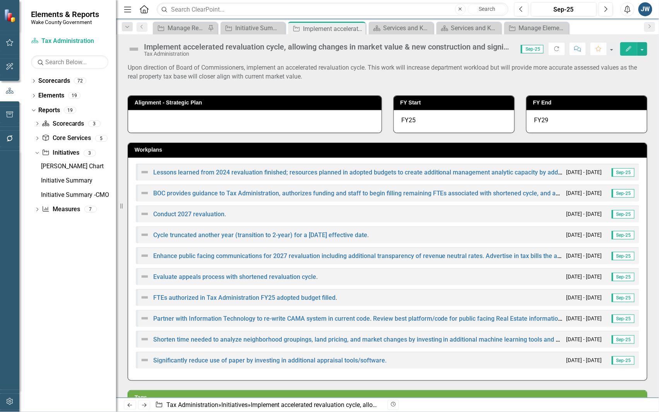
click at [627, 48] on icon "Edit" at bounding box center [628, 48] width 7 height 5
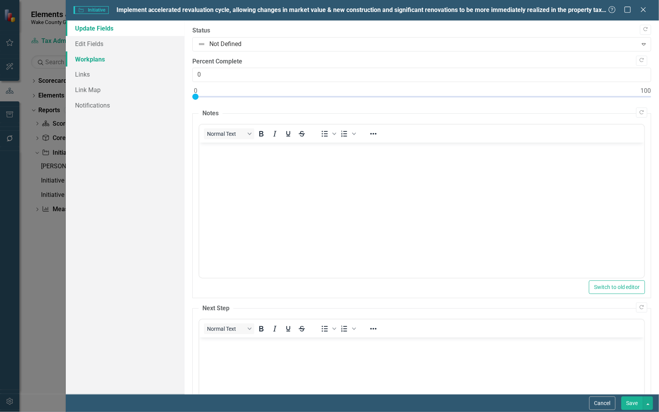
click at [97, 55] on link "Workplans" at bounding box center [125, 58] width 119 height 15
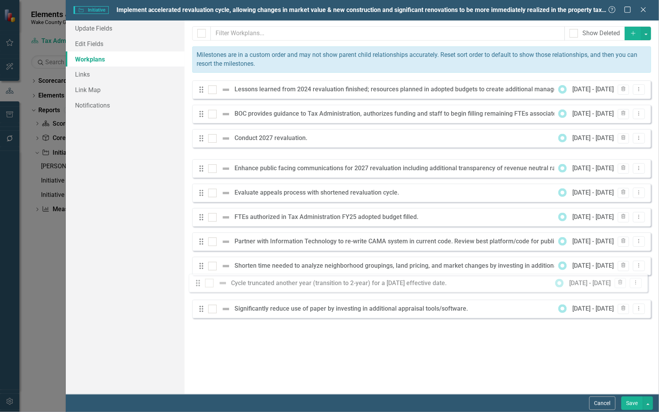
drag, startPoint x: 202, startPoint y: 163, endPoint x: 198, endPoint y: 283, distance: 120.0
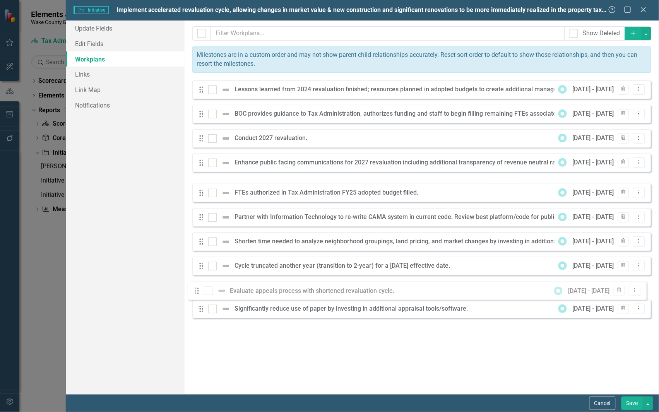
drag, startPoint x: 201, startPoint y: 186, endPoint x: 197, endPoint y: 287, distance: 100.7
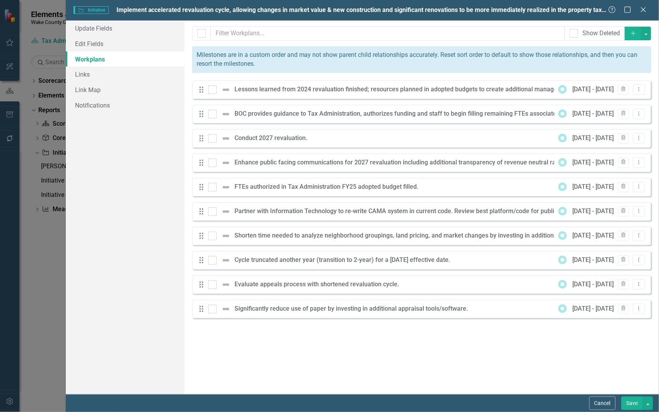
click at [627, 399] on button "Save" at bounding box center [633, 404] width 22 height 14
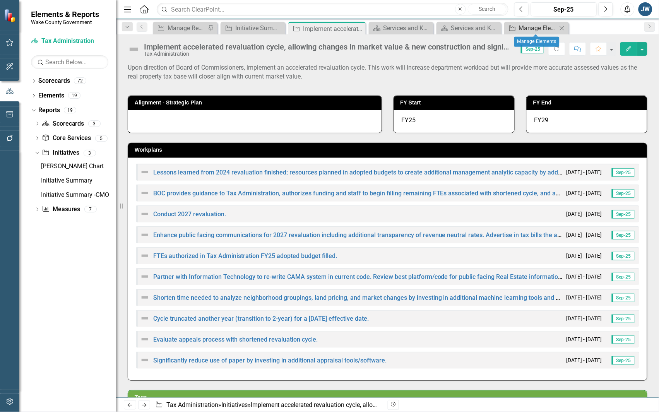
click at [516, 27] on icon "Initiative" at bounding box center [513, 28] width 8 height 6
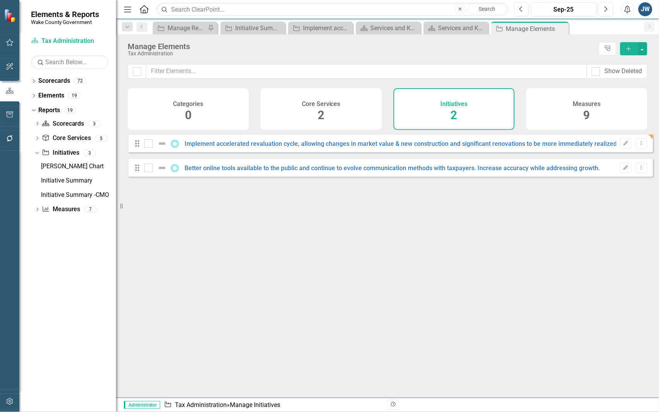
checkbox input "false"
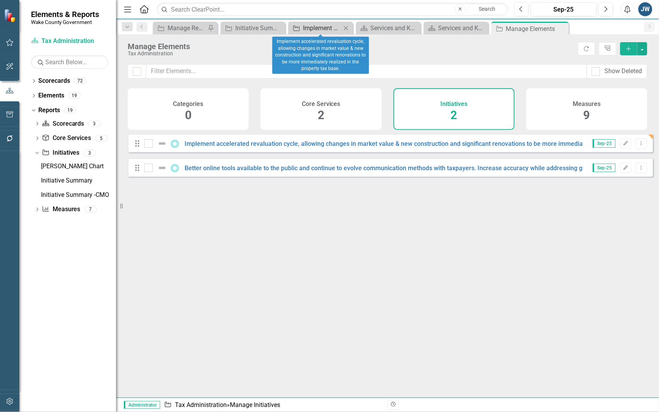
click at [326, 28] on div "Implement accelerated revaluation cycle, allowing changes in market value & new…" at bounding box center [322, 28] width 38 height 10
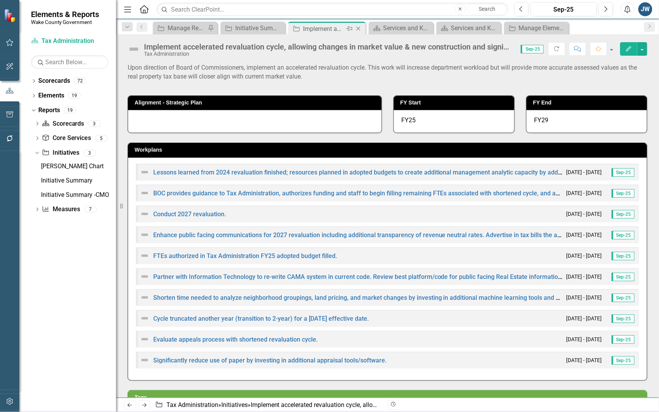
click at [357, 29] on icon at bounding box center [358, 29] width 4 height 4
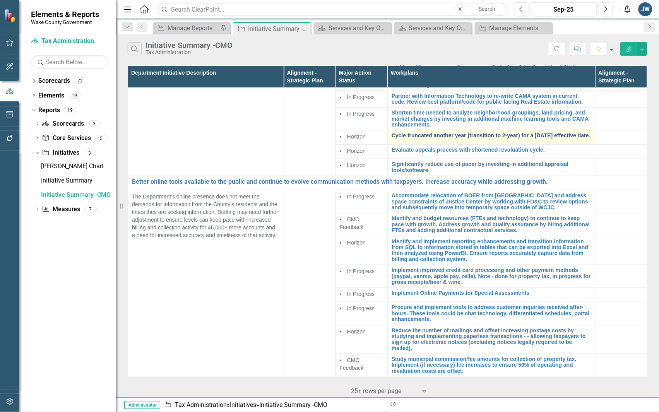
scroll to position [101, 0]
click at [500, 27] on div "Manage Elements" at bounding box center [515, 28] width 51 height 10
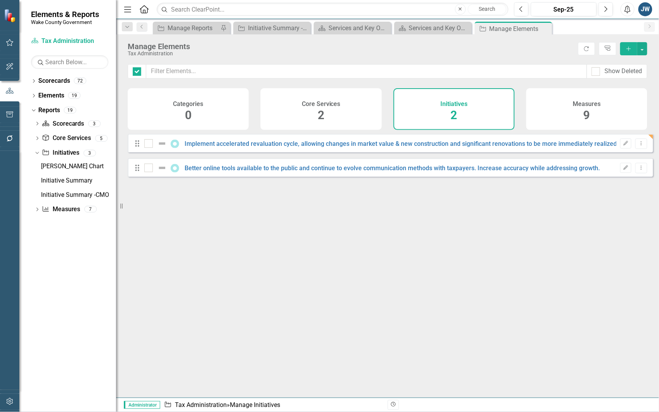
checkbox input "false"
click at [365, 172] on link "Better online tools available to the public and continue to evolve communicatio…" at bounding box center [392, 167] width 415 height 7
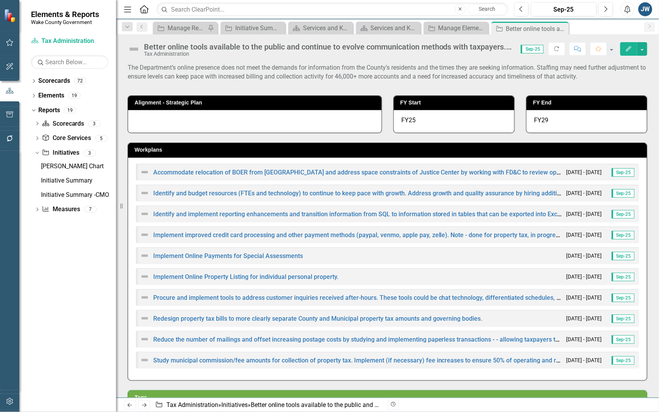
click at [626, 49] on icon "Edit" at bounding box center [628, 48] width 7 height 5
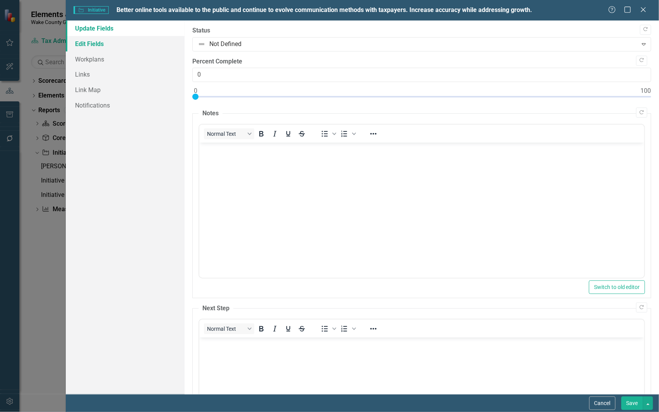
click at [85, 44] on link "Edit Fields" at bounding box center [125, 43] width 119 height 15
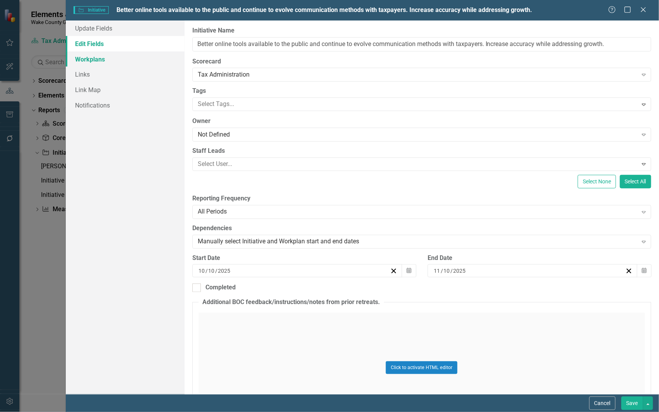
click at [96, 56] on link "Workplans" at bounding box center [125, 58] width 119 height 15
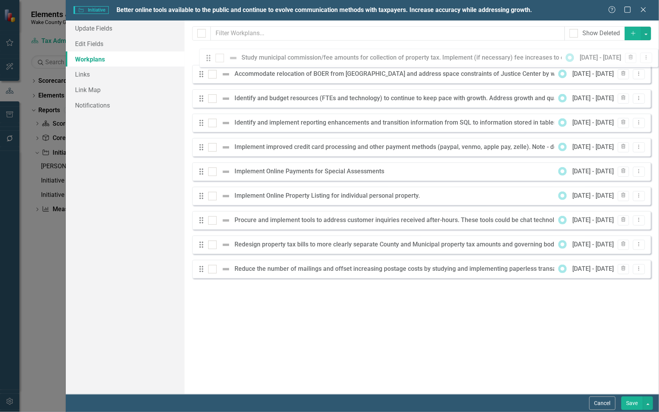
drag, startPoint x: 204, startPoint y: 279, endPoint x: 211, endPoint y: 61, distance: 217.6
click at [211, 61] on div "Drag Accommodate relocation of BOER from Wake County Commons and address space …" at bounding box center [421, 165] width 459 height 238
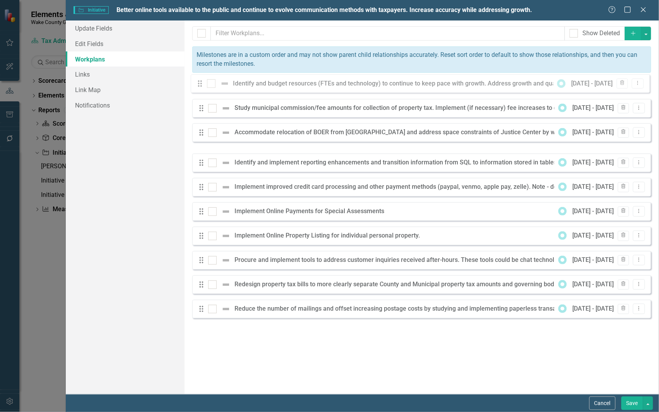
drag, startPoint x: 204, startPoint y: 139, endPoint x: 202, endPoint y: 91, distance: 48.0
click at [202, 85] on div "Drag Study municipal commission/fee amounts for collection of property tax. Imp…" at bounding box center [421, 200] width 459 height 238
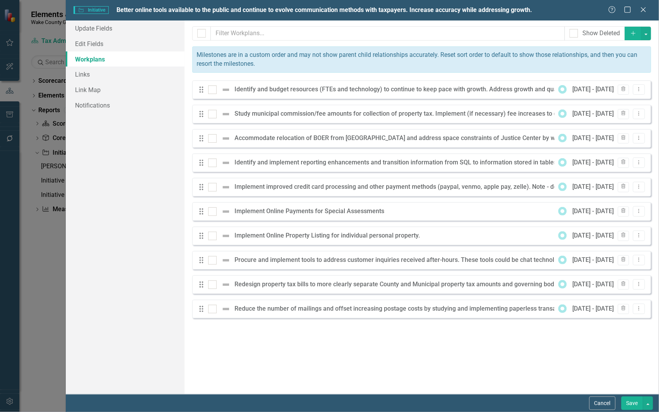
click at [631, 397] on button "Save" at bounding box center [633, 404] width 22 height 14
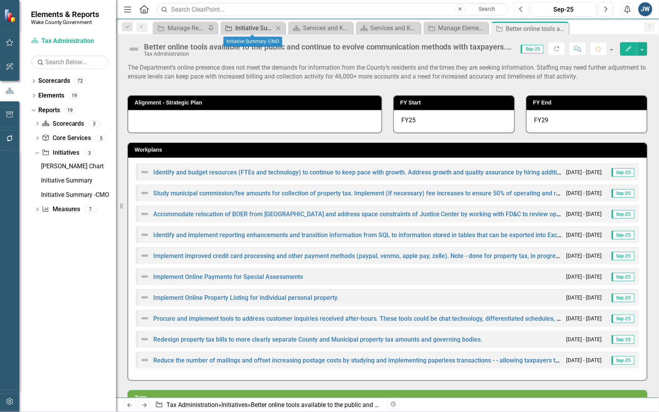
click at [262, 30] on div "Initiative Summary -CMO" at bounding box center [254, 28] width 38 height 10
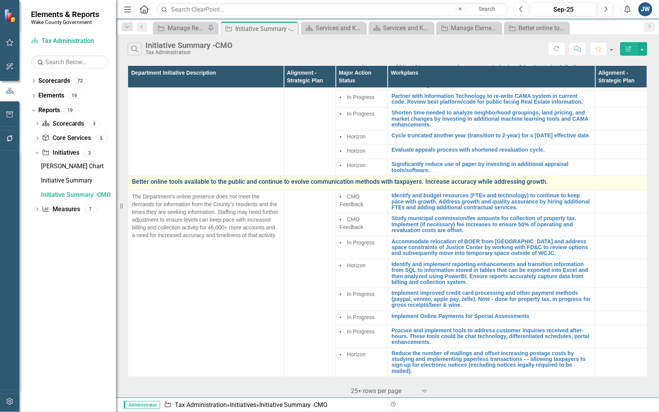
scroll to position [101, 0]
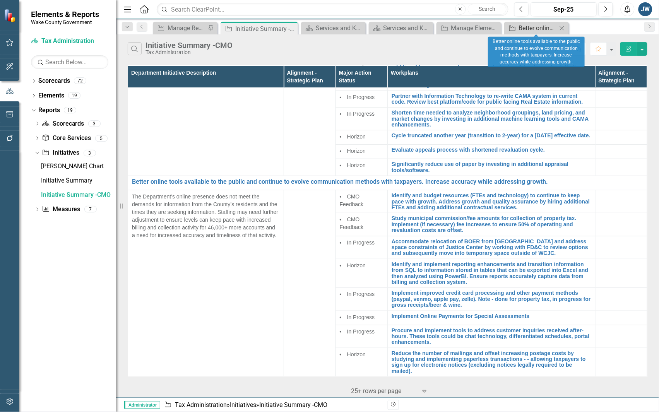
click at [527, 28] on div "Better online tools available to the public and continue to evolve communicatio…" at bounding box center [538, 28] width 38 height 10
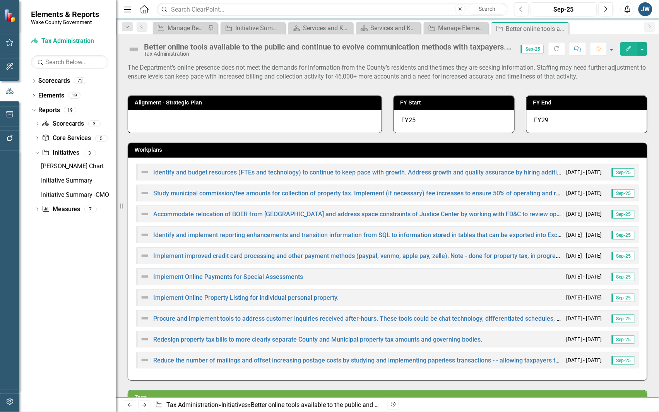
click at [624, 51] on button "Edit" at bounding box center [628, 49] width 17 height 14
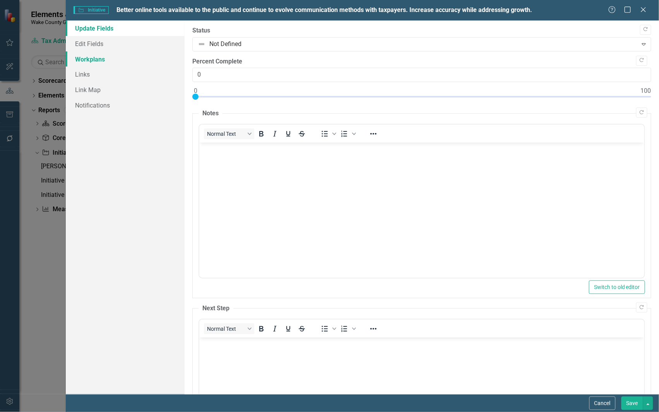
click at [90, 57] on link "Workplans" at bounding box center [125, 58] width 119 height 15
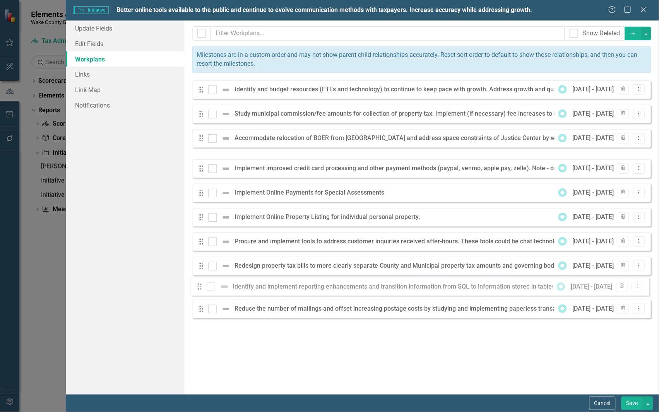
drag, startPoint x: 203, startPoint y: 165, endPoint x: 201, endPoint y: 289, distance: 123.5
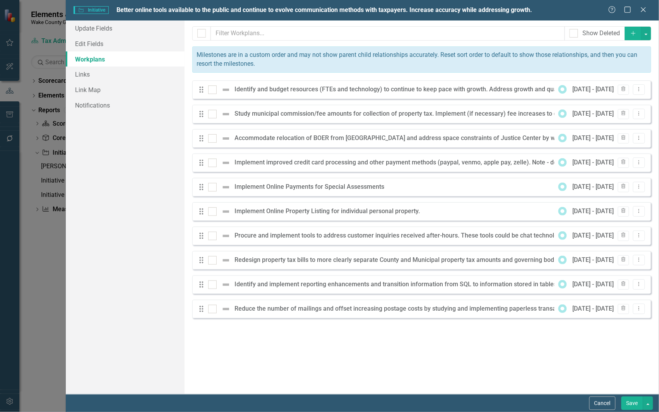
click at [630, 401] on button "Save" at bounding box center [633, 404] width 22 height 14
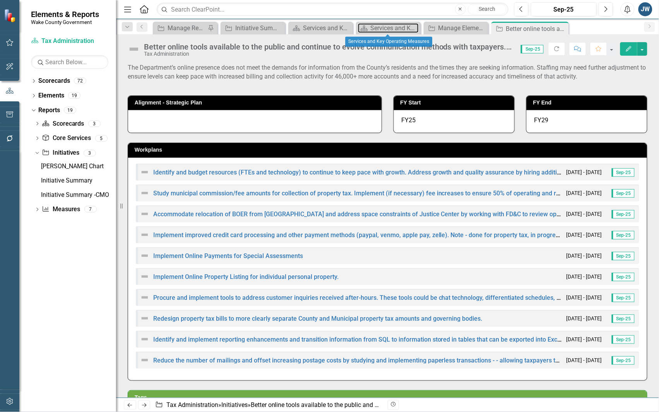
click at [379, 30] on div "Services and Key Operating Measures" at bounding box center [395, 28] width 48 height 10
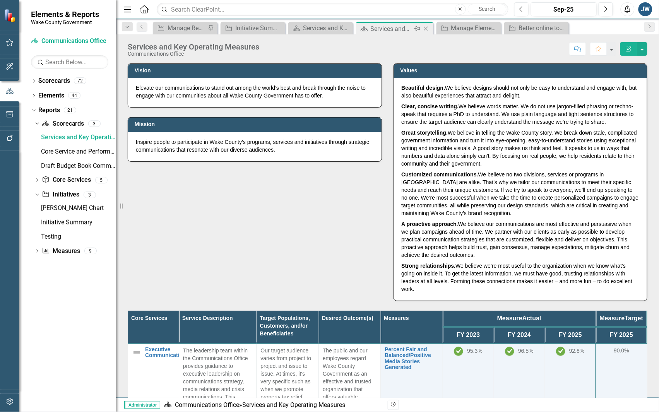
click at [428, 28] on icon "Close" at bounding box center [426, 29] width 8 height 6
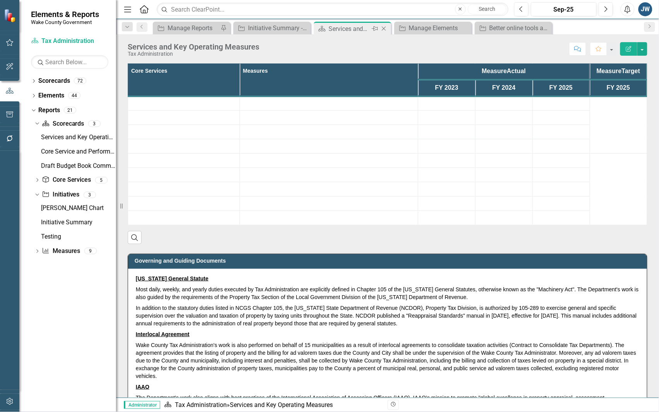
click at [335, 26] on div "Services and Key Operating Measures" at bounding box center [349, 29] width 41 height 10
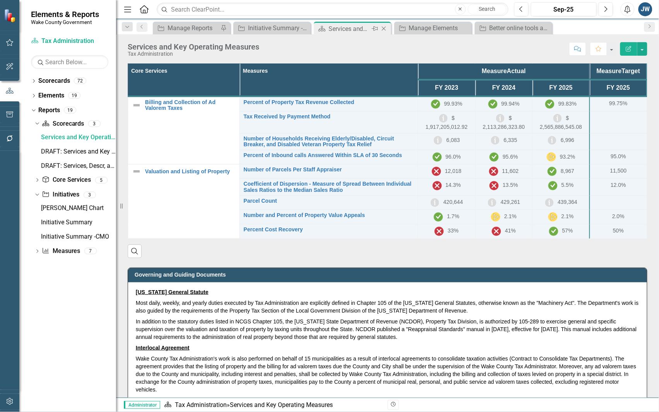
click at [385, 26] on icon "Close" at bounding box center [384, 29] width 8 height 6
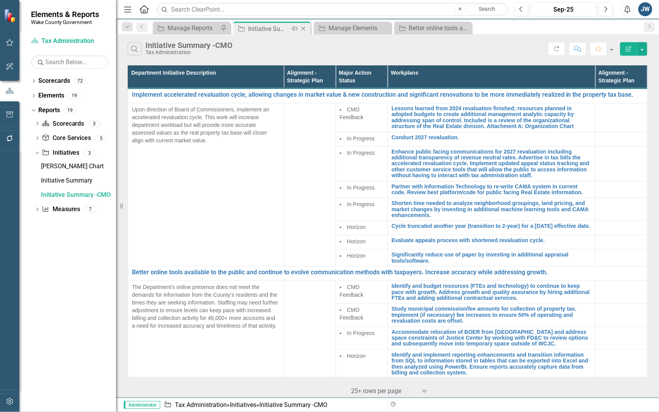
click at [271, 26] on div "Initiative Summary -CMO" at bounding box center [268, 29] width 41 height 10
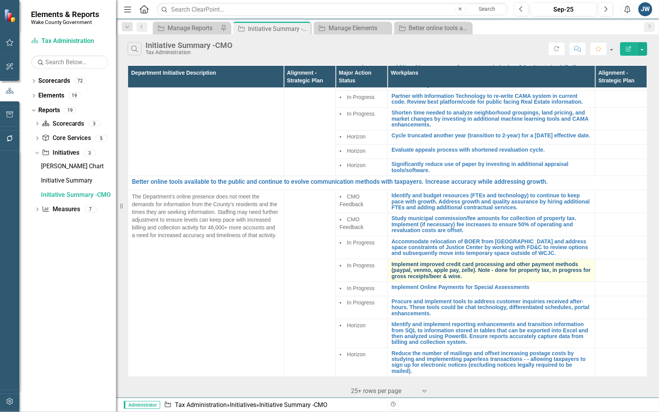
scroll to position [101, 0]
